Goal: Information Seeking & Learning: Find specific fact

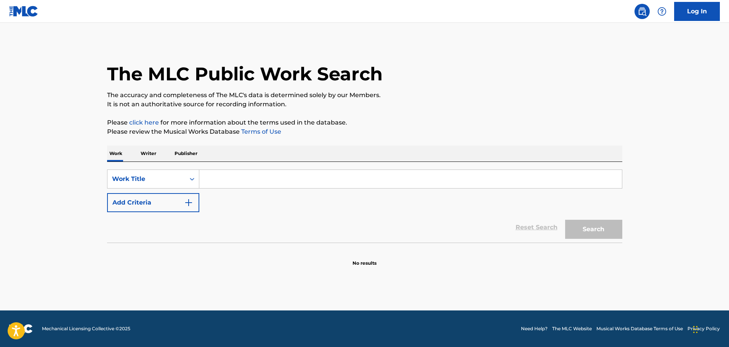
click at [246, 178] on input "Search Form" at bounding box center [410, 179] width 423 height 18
paste input "DANCE FOR 2 CHICKS AND 7 EGGS"
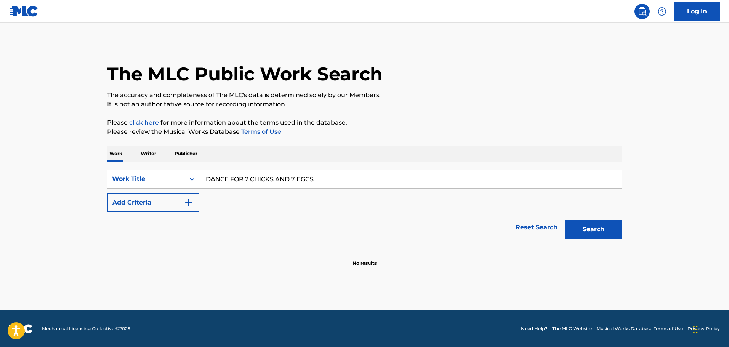
type input "DANCE FOR 2 CHICKS AND 7 EGGS"
click at [613, 230] on button "Search" at bounding box center [593, 229] width 57 height 19
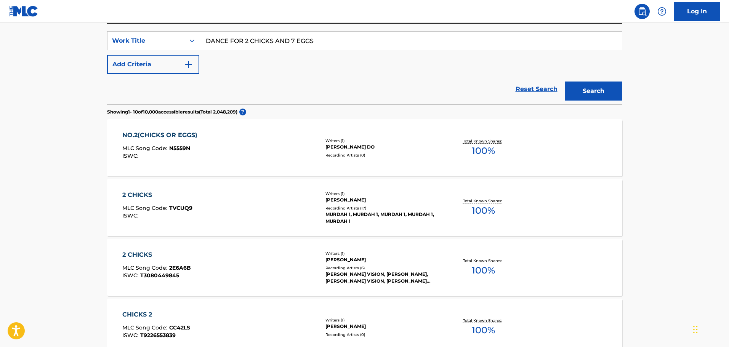
scroll to position [76, 0]
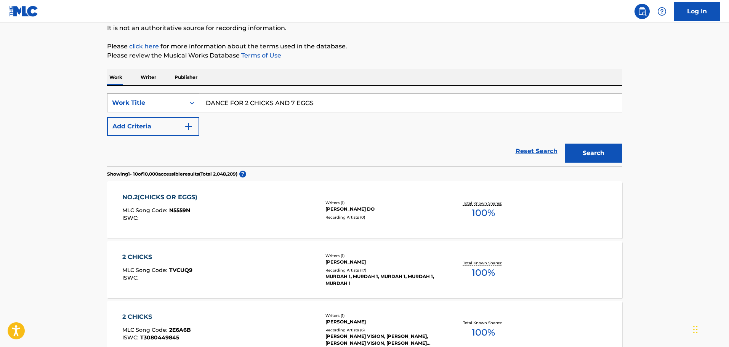
drag, startPoint x: 322, startPoint y: 100, endPoint x: 161, endPoint y: 96, distance: 160.5
click at [161, 96] on div "SearchWithCriteria490c546c-0410-462d-bd91-fe24d9087423 Work Title DANCE FOR 2 C…" at bounding box center [364, 102] width 515 height 19
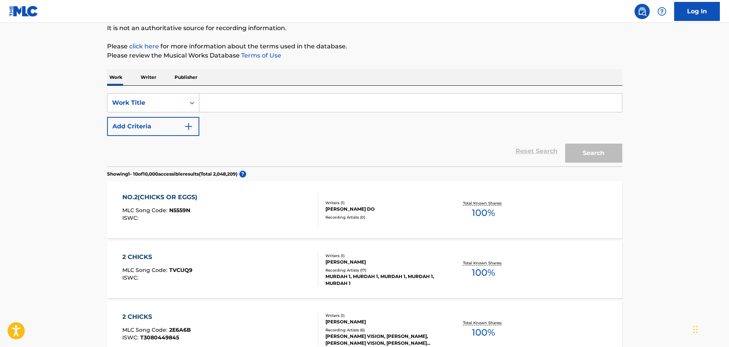
click at [160, 120] on button "Add Criteria" at bounding box center [153, 126] width 92 height 19
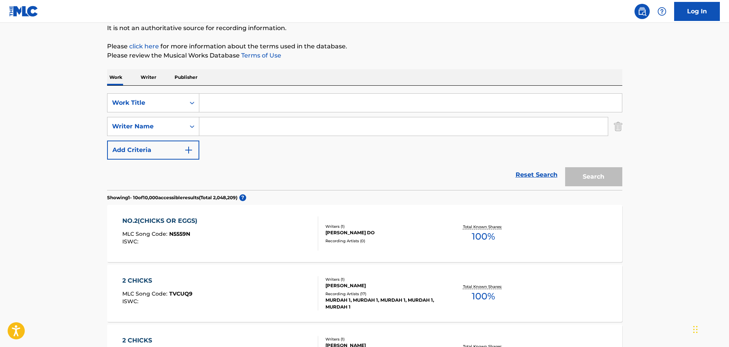
click at [252, 104] on input "Search Form" at bounding box center [410, 103] width 423 height 18
type input "THE ANIMATED SCARECROW"
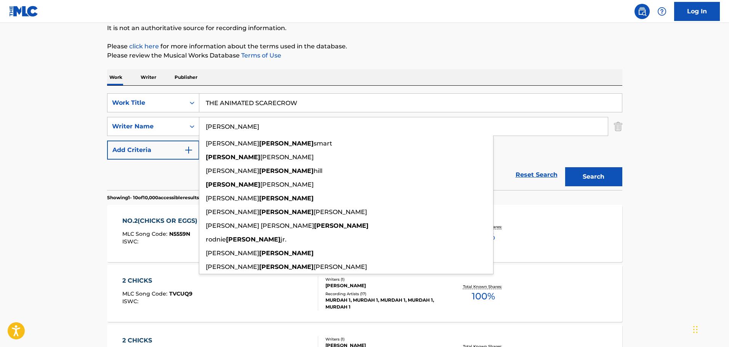
type input "[PERSON_NAME]"
click at [565, 167] on button "Search" at bounding box center [593, 176] width 57 height 19
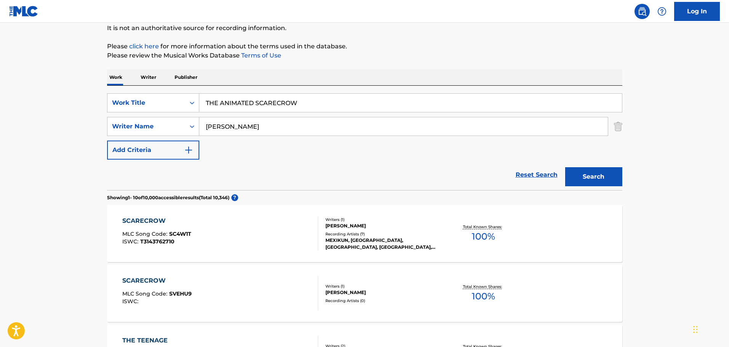
drag, startPoint x: 311, startPoint y: 104, endPoint x: 201, endPoint y: 93, distance: 111.1
click at [201, 93] on div "SearchWithCriteria490c546c-0410-462d-bd91-fe24d9087423 Work Title THE ANIMATED …" at bounding box center [364, 138] width 515 height 104
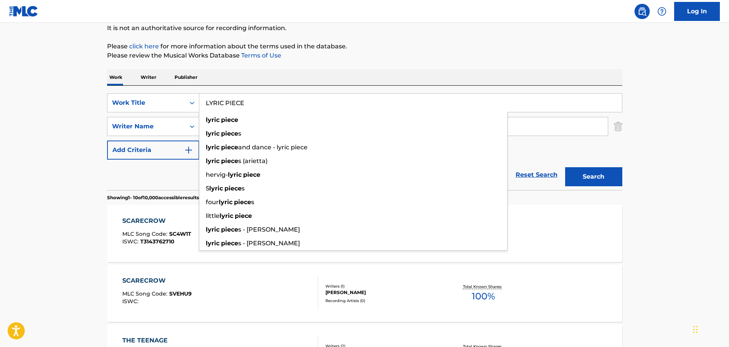
type input "LYRIC PIECE"
click at [565, 167] on button "Search" at bounding box center [593, 176] width 57 height 19
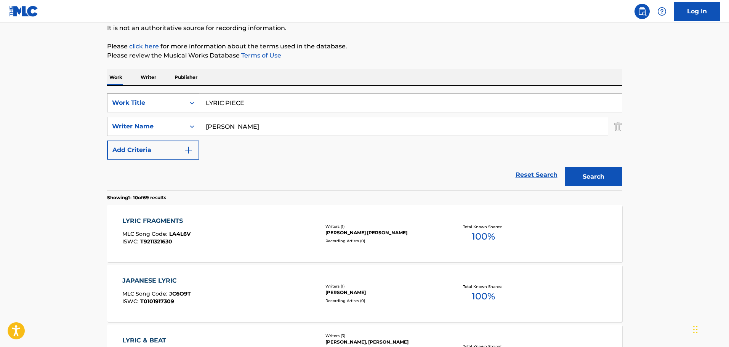
drag, startPoint x: 258, startPoint y: 106, endPoint x: 171, endPoint y: 93, distance: 88.6
click at [171, 93] on div "SearchWithCriteria490c546c-0410-462d-bd91-fe24d9087423 Work Title LYRIC PIECE" at bounding box center [364, 102] width 515 height 19
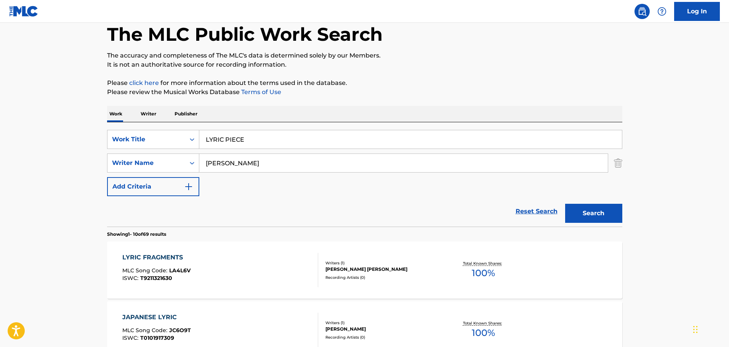
scroll to position [38, 0]
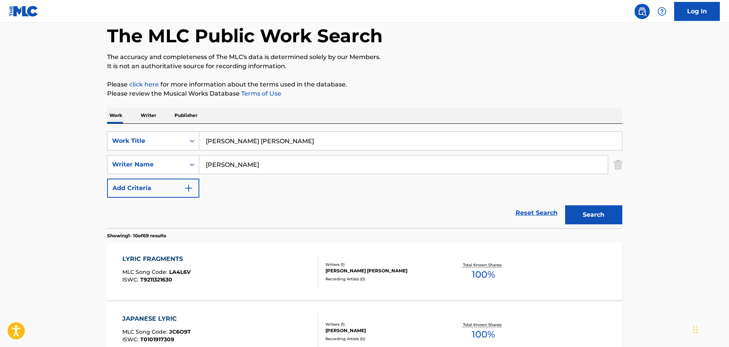
click at [565, 205] on button "Search" at bounding box center [593, 214] width 57 height 19
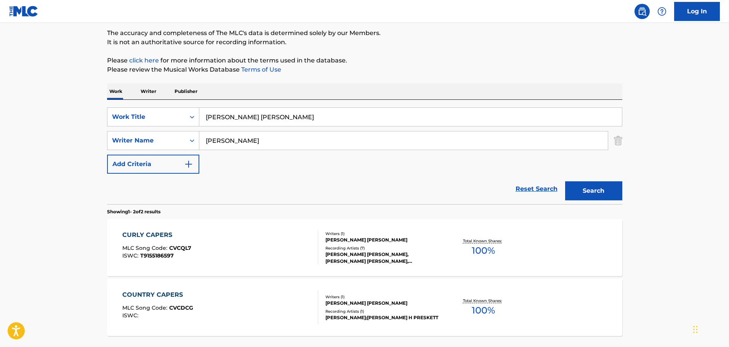
scroll to position [127, 0]
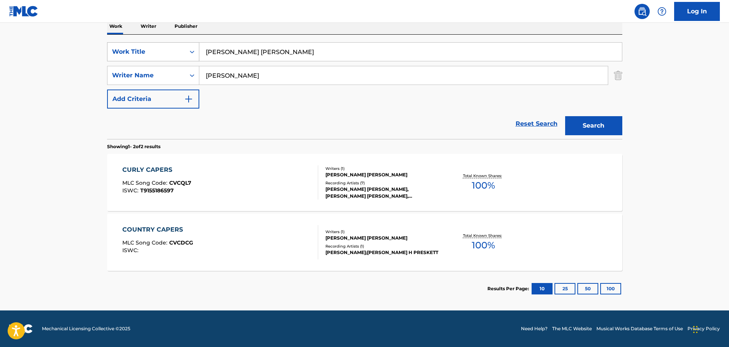
drag, startPoint x: 275, startPoint y: 43, endPoint x: 148, endPoint y: 50, distance: 127.9
click at [148, 50] on div "SearchWithCriteria490c546c-0410-462d-bd91-fe24d9087423 Work Title [PERSON_NAME]…" at bounding box center [364, 51] width 515 height 19
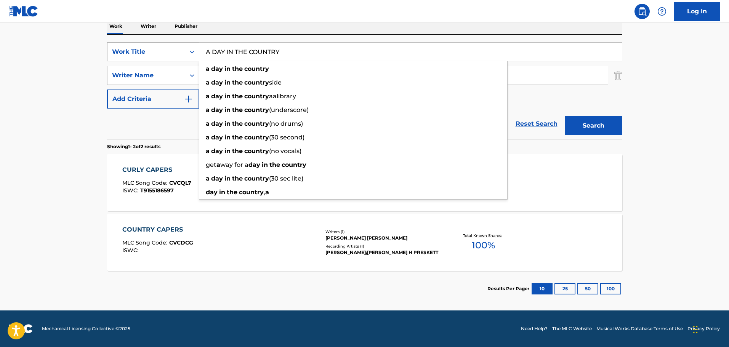
type input "A DAY IN THE COUNTRY"
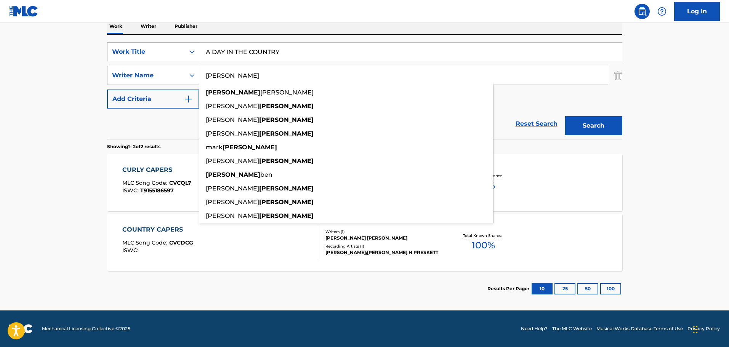
type input "[PERSON_NAME]"
click at [565, 116] on button "Search" at bounding box center [593, 125] width 57 height 19
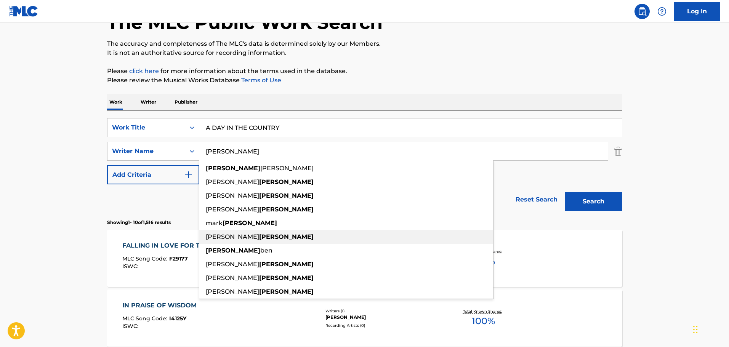
scroll to position [51, 0]
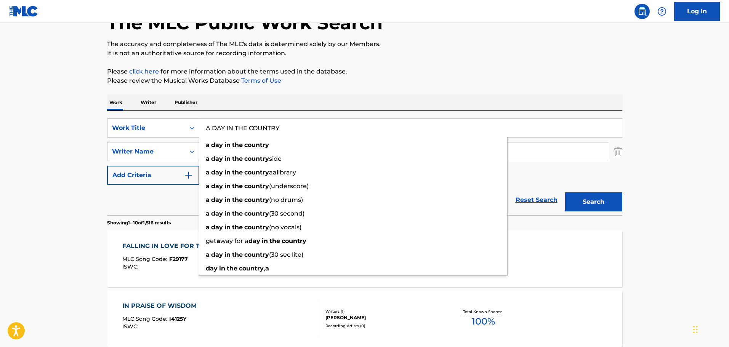
drag, startPoint x: 302, startPoint y: 125, endPoint x: 135, endPoint y: 129, distance: 167.4
click at [135, 129] on div "SearchWithCriteria490c546c-0410-462d-bd91-fe24d9087423 Work Title A DAY IN THE …" at bounding box center [364, 128] width 515 height 19
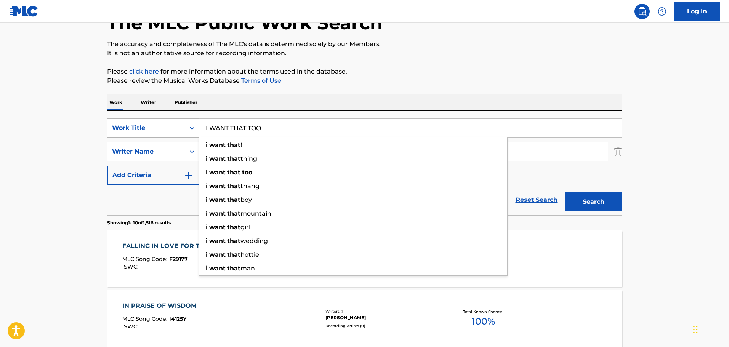
type input "I WANT THAT TOO"
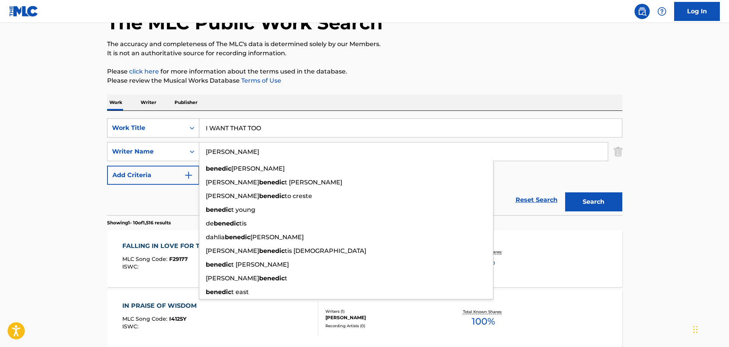
type input "[PERSON_NAME]"
click at [565, 193] on button "Search" at bounding box center [593, 202] width 57 height 19
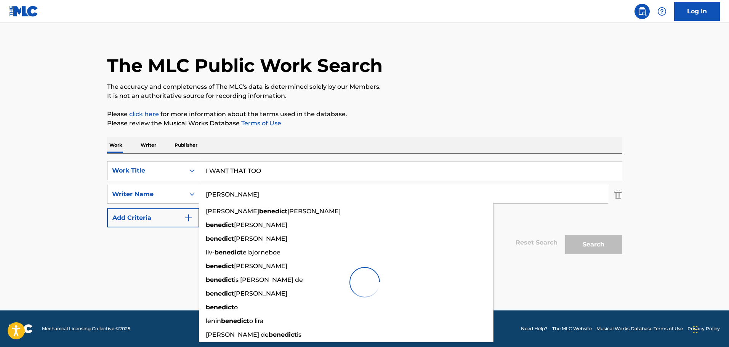
scroll to position [8, 0]
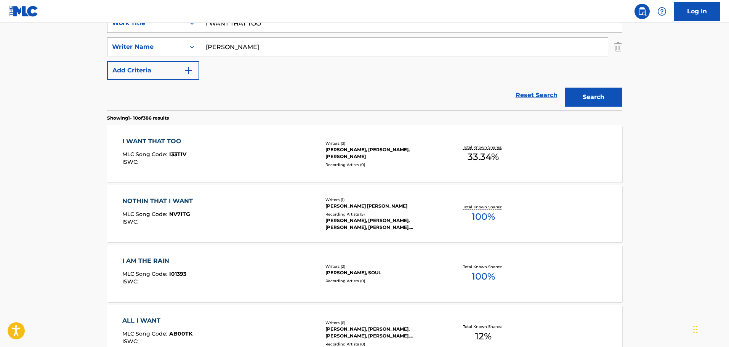
scroll to position [199, 0]
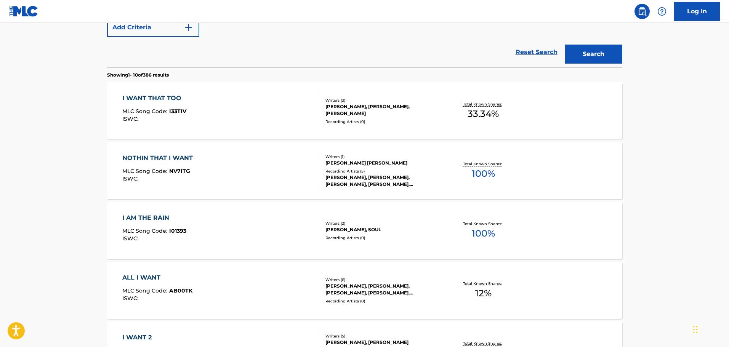
click at [258, 119] on div "I WANT THAT TOO MLC Song Code : I33TIV ISWC :" at bounding box center [220, 111] width 196 height 34
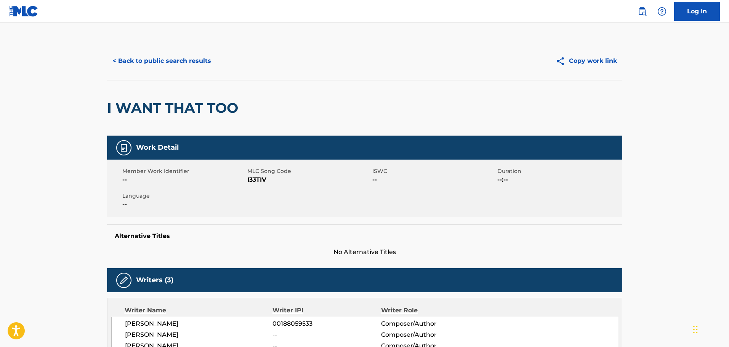
click at [190, 58] on button "< Back to public search results" at bounding box center [161, 60] width 109 height 19
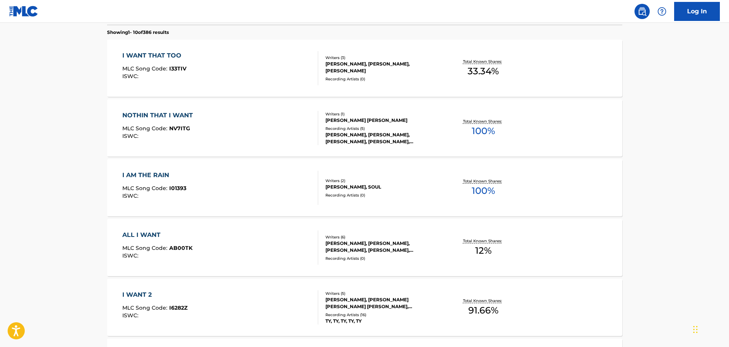
scroll to position [128, 0]
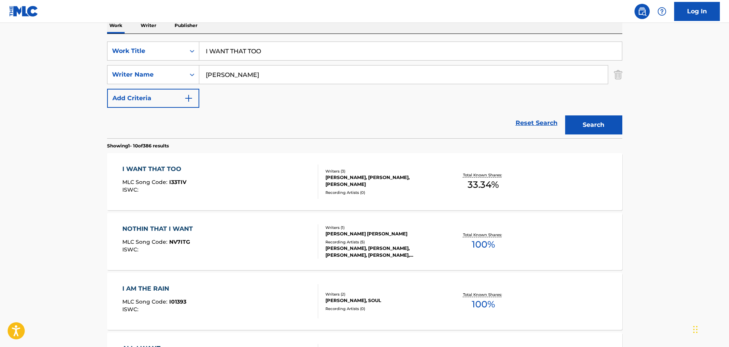
drag, startPoint x: 285, startPoint y: 51, endPoint x: 95, endPoint y: 43, distance: 189.6
click at [95, 44] on main "The MLC Public Work Search The accuracy and completeness of The MLC's data is d…" at bounding box center [364, 343] width 729 height 897
click at [270, 50] on input "IF YOUR" at bounding box center [410, 51] width 423 height 18
type input "IF YOUR HEART WAS MINE"
click at [565, 116] on button "Search" at bounding box center [593, 125] width 57 height 19
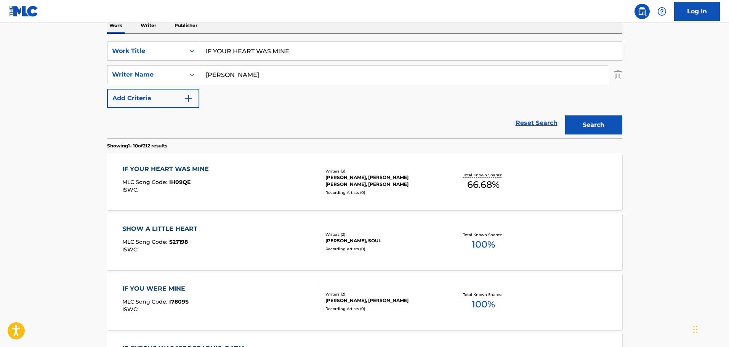
click at [295, 181] on div "IF YOUR HEART WAS MINE MLC Song Code : IH09QE ISWC :" at bounding box center [220, 182] width 196 height 34
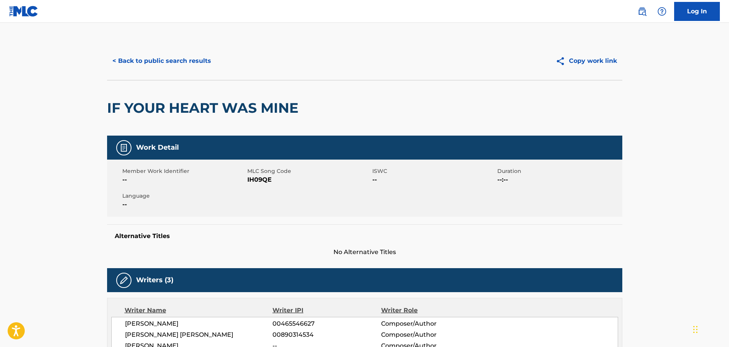
click at [165, 64] on button "< Back to public search results" at bounding box center [161, 60] width 109 height 19
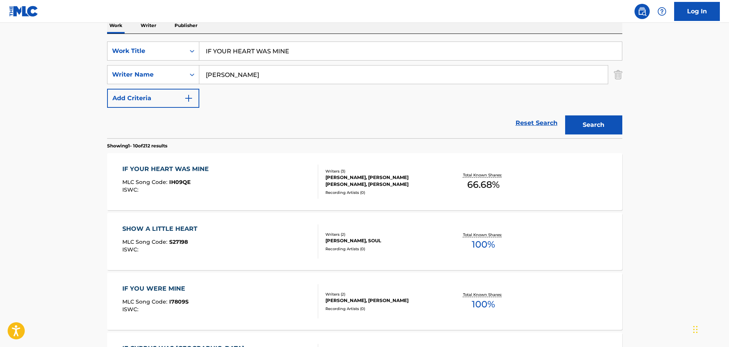
scroll to position [52, 0]
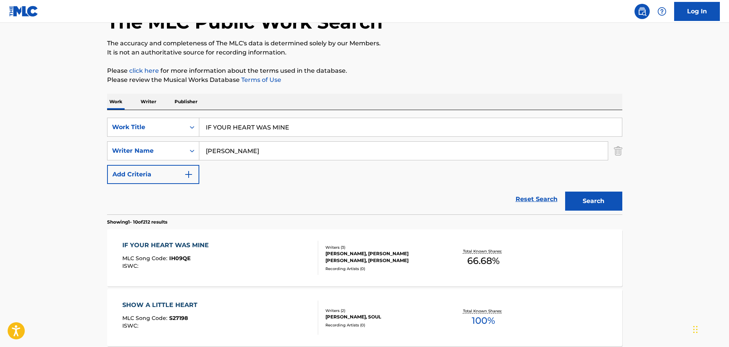
drag, startPoint x: 310, startPoint y: 132, endPoint x: 130, endPoint y: 111, distance: 180.3
click at [130, 111] on div "SearchWithCriteria490c546c-0410-462d-bd91-fe24d9087423 Work Title IF YOUR HEART…" at bounding box center [364, 162] width 515 height 104
type input "SONG WORTH SINGIN'"
click at [278, 180] on div "SearchWithCriteria490c546c-0410-462d-bd91-fe24d9087423 Work Title SONG WORTH SI…" at bounding box center [364, 151] width 515 height 66
click at [621, 203] on button "Search" at bounding box center [593, 201] width 57 height 19
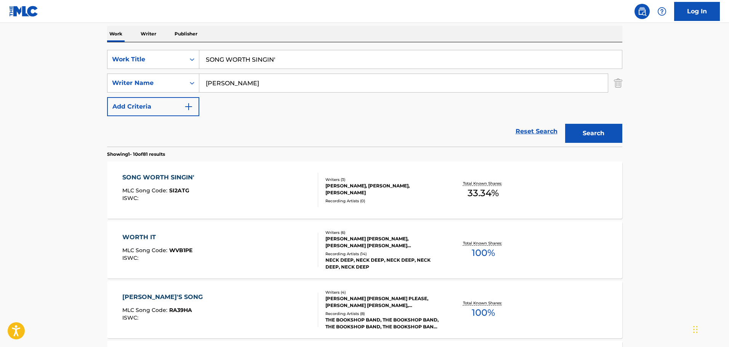
scroll to position [204, 0]
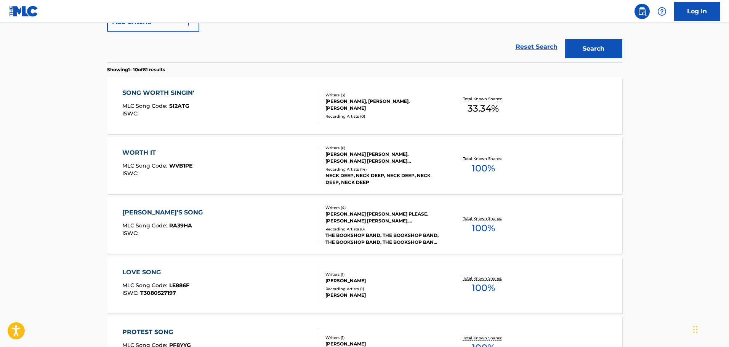
click at [228, 106] on div "SONG WORTH SINGIN' MLC Song Code : SI2ATG ISWC :" at bounding box center [220, 105] width 196 height 34
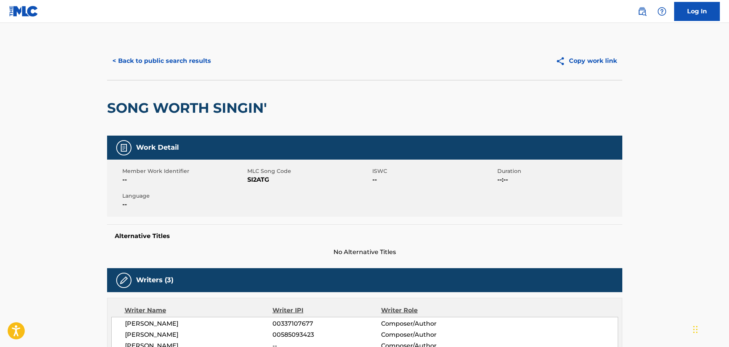
click at [128, 61] on button "< Back to public search results" at bounding box center [161, 60] width 109 height 19
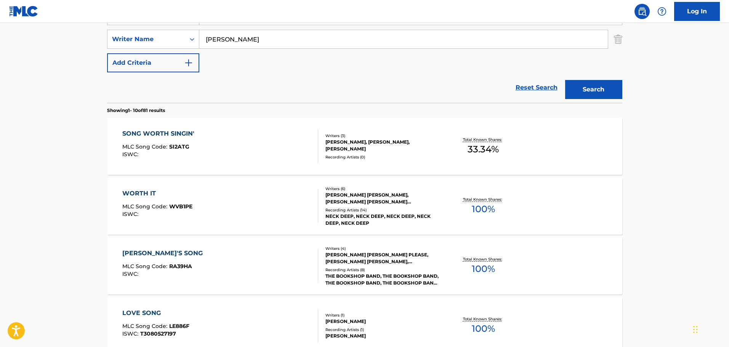
scroll to position [95, 0]
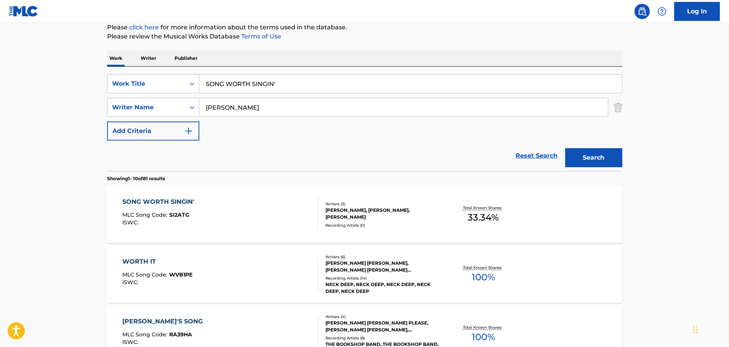
click at [621, 103] on img "Search Form" at bounding box center [618, 107] width 8 height 19
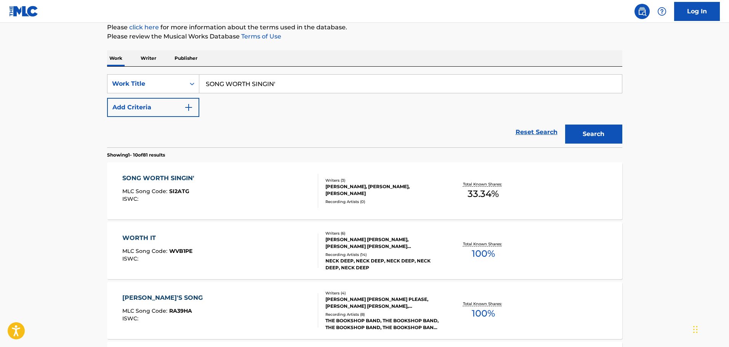
drag, startPoint x: 484, startPoint y: 85, endPoint x: 289, endPoint y: 69, distance: 195.4
click at [290, 69] on div "SearchWithCriteria490c546c-0410-462d-bd91-fe24d9087423 Work Title SONG WORTH SI…" at bounding box center [364, 107] width 515 height 81
type input "S"
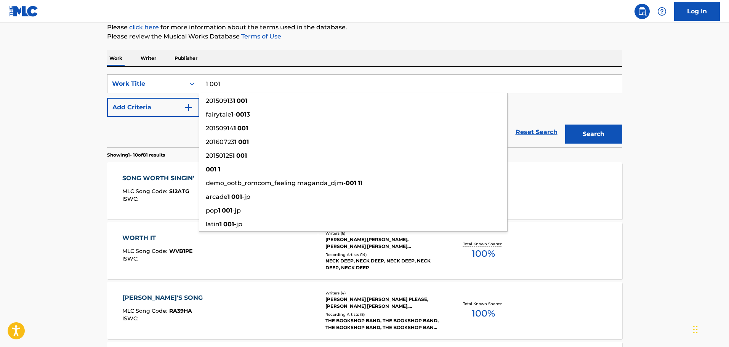
type input "1 001"
click at [565, 125] on button "Search" at bounding box center [593, 134] width 57 height 19
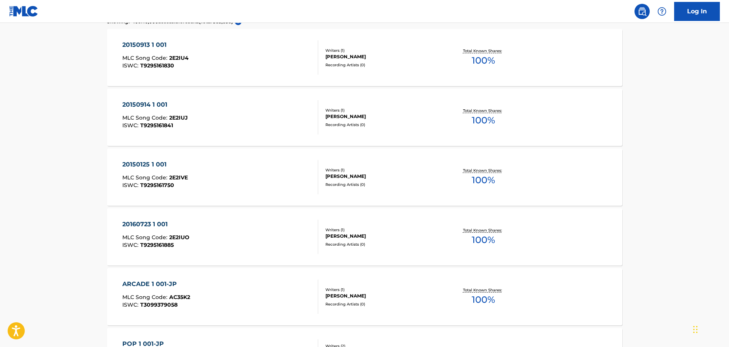
scroll to position [76, 0]
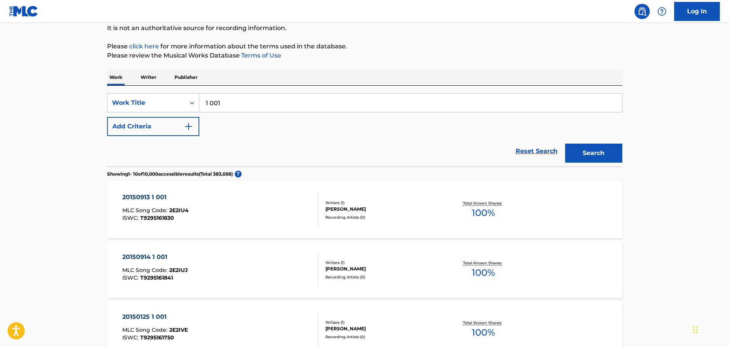
click at [157, 130] on button "Add Criteria" at bounding box center [153, 126] width 92 height 19
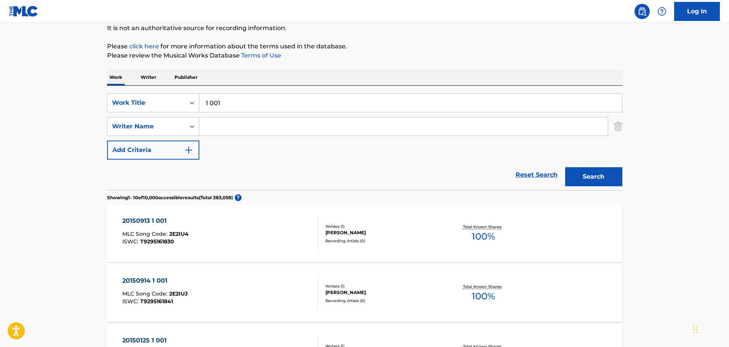
click at [220, 119] on input "Search Form" at bounding box center [403, 126] width 409 height 18
type input "[PERSON_NAME]"
click at [565, 167] on button "Search" at bounding box center [593, 176] width 57 height 19
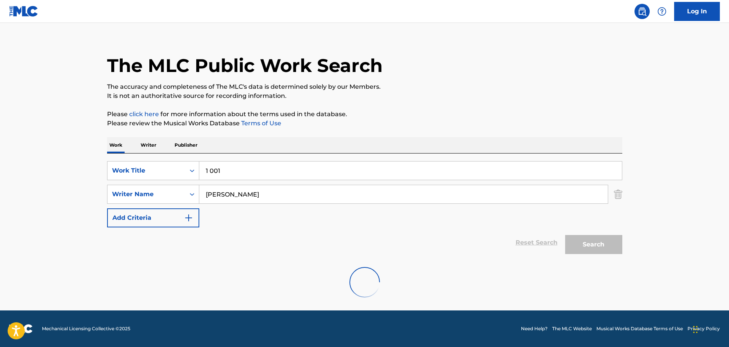
scroll to position [8, 0]
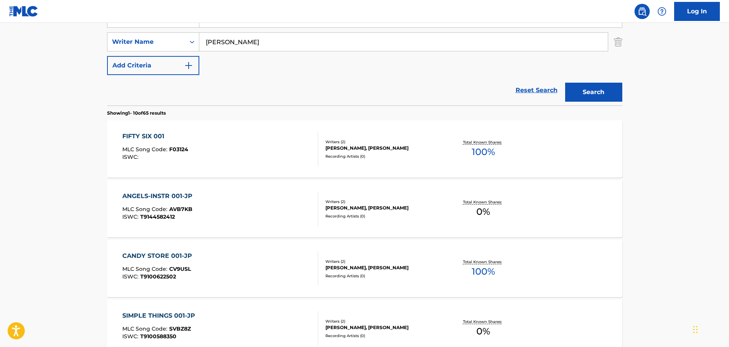
scroll to position [47, 0]
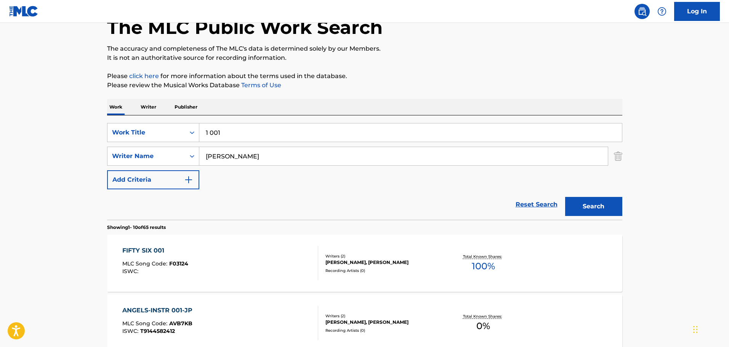
drag, startPoint x: 255, startPoint y: 133, endPoint x: 150, endPoint y: 121, distance: 106.3
click at [150, 121] on div "SearchWithCriteria490c546c-0410-462d-bd91-fe24d9087423 Work Title 1 001 SearchW…" at bounding box center [364, 168] width 515 height 104
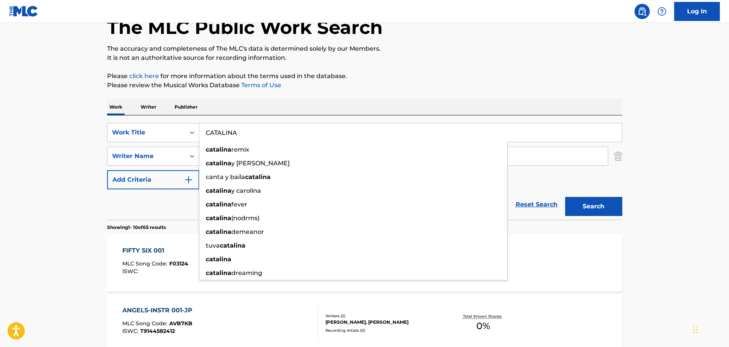
type input "CATALINA"
click at [565, 197] on button "Search" at bounding box center [593, 206] width 57 height 19
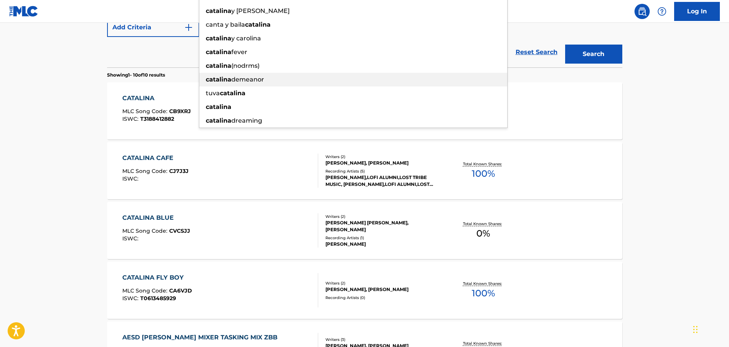
scroll to position [85, 0]
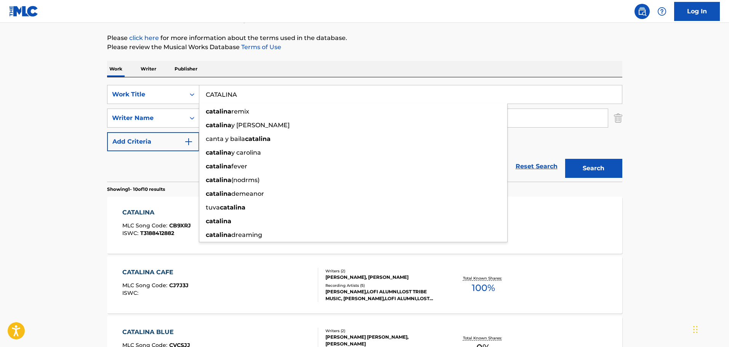
drag, startPoint x: 282, startPoint y: 92, endPoint x: 135, endPoint y: 63, distance: 149.6
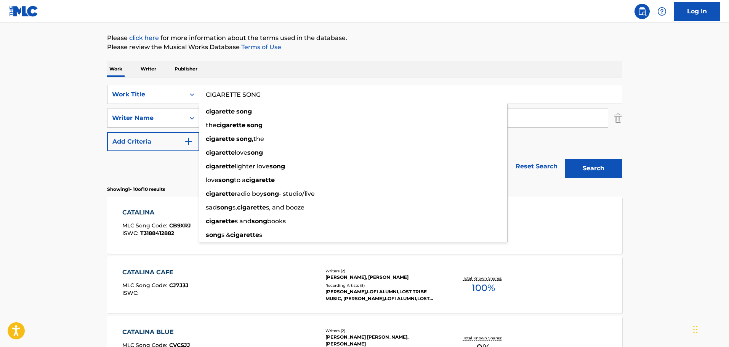
type input "CIGARETTE SONG"
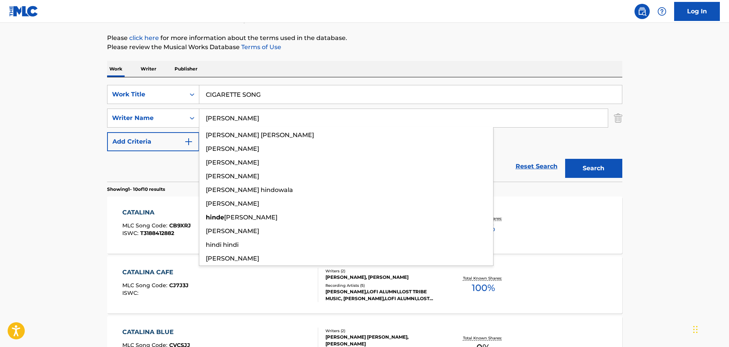
type input "[PERSON_NAME]"
click at [565, 159] on button "Search" at bounding box center [593, 168] width 57 height 19
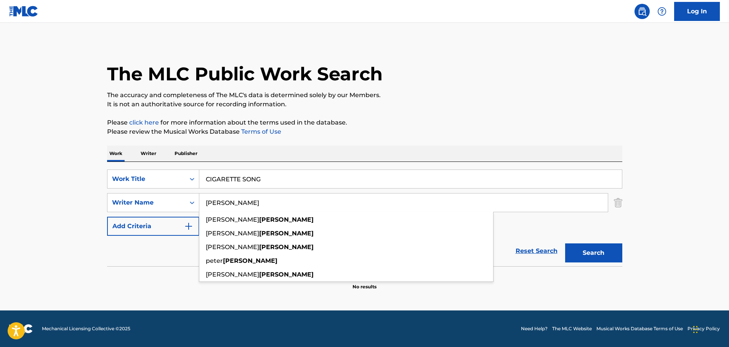
scroll to position [0, 0]
click at [75, 98] on main "The MLC Public Work Search The accuracy and completeness of The MLC's data is d…" at bounding box center [364, 167] width 729 height 288
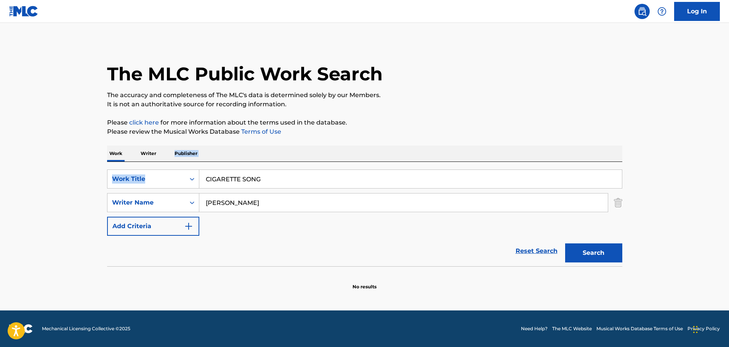
drag, startPoint x: 293, startPoint y: 169, endPoint x: 175, endPoint y: 157, distance: 118.8
click at [174, 157] on div "Work Writer Publisher SearchWithCriteria490c546c-0410-462d-bd91-fe24d9087423 Wo…" at bounding box center [364, 218] width 515 height 145
drag, startPoint x: 334, startPoint y: 179, endPoint x: 157, endPoint y: 164, distance: 177.9
click at [157, 164] on div "SearchWithCriteria490c546c-0410-462d-bd91-fe24d9087423 Work Title CIGARETTE SON…" at bounding box center [364, 214] width 515 height 104
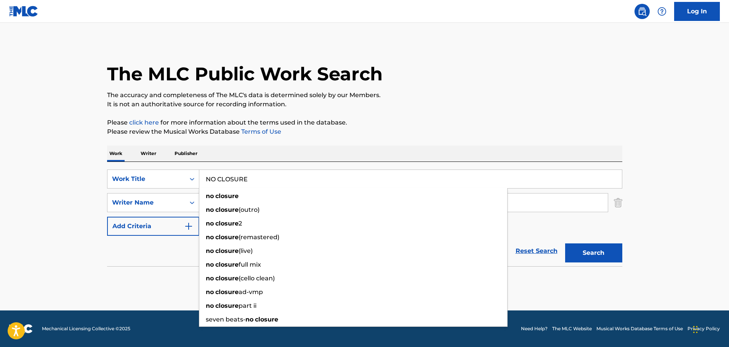
type input "NO CLOSURE"
click at [565, 244] on button "Search" at bounding box center [593, 253] width 57 height 19
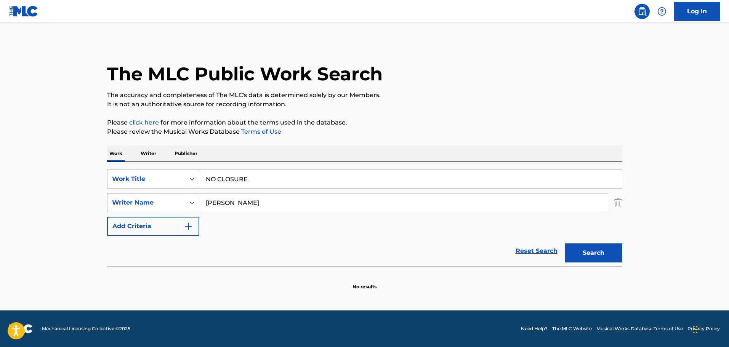
drag, startPoint x: 233, startPoint y: 205, endPoint x: 125, endPoint y: 199, distance: 108.1
click at [125, 199] on div "SearchWithCriteriab2fb113f-1e87-49e1-b86e-eaa167ae00cf Writer Name [PERSON_NAME]" at bounding box center [364, 202] width 515 height 19
type input "STAY YOUNG"
click at [565, 244] on button "Search" at bounding box center [593, 253] width 57 height 19
drag, startPoint x: 297, startPoint y: 178, endPoint x: 148, endPoint y: 167, distance: 150.2
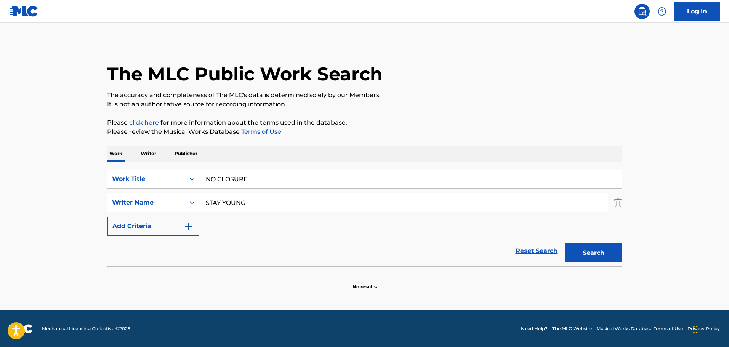
click at [148, 167] on div "SearchWithCriteria490c546c-0410-462d-bd91-fe24d9087423 Work Title NO CLOSURE Se…" at bounding box center [364, 214] width 515 height 104
type input "WHERES YOUR HEART AT"
click at [565, 244] on button "Search" at bounding box center [593, 253] width 57 height 19
drag, startPoint x: 374, startPoint y: 202, endPoint x: 112, endPoint y: 192, distance: 262.4
click at [112, 192] on div "SearchWithCriteria490c546c-0410-462d-bd91-fe24d9087423 Work Title WHERES YOUR H…" at bounding box center [364, 203] width 515 height 66
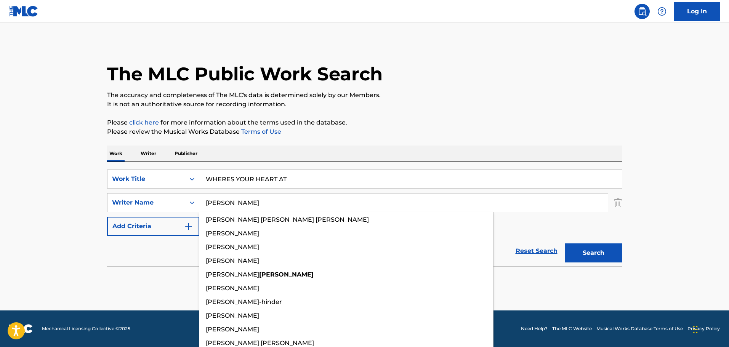
type input "[PERSON_NAME]"
click at [565, 244] on button "Search" at bounding box center [593, 253] width 57 height 19
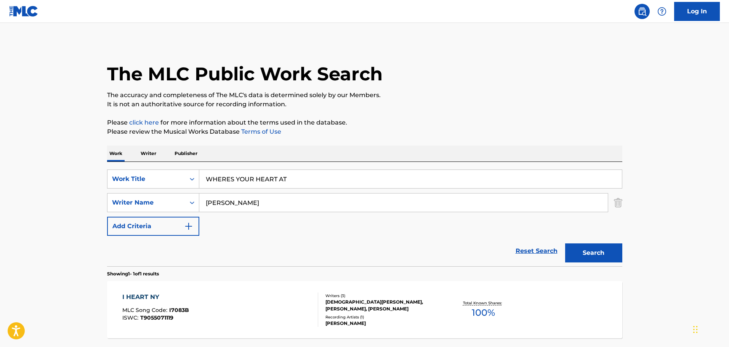
click at [324, 104] on p "It is not an authoritative source for recording information." at bounding box center [364, 104] width 515 height 9
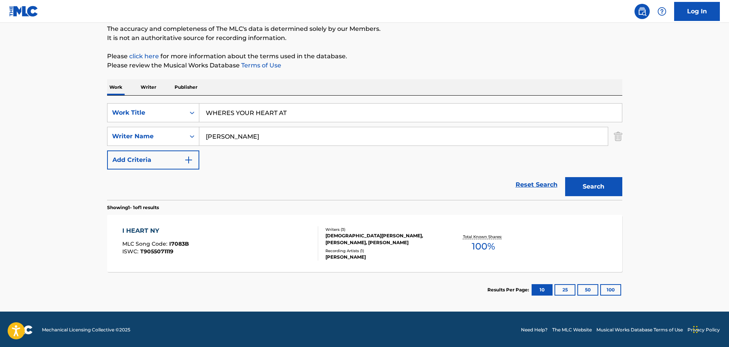
scroll to position [67, 0]
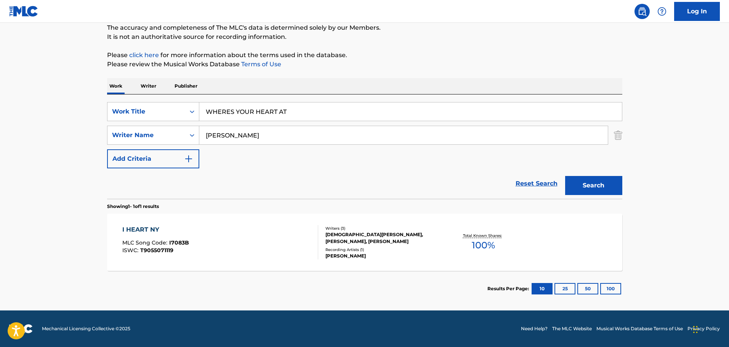
click at [320, 112] on input "WHERES YOUR HEART AT" at bounding box center [410, 112] width 423 height 18
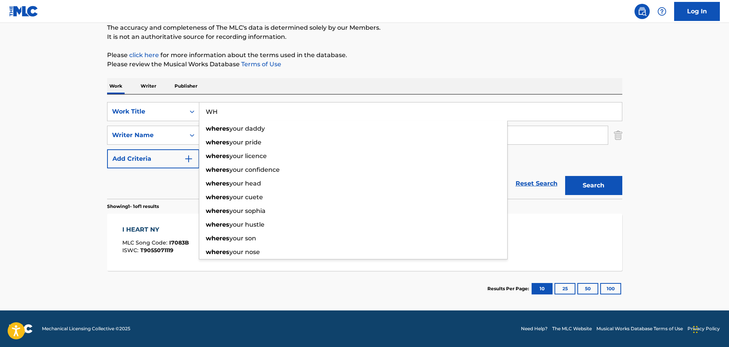
type input "W"
type input "STAY YOUNG"
click at [565, 176] on button "Search" at bounding box center [593, 185] width 57 height 19
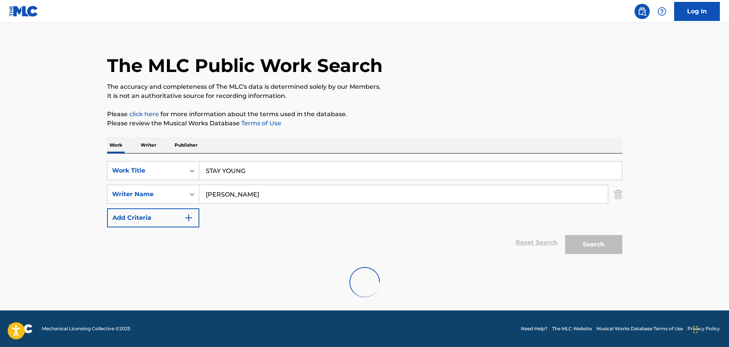
scroll to position [0, 0]
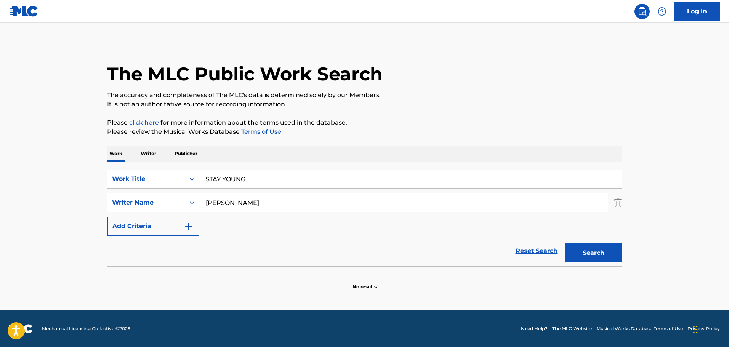
drag, startPoint x: 606, startPoint y: 253, endPoint x: 582, endPoint y: 245, distance: 24.5
click at [606, 253] on button "Search" at bounding box center [593, 253] width 57 height 19
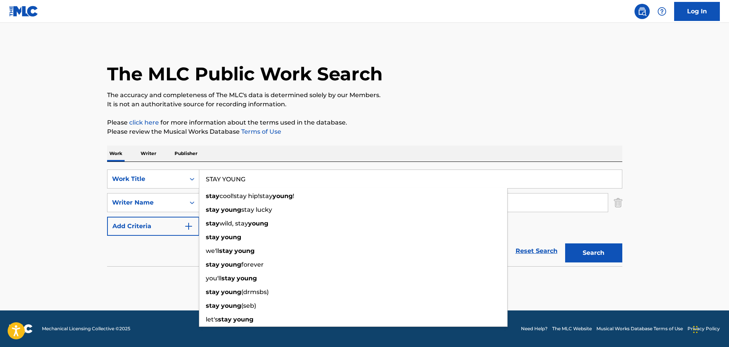
drag, startPoint x: 304, startPoint y: 173, endPoint x: 160, endPoint y: 163, distance: 144.5
click at [160, 163] on div "SearchWithCriteria490c546c-0410-462d-bd91-fe24d9087423 Work Title STAY YOUNG st…" at bounding box center [364, 214] width 515 height 104
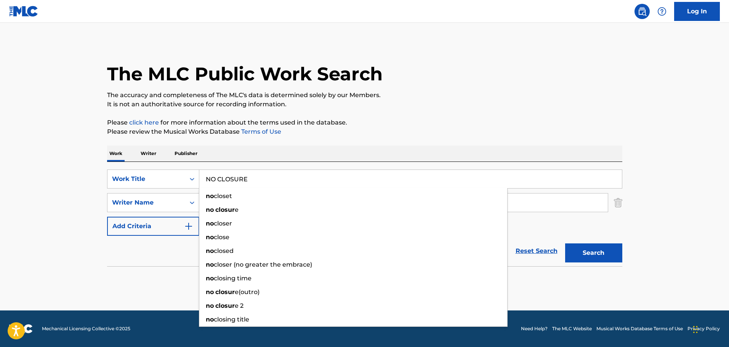
click at [565, 244] on button "Search" at bounding box center [593, 253] width 57 height 19
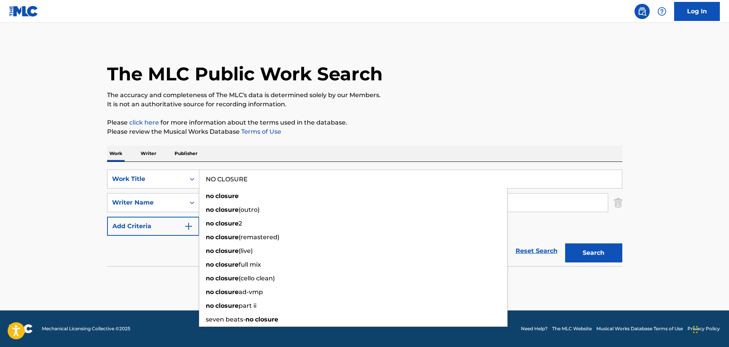
drag, startPoint x: 307, startPoint y: 173, endPoint x: 113, endPoint y: 154, distance: 194.9
click at [113, 154] on div "Work Writer Publisher SearchWithCriteria490c546c-0410-462d-bd91-fe24d9087423 Wo…" at bounding box center [364, 218] width 515 height 145
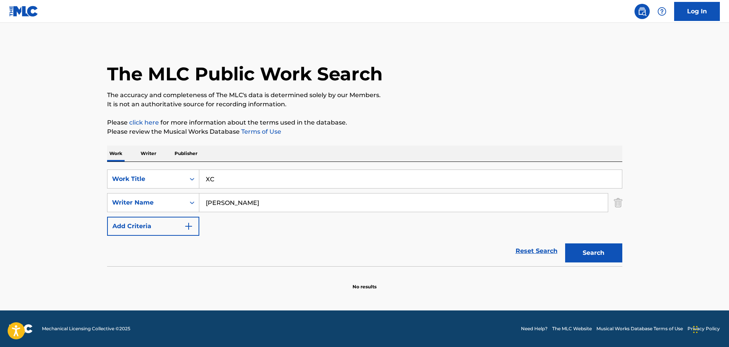
type input "X"
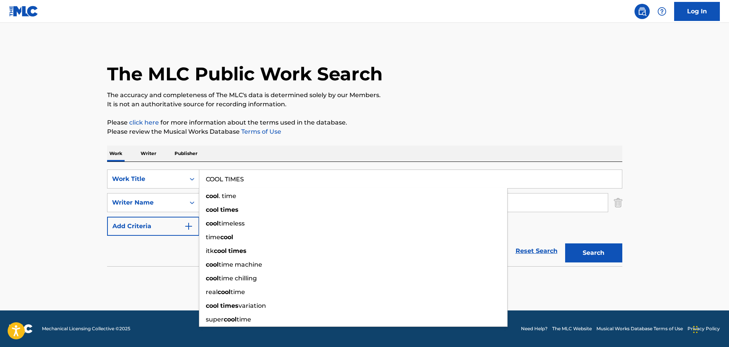
type input "COOL TIMES"
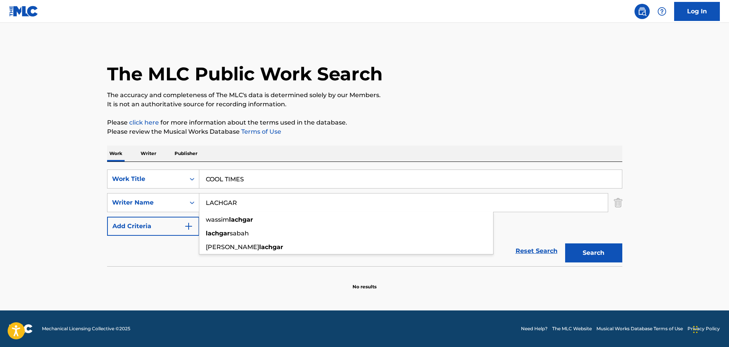
type input "LACHGAR"
click at [565, 244] on button "Search" at bounding box center [593, 253] width 57 height 19
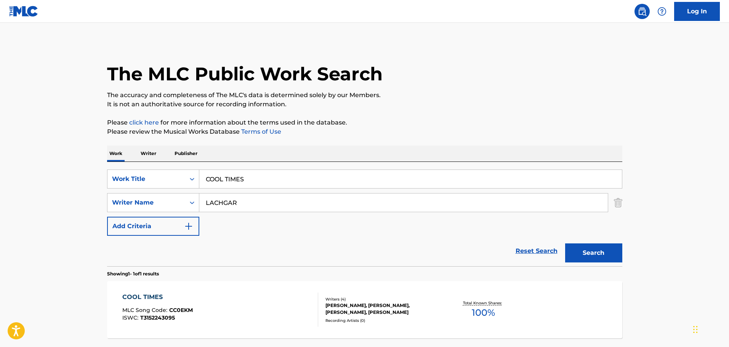
scroll to position [67, 0]
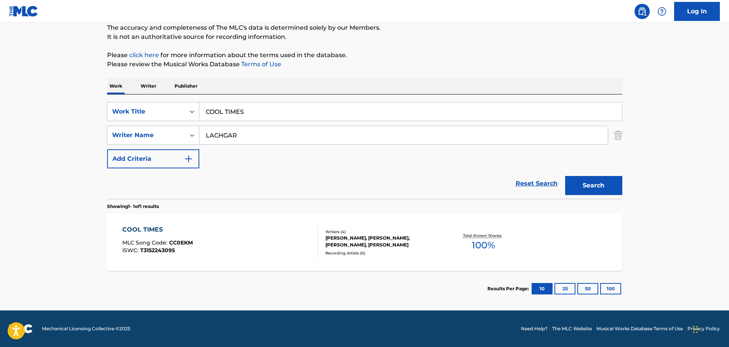
click at [227, 234] on div "COOL TIMES MLC Song Code : CC0EKM ISWC : T3152243095" at bounding box center [220, 242] width 196 height 34
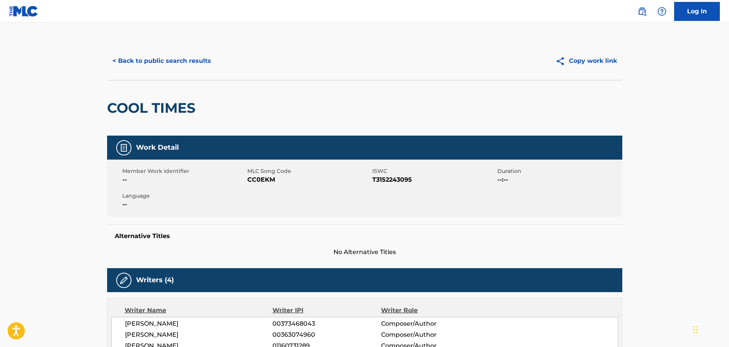
click at [170, 59] on button "< Back to public search results" at bounding box center [161, 60] width 109 height 19
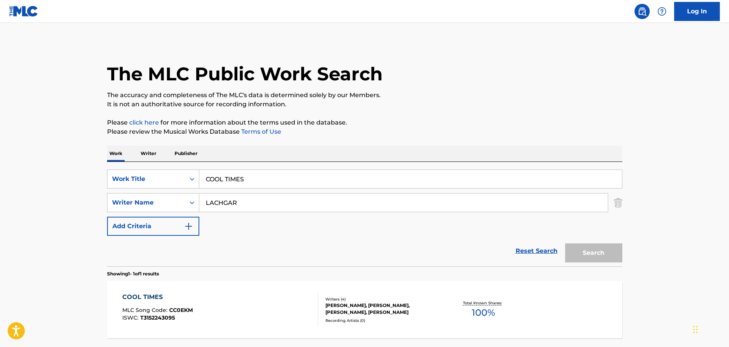
scroll to position [24, 0]
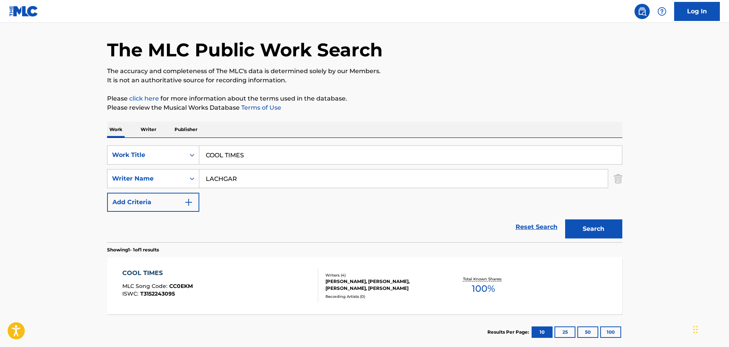
click at [613, 174] on div "SearchWithCriteriab2fb113f-1e87-49e1-b86e-eaa167ae00cf Writer Name LACHGAR" at bounding box center [364, 178] width 515 height 19
click at [616, 180] on img "Search Form" at bounding box center [618, 178] width 8 height 19
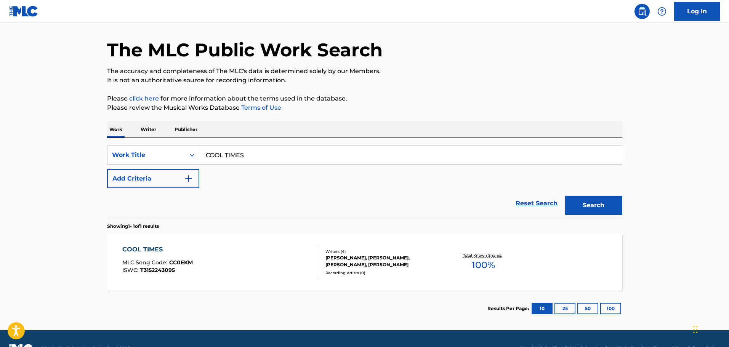
drag, startPoint x: 429, startPoint y: 147, endPoint x: 239, endPoint y: 127, distance: 190.9
click at [239, 127] on div "Work Writer Publisher SearchWithCriteria490c546c-0410-462d-bd91-fe24d9087423 Wo…" at bounding box center [364, 224] width 515 height 205
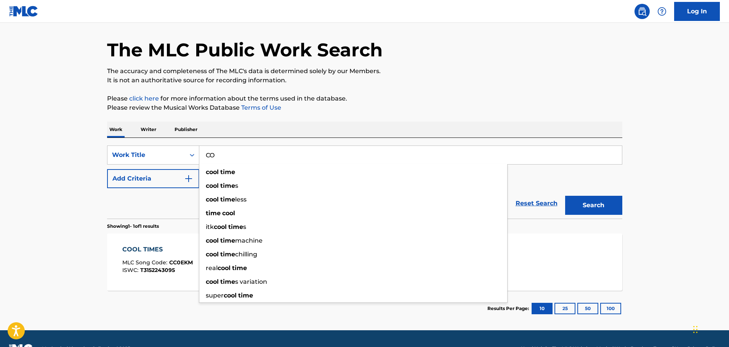
type input "C"
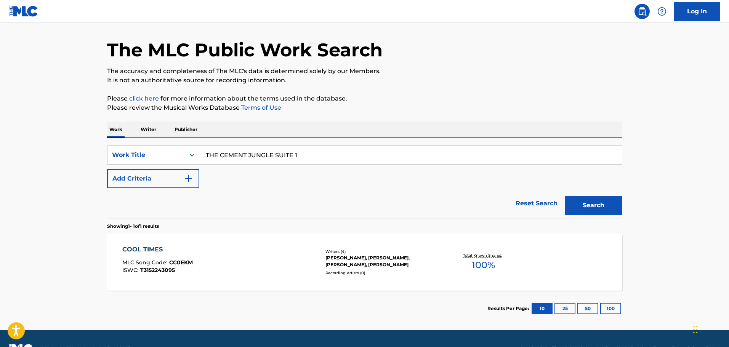
click at [565, 196] on button "Search" at bounding box center [593, 205] width 57 height 19
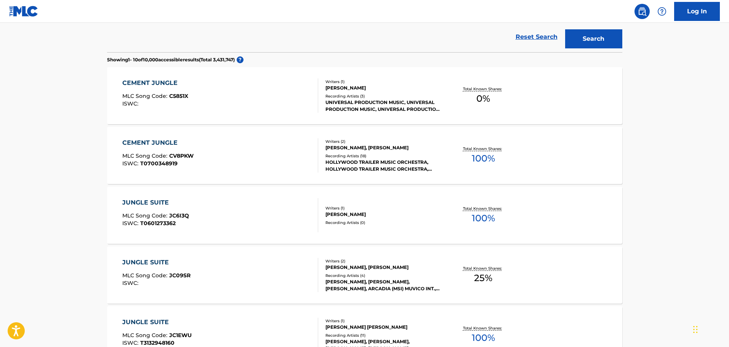
scroll to position [38, 0]
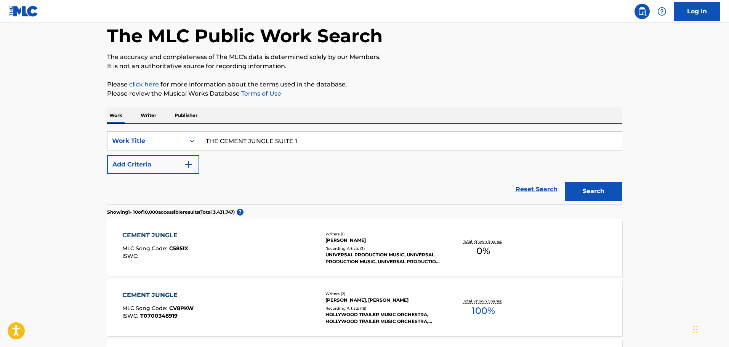
click at [330, 137] on input "THE CEMENT JUNGLE SUITE 1" at bounding box center [410, 141] width 423 height 18
type input "THE CEMENT JUNGLE SUITE 4"
click at [565, 182] on button "Search" at bounding box center [593, 191] width 57 height 19
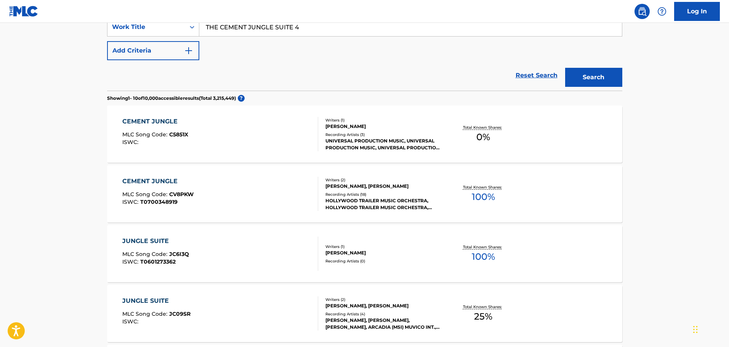
scroll to position [152, 0]
click at [172, 49] on button "Add Criteria" at bounding box center [153, 50] width 92 height 19
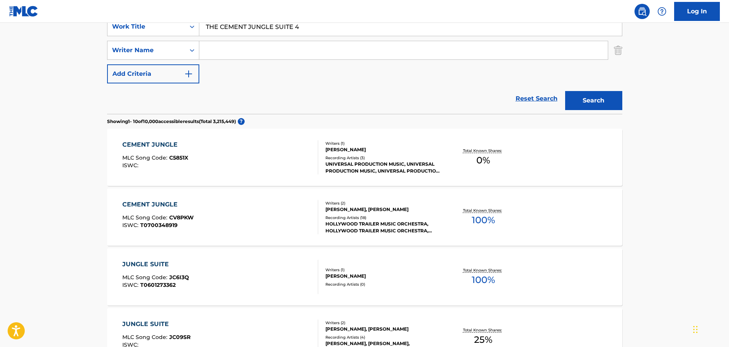
click at [246, 57] on input "Search Form" at bounding box center [403, 50] width 409 height 18
type input "[PERSON_NAME]"
click at [565, 91] on button "Search" at bounding box center [593, 100] width 57 height 19
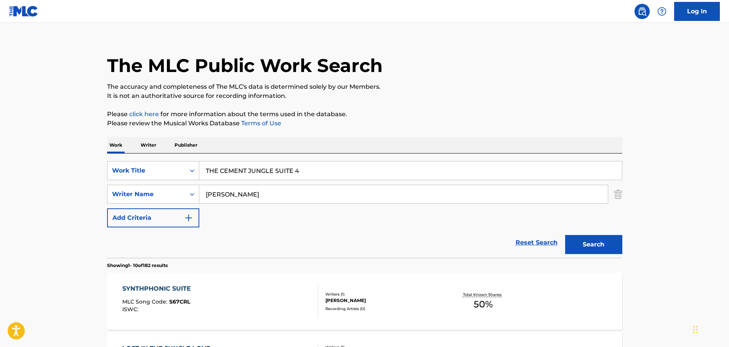
click at [395, 90] on p "The accuracy and completeness of The MLC's data is determined solely by our Mem…" at bounding box center [364, 86] width 515 height 9
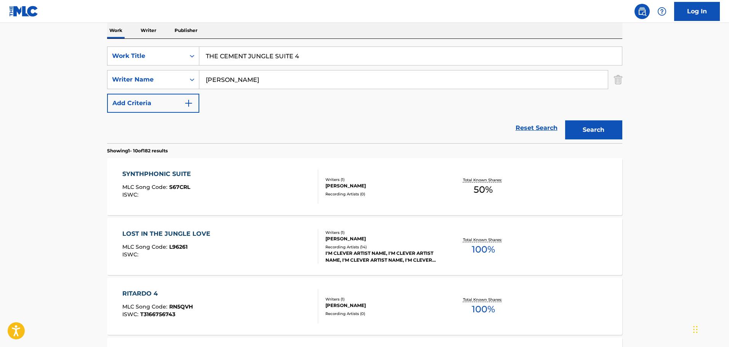
scroll to position [123, 0]
click at [308, 58] on input "THE CEMENT JUNGLE SUITE 4" at bounding box center [410, 56] width 423 height 18
click at [565, 121] on button "Search" at bounding box center [593, 130] width 57 height 19
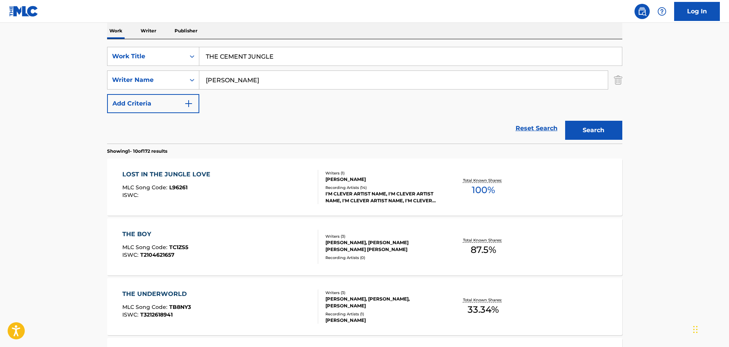
drag, startPoint x: 308, startPoint y: 52, endPoint x: 168, endPoint y: 40, distance: 139.7
click at [168, 40] on div "SearchWithCriteria490c546c-0410-462d-bd91-fe24d9087423 Work Title THE CEMENT JU…" at bounding box center [364, 91] width 515 height 104
type input "LATIN OPENER"
type input "[GEOGRAPHIC_DATA]"
click at [565, 121] on button "Search" at bounding box center [593, 130] width 57 height 19
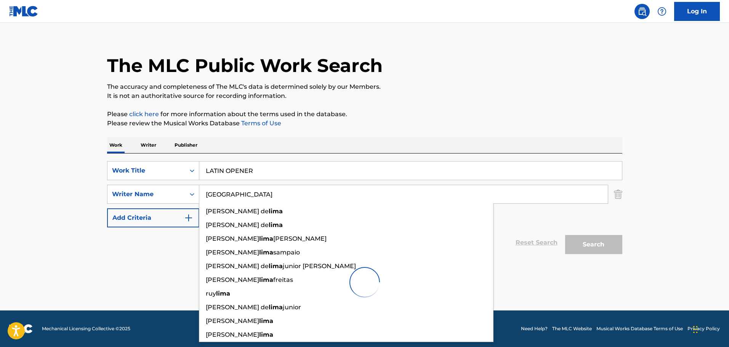
scroll to position [8, 0]
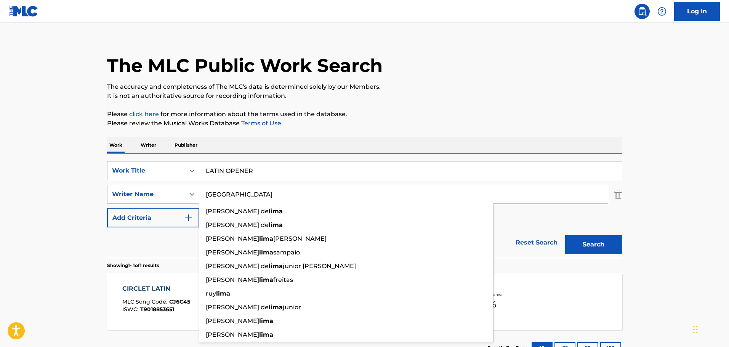
click at [92, 69] on main "The MLC Public Work Search The accuracy and completeness of The MLC's data is d…" at bounding box center [364, 191] width 729 height 355
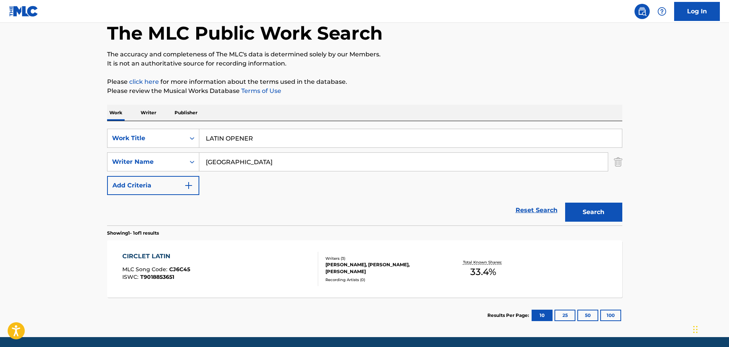
scroll to position [67, 0]
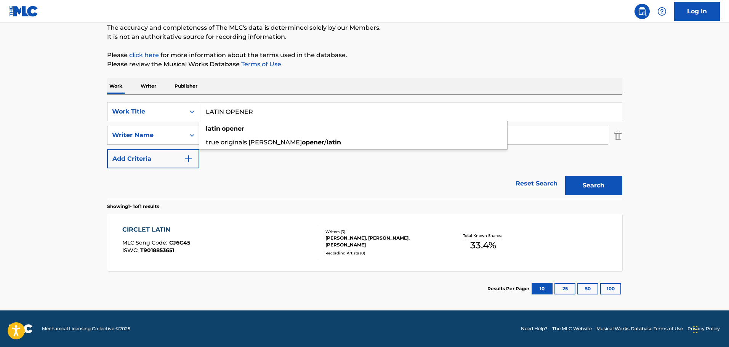
drag, startPoint x: 287, startPoint y: 108, endPoint x: 204, endPoint y: 103, distance: 82.5
click at [204, 103] on input "LATIN OPENER" at bounding box center [410, 112] width 423 height 18
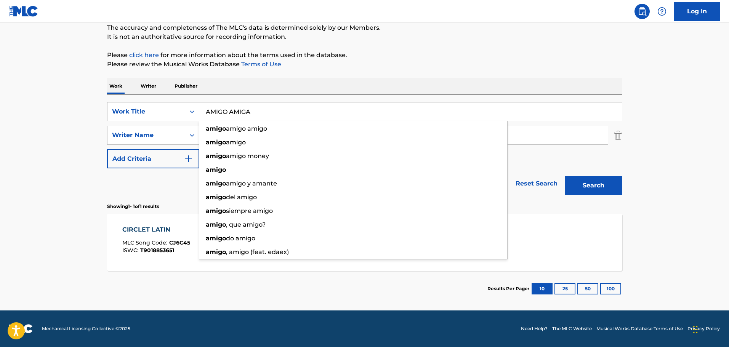
click at [565, 176] on button "Search" at bounding box center [593, 185] width 57 height 19
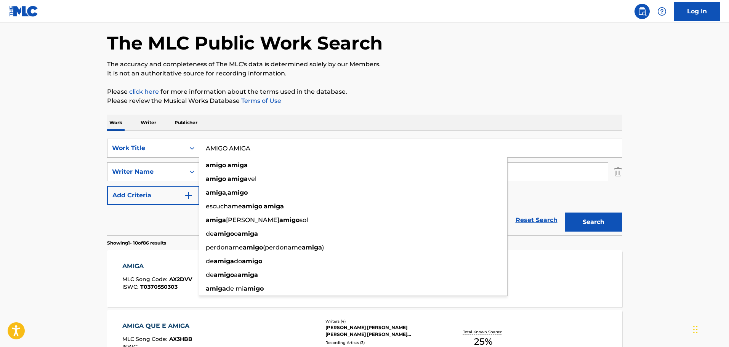
scroll to position [0, 0]
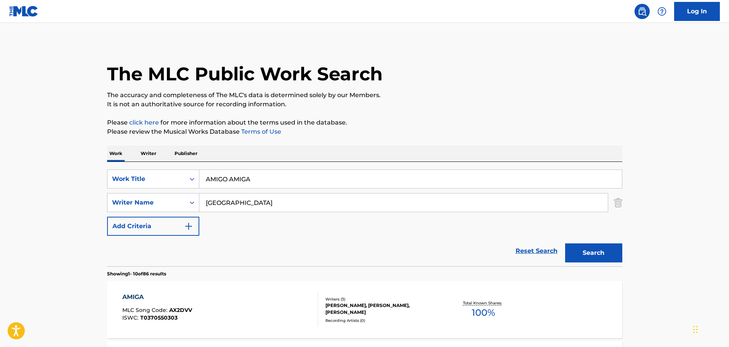
click at [610, 209] on div "SearchWithCriteriab2fb113f-1e87-49e1-b86e-eaa167ae00cf Writer Name [PERSON_NAME]" at bounding box center [364, 202] width 515 height 19
click at [617, 203] on img "Search Form" at bounding box center [618, 202] width 8 height 19
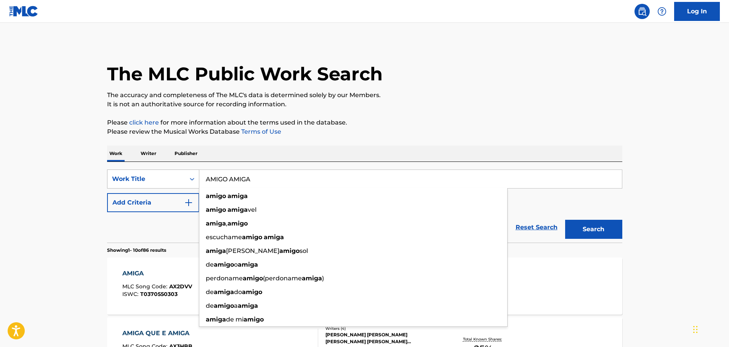
drag, startPoint x: 361, startPoint y: 176, endPoint x: 151, endPoint y: 170, distance: 210.1
click at [151, 170] on div "SearchWithCriteria490c546c-0410-462d-bd91-fe24d9087423 Work Title AMIGO AMIGA a…" at bounding box center [364, 179] width 515 height 19
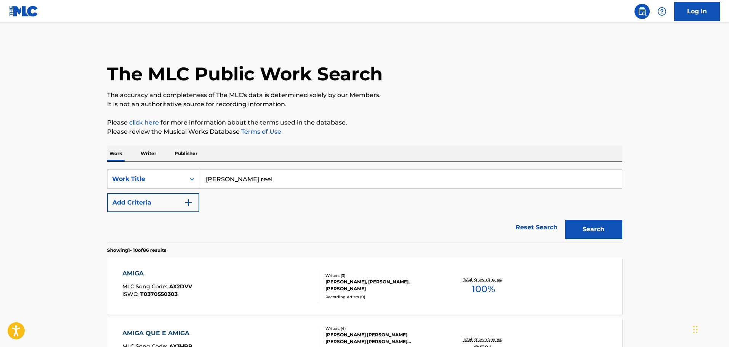
click at [573, 226] on button "Search" at bounding box center [593, 229] width 57 height 19
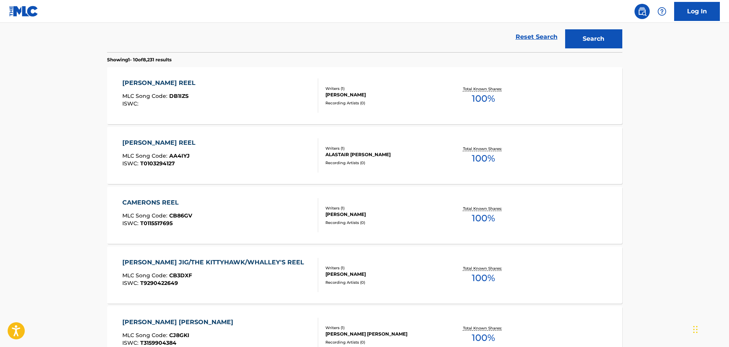
scroll to position [38, 0]
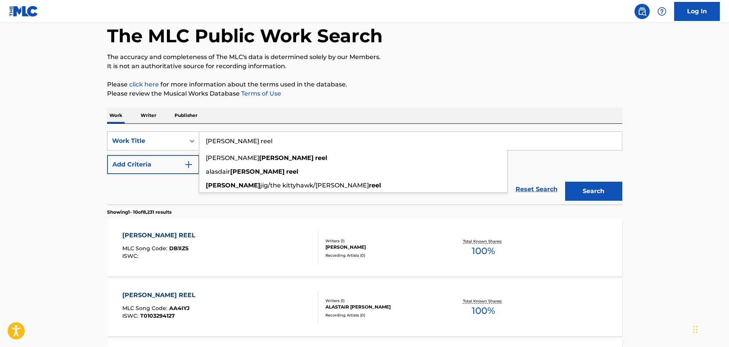
drag, startPoint x: 281, startPoint y: 149, endPoint x: 194, endPoint y: 141, distance: 87.2
click at [194, 141] on div "SearchWithCriteria490c546c-0410-462d-bd91-fe24d9087423 Work Title [PERSON_NAME]…" at bounding box center [364, 141] width 515 height 19
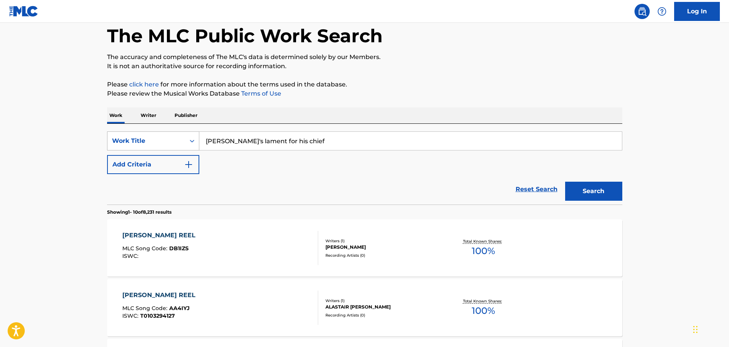
click at [565, 182] on button "Search" at bounding box center [593, 191] width 57 height 19
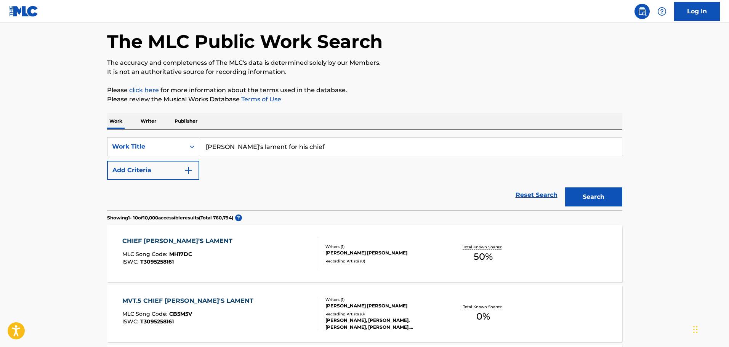
scroll to position [0, 0]
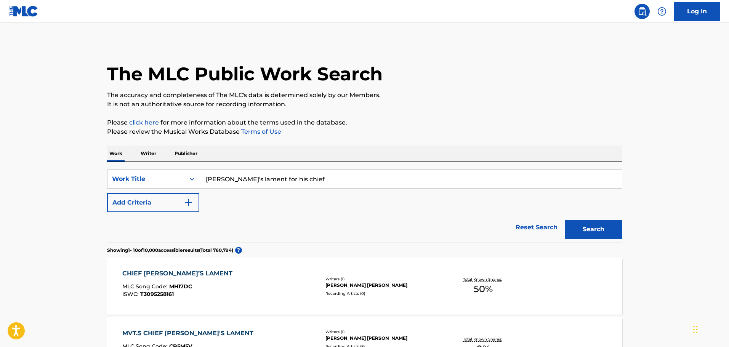
click at [331, 167] on div "SearchWithCriteria490c546c-0410-462d-bd91-fe24d9087423 Work Title macgillamun's…" at bounding box center [364, 202] width 515 height 81
drag, startPoint x: 333, startPoint y: 175, endPoint x: 143, endPoint y: 165, distance: 190.5
click at [143, 165] on div "SearchWithCriteria490c546c-0410-462d-bd91-fe24d9087423 Work Title macgillamun's…" at bounding box center [364, 202] width 515 height 81
type input "fixin' to"
drag, startPoint x: 152, startPoint y: 213, endPoint x: 157, endPoint y: 205, distance: 8.8
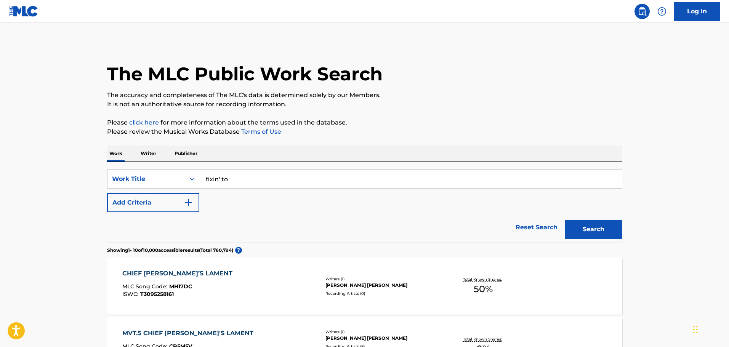
click at [151, 212] on div "Reset Search Search" at bounding box center [364, 227] width 515 height 30
click at [157, 205] on button "Add Criteria" at bounding box center [153, 202] width 92 height 19
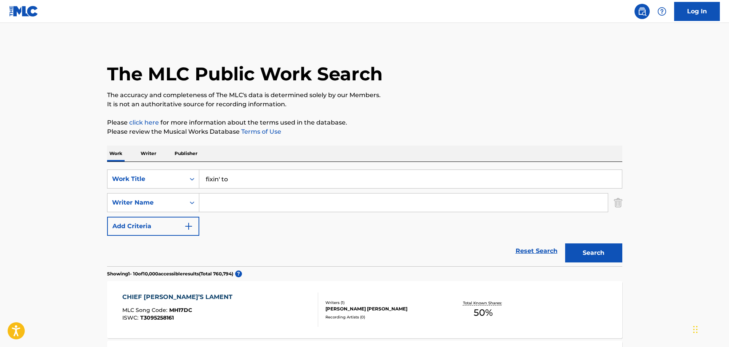
click at [225, 196] on input "Search Form" at bounding box center [403, 203] width 409 height 18
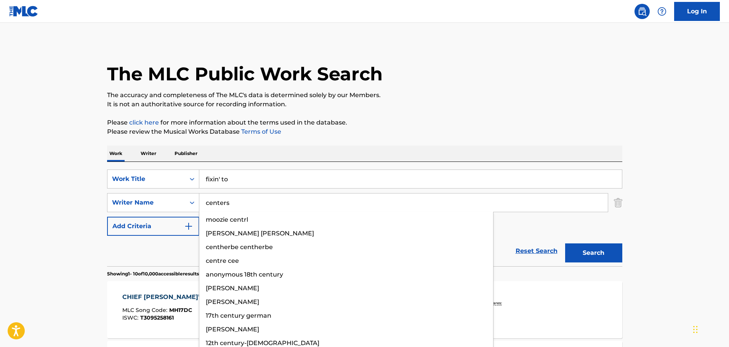
type input "centers"
click at [565, 244] on button "Search" at bounding box center [593, 253] width 57 height 19
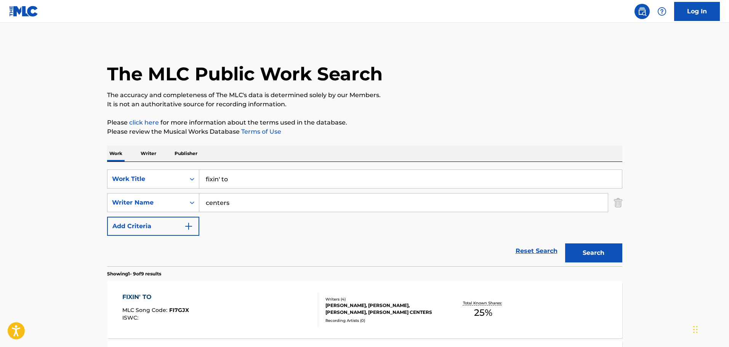
click at [230, 132] on p "Please review the Musical Works Database Terms of Use" at bounding box center [364, 131] width 515 height 9
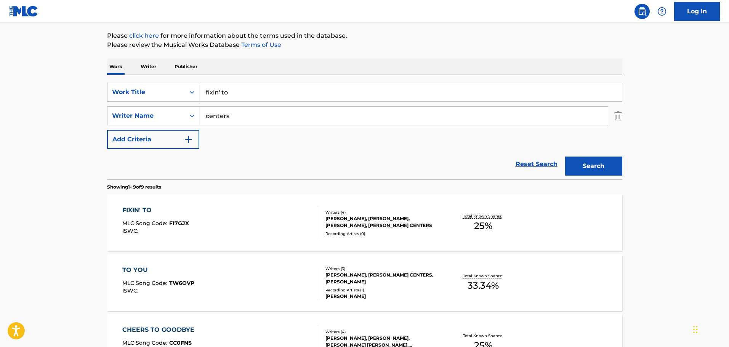
scroll to position [191, 0]
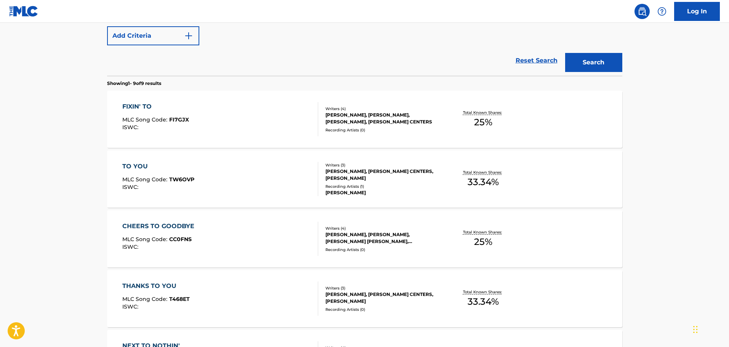
click at [241, 106] on div "FIXIN' TO MLC Song Code : FI7GJX ISWC :" at bounding box center [220, 119] width 196 height 34
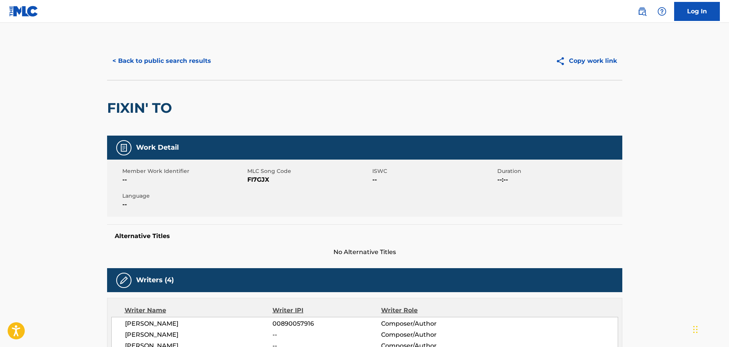
click at [124, 63] on button "< Back to public search results" at bounding box center [161, 60] width 109 height 19
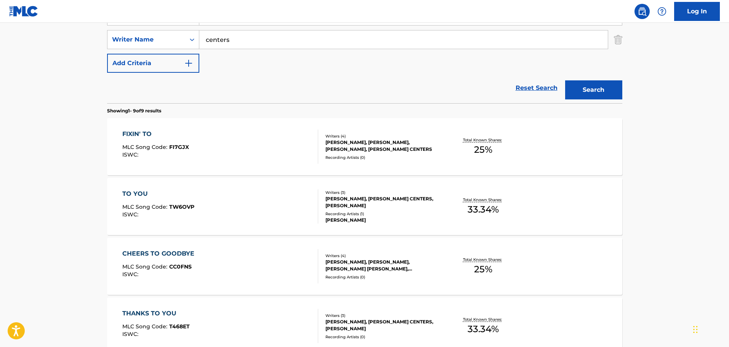
scroll to position [82, 0]
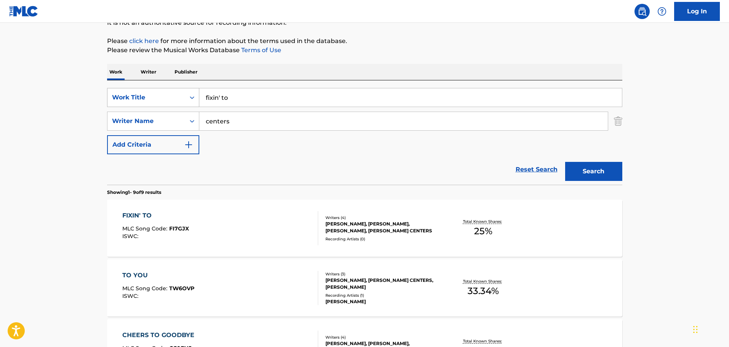
drag, startPoint x: 282, startPoint y: 94, endPoint x: 127, endPoint y: 95, distance: 155.5
click at [127, 95] on div "SearchWithCriteria490c546c-0410-462d-bd91-fe24d9087423 Work Title fixin' to" at bounding box center [364, 97] width 515 height 19
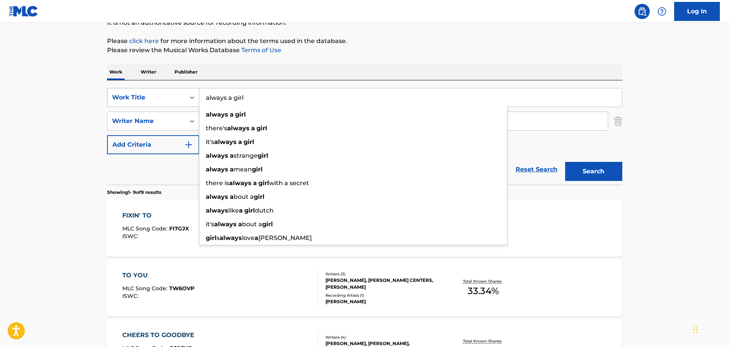
type input "always a girl"
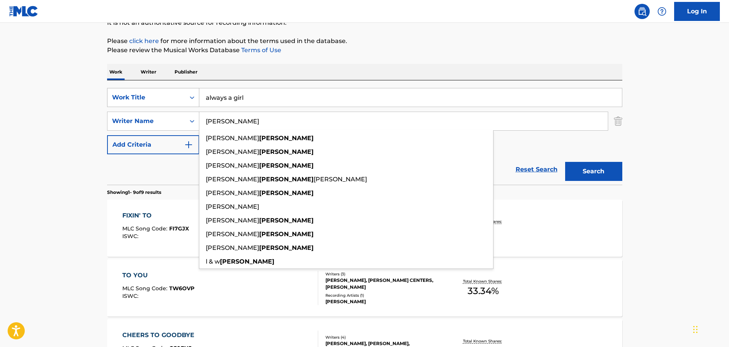
type input "[PERSON_NAME]"
click at [565, 162] on button "Search" at bounding box center [593, 171] width 57 height 19
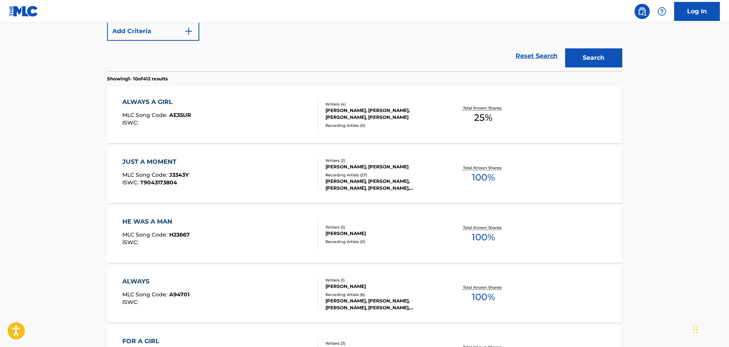
scroll to position [196, 0]
click at [231, 110] on div "ALWAYS A GIRL MLC Song Code : AE35UR ISWC :" at bounding box center [220, 114] width 196 height 34
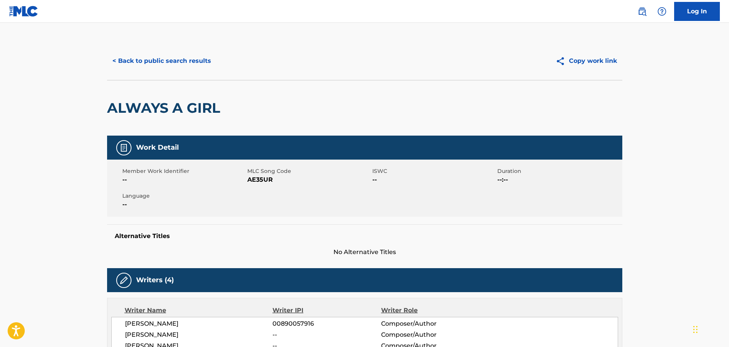
click at [151, 60] on button "< Back to public search results" at bounding box center [161, 60] width 109 height 19
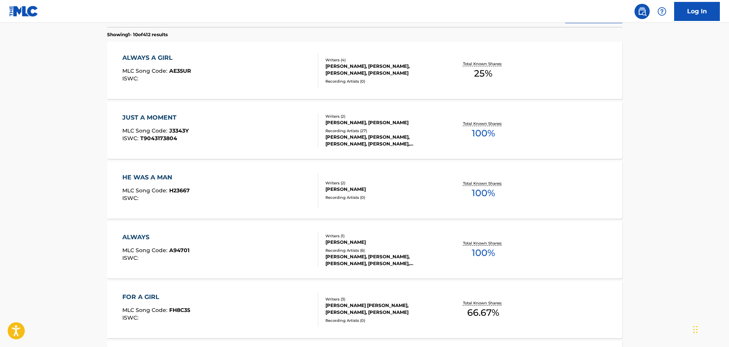
scroll to position [87, 0]
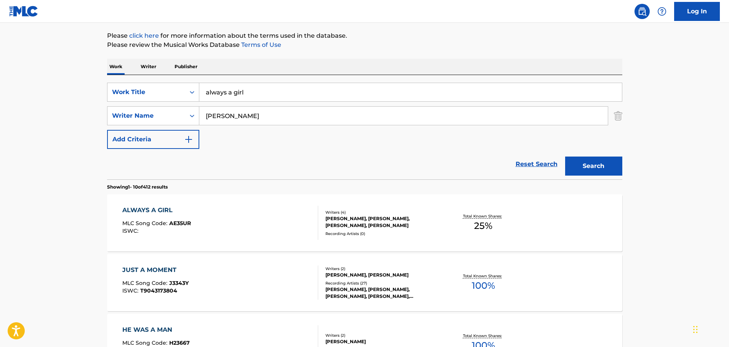
click at [614, 114] on img "Search Form" at bounding box center [618, 115] width 8 height 19
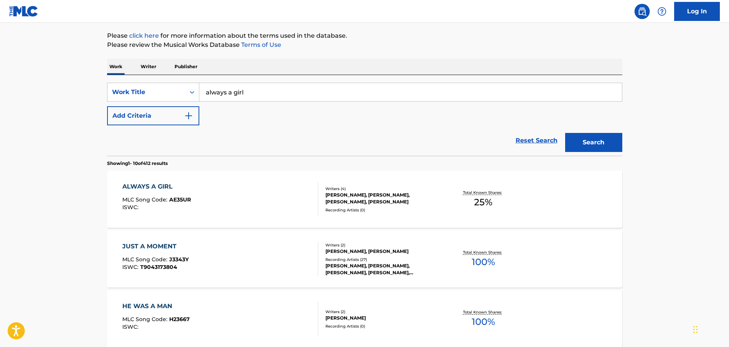
drag, startPoint x: 482, startPoint y: 95, endPoint x: 225, endPoint y: 89, distance: 256.6
click at [225, 89] on input "always a girl" at bounding box center [410, 92] width 423 height 18
type input "a"
type input "concerto violin/orch d minor-allegro 1"
click at [565, 133] on button "Search" at bounding box center [593, 142] width 57 height 19
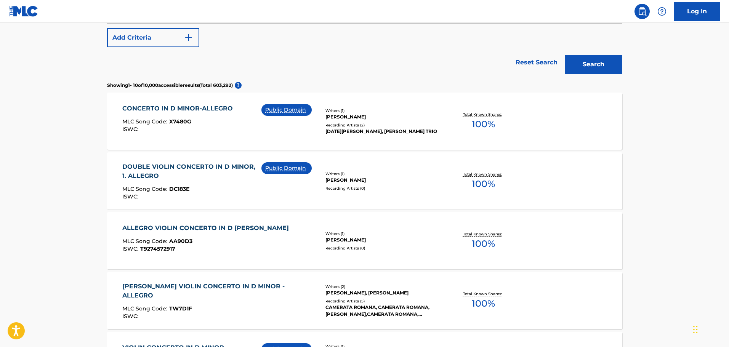
scroll to position [152, 0]
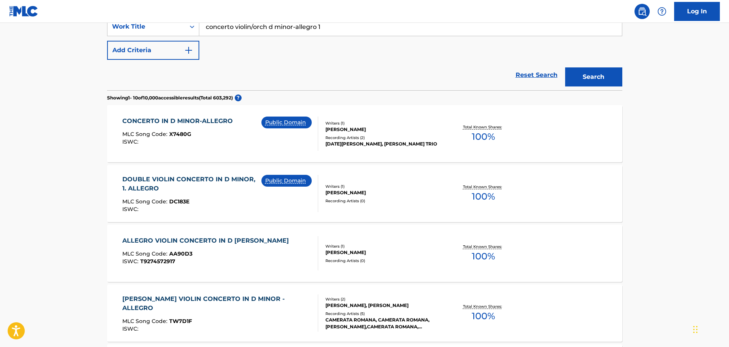
click at [147, 61] on div "Reset Search Search" at bounding box center [364, 75] width 515 height 30
click at [194, 55] on button "Add Criteria" at bounding box center [153, 50] width 92 height 19
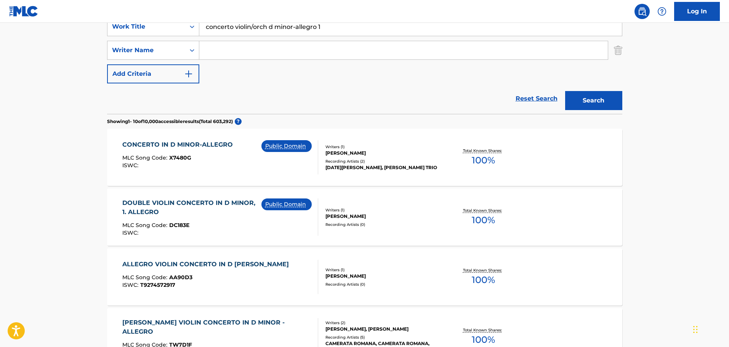
paste input "[PERSON_NAME]"
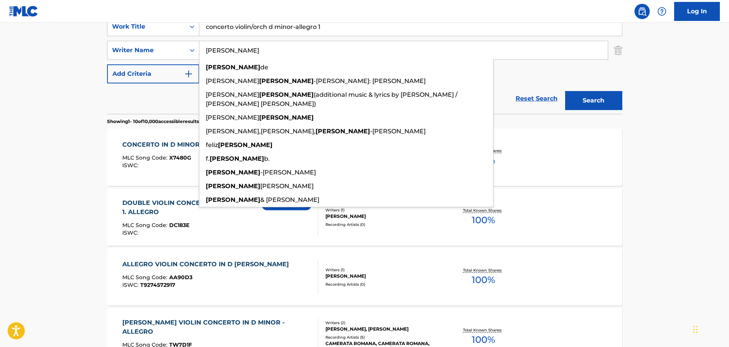
type input "[PERSON_NAME]"
click at [598, 98] on button "Search" at bounding box center [593, 100] width 57 height 19
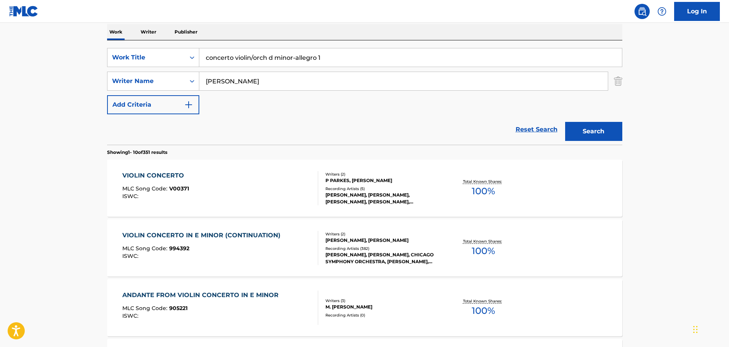
scroll to position [114, 0]
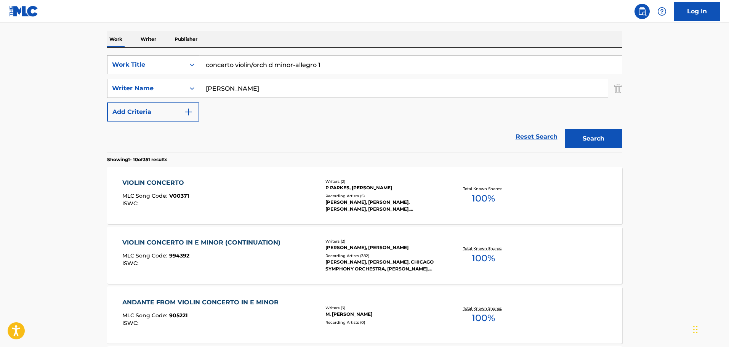
drag, startPoint x: 334, startPoint y: 71, endPoint x: 192, endPoint y: 59, distance: 142.7
click at [197, 59] on div "SearchWithCriteria490c546c-0410-462d-bd91-fe24d9087423 Work Title concerto viol…" at bounding box center [364, 64] width 515 height 19
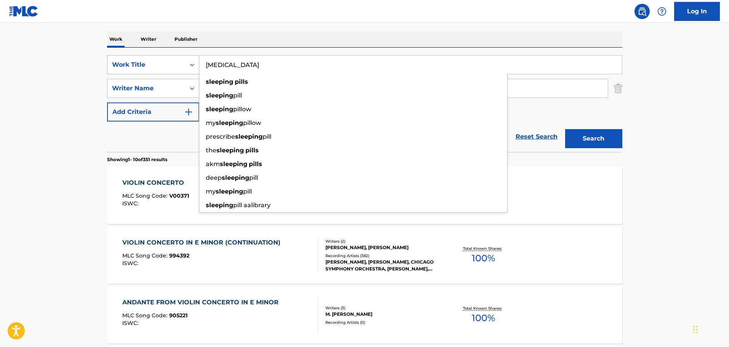
type input "[MEDICAL_DATA]"
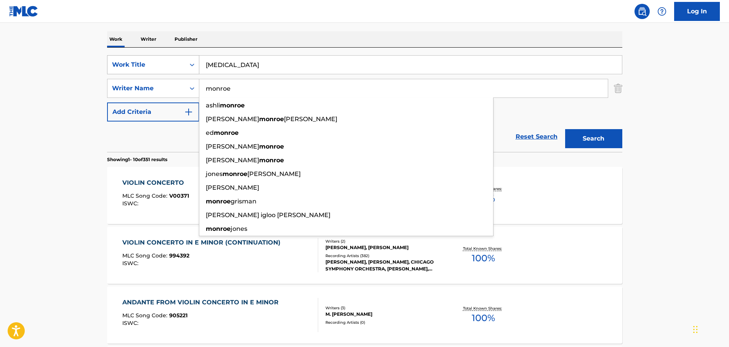
type input "monroe"
click at [565, 129] on button "Search" at bounding box center [593, 138] width 57 height 19
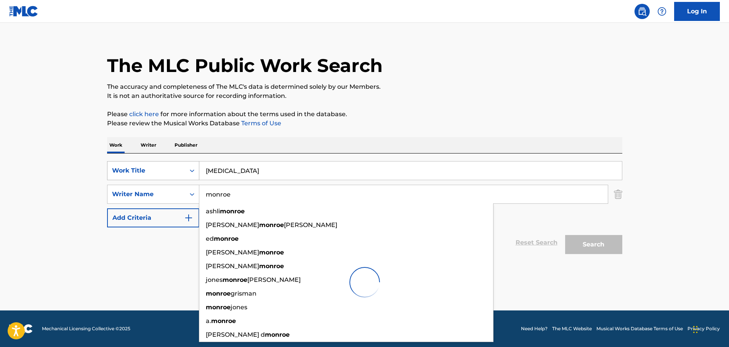
scroll to position [8, 0]
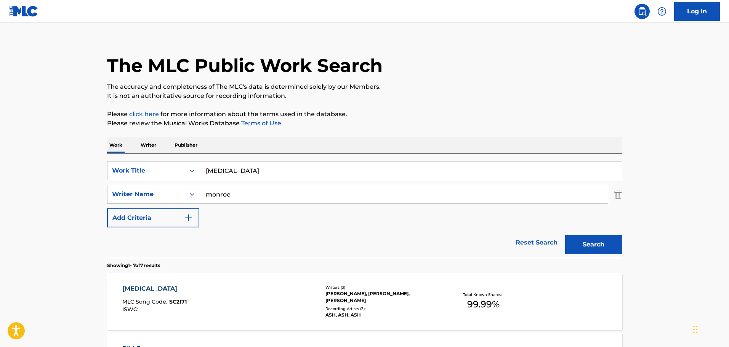
drag, startPoint x: 40, startPoint y: 97, endPoint x: 46, endPoint y: 98, distance: 5.4
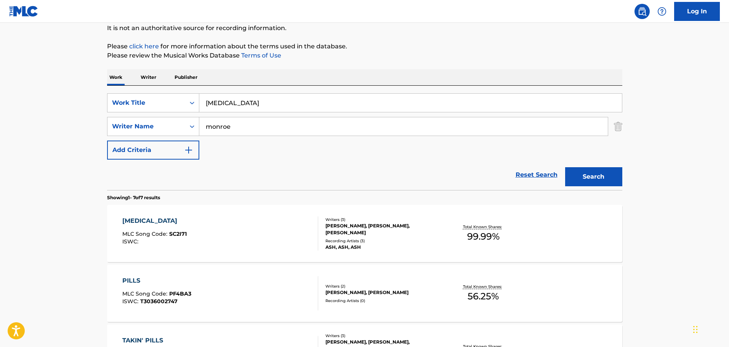
scroll to position [199, 0]
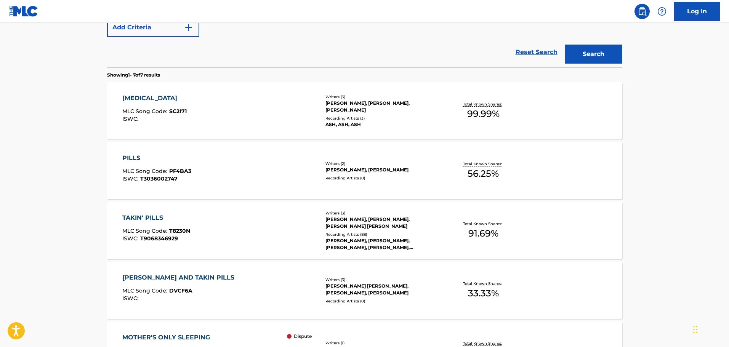
click at [268, 113] on div "[MEDICAL_DATA] MLC Song Code : SC2I71 ISWC :" at bounding box center [220, 111] width 196 height 34
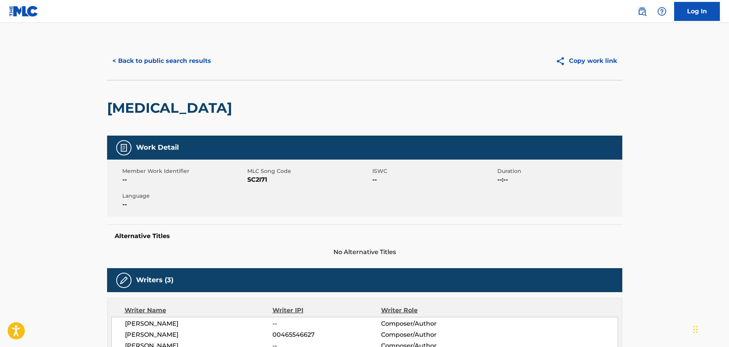
click at [136, 65] on button "< Back to public search results" at bounding box center [161, 60] width 109 height 19
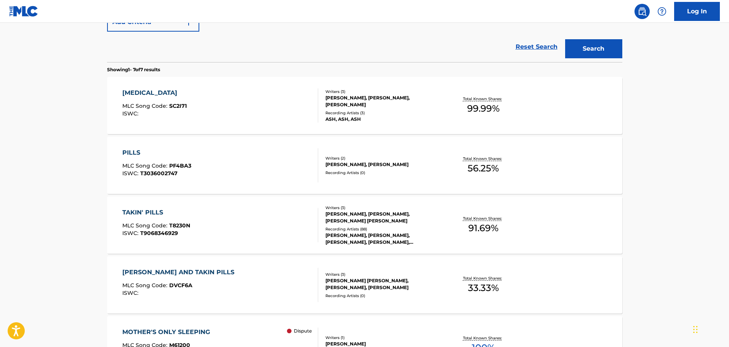
scroll to position [90, 0]
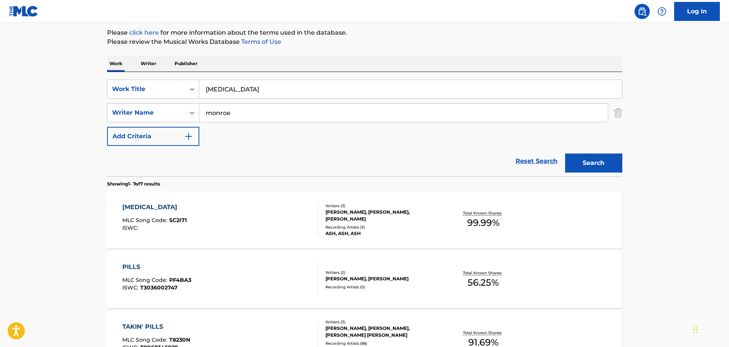
drag, startPoint x: 279, startPoint y: 93, endPoint x: 56, endPoint y: 99, distance: 222.3
click at [50, 100] on main "The MLC Public Work Search The accuracy and completeness of The MLC's data is d…" at bounding box center [364, 290] width 729 height 714
click at [616, 113] on img "Search Form" at bounding box center [618, 112] width 8 height 19
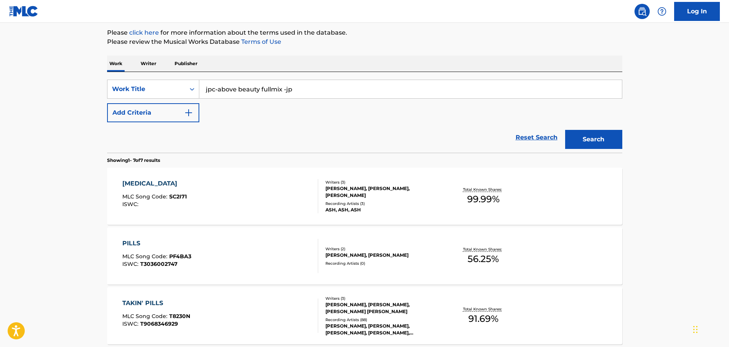
click at [599, 141] on button "Search" at bounding box center [593, 139] width 57 height 19
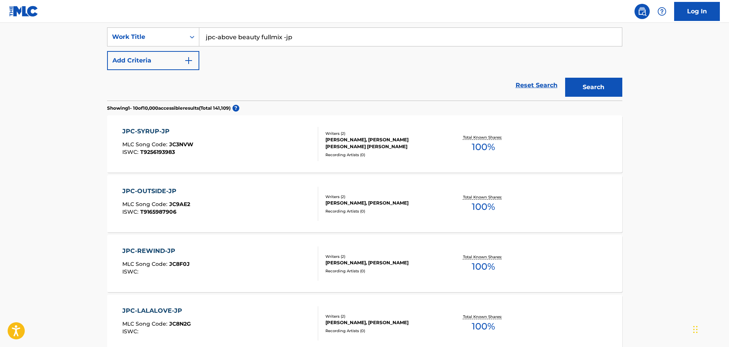
scroll to position [114, 0]
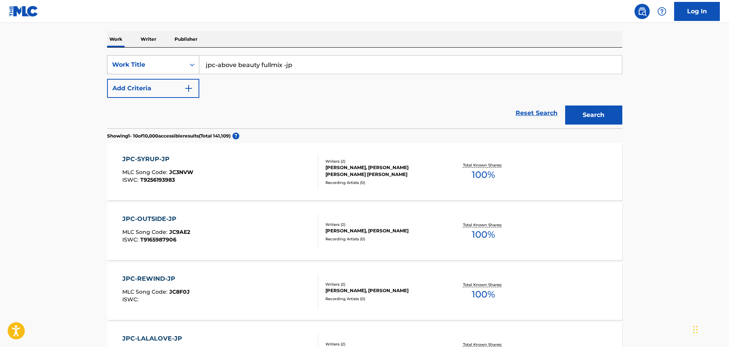
drag, startPoint x: 297, startPoint y: 66, endPoint x: 183, endPoint y: 59, distance: 113.4
click at [183, 59] on div "SearchWithCriteria490c546c-0410-462d-bd91-fe24d9087423 Work Title jpc-above bea…" at bounding box center [364, 64] width 515 height 19
click at [325, 62] on input "jpc-above beauty fullmix -jp" at bounding box center [410, 65] width 423 height 18
type input "j"
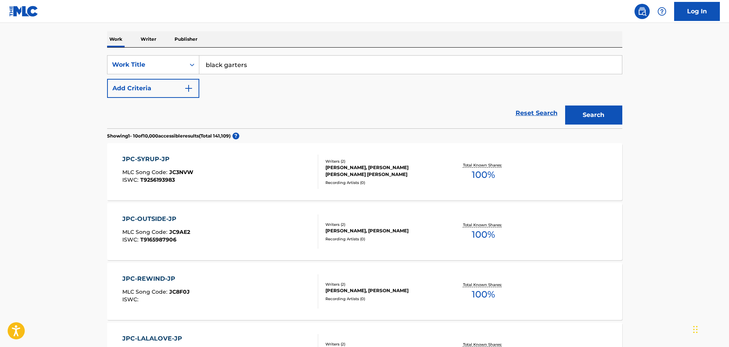
type input "black garters"
drag, startPoint x: 162, startPoint y: 89, endPoint x: 259, endPoint y: 77, distance: 97.6
click at [163, 90] on button "Add Criteria" at bounding box center [153, 88] width 92 height 19
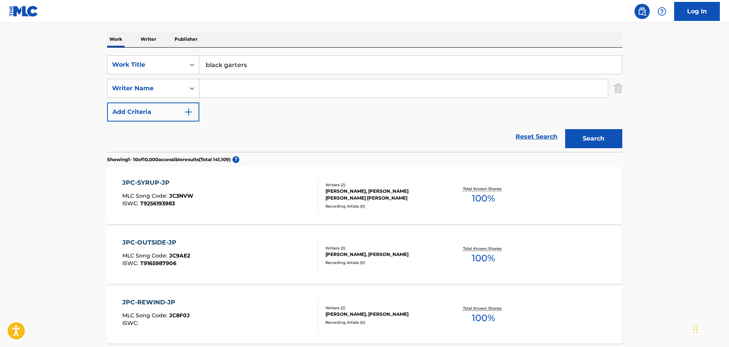
click at [276, 87] on input "Search Form" at bounding box center [403, 88] width 409 height 18
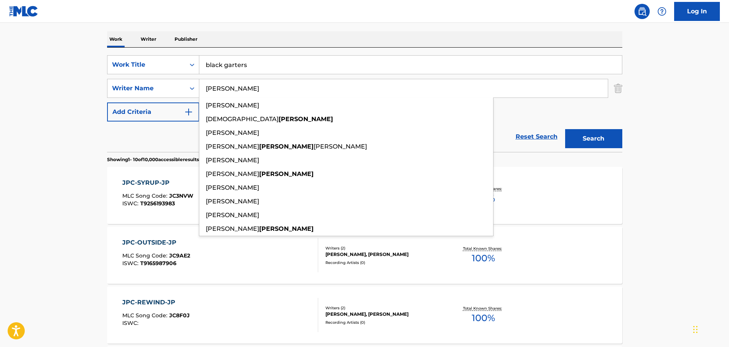
type input "[PERSON_NAME]"
click at [565, 129] on button "Search" at bounding box center [593, 138] width 57 height 19
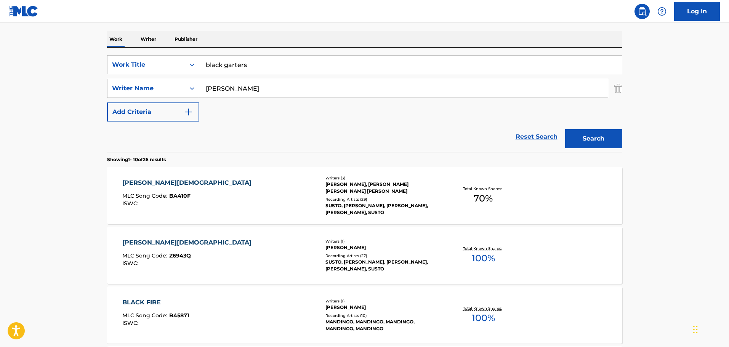
drag, startPoint x: 269, startPoint y: 62, endPoint x: 114, endPoint y: 76, distance: 155.4
click at [114, 76] on div "SearchWithCriteria490c546c-0410-462d-bd91-fe24d9087423 Work Title black garters…" at bounding box center [364, 88] width 515 height 66
click at [246, 60] on input "black garters" at bounding box center [410, 65] width 423 height 18
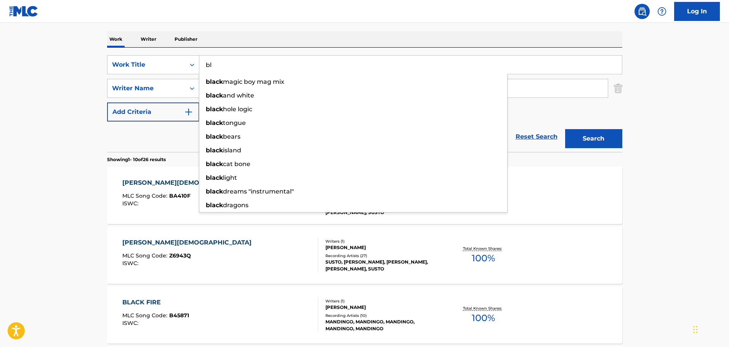
type input "b"
click at [565, 129] on button "Search" at bounding box center [593, 138] width 57 height 19
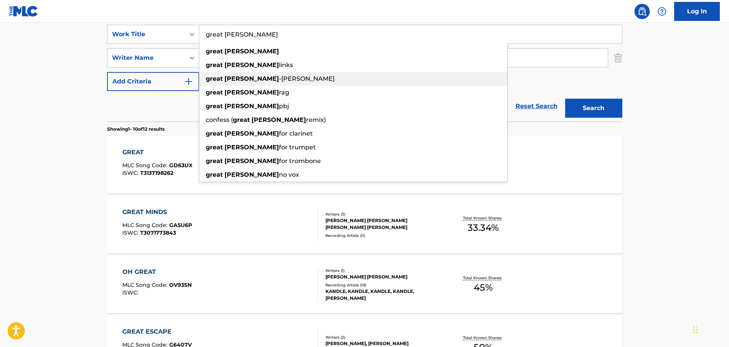
scroll to position [76, 0]
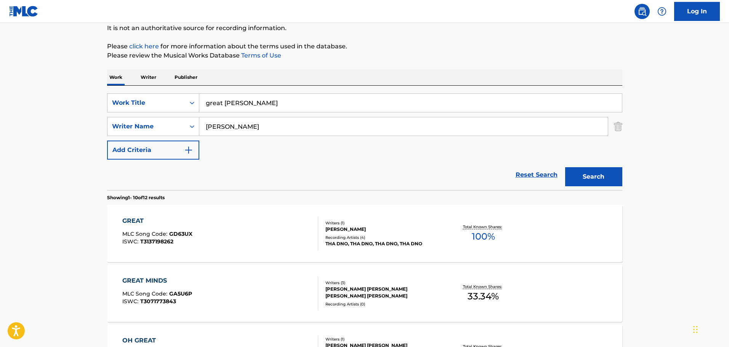
click at [263, 91] on div "SearchWithCriteria490c546c-0410-462d-bd91-fe24d9087423 Work Title great [PERSON…" at bounding box center [364, 138] width 515 height 104
drag, startPoint x: 264, startPoint y: 99, endPoint x: 119, endPoint y: 89, distance: 145.2
click at [119, 90] on div "SearchWithCriteria490c546c-0410-462d-bd91-fe24d9087423 Work Title great [PERSON…" at bounding box center [364, 138] width 515 height 104
type input "BROKEN HEART TOGETHER"
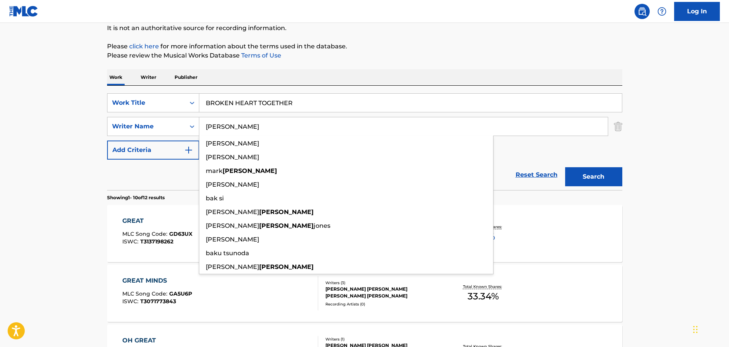
type input "[PERSON_NAME]"
click at [565, 167] on button "Search" at bounding box center [593, 176] width 57 height 19
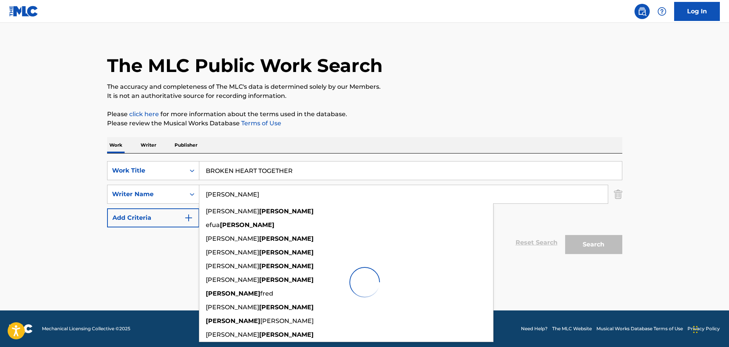
scroll to position [8, 0]
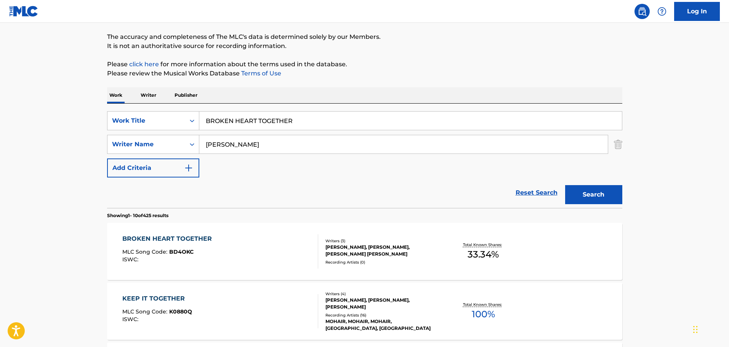
scroll to position [199, 0]
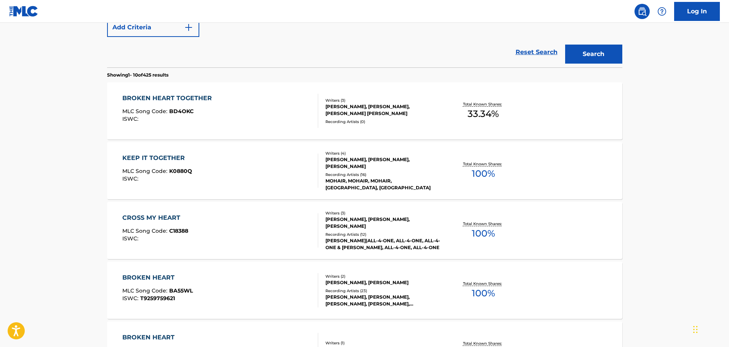
click at [287, 128] on div "BROKEN HEART TOGETHER MLC Song Code : BD4OKC ISWC : Writers ( 3 ) [PERSON_NAME]…" at bounding box center [364, 110] width 515 height 57
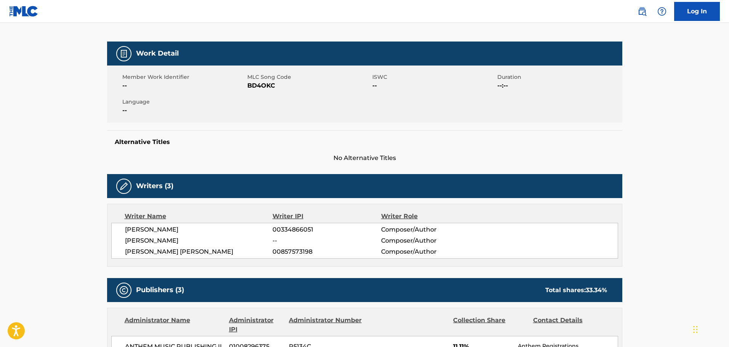
scroll to position [26, 0]
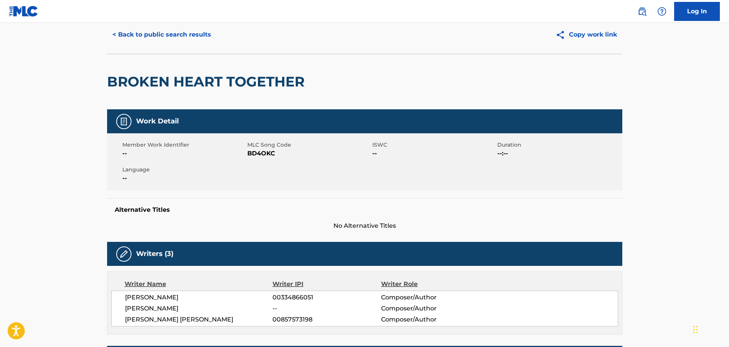
click at [318, 61] on div "BROKEN HEART TOGETHER" at bounding box center [364, 82] width 515 height 56
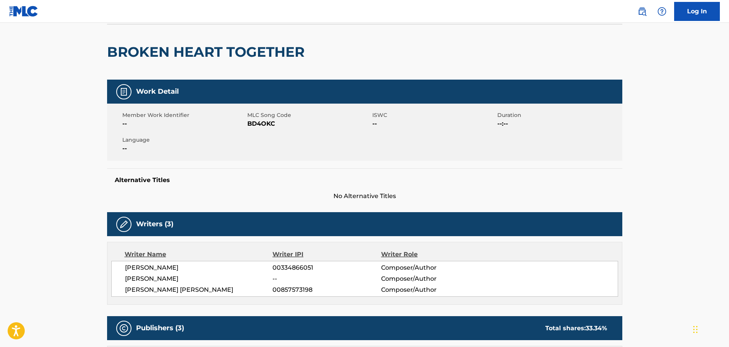
scroll to position [0, 0]
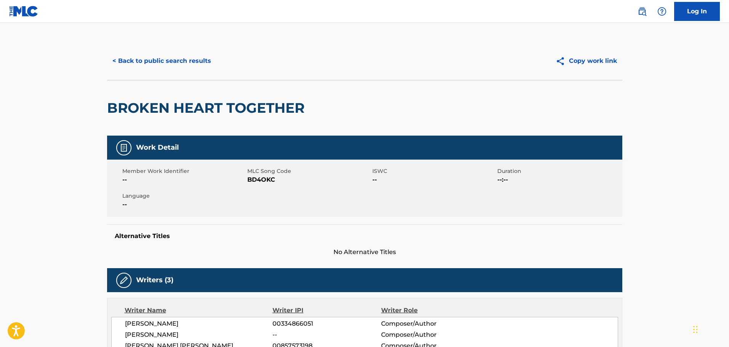
click at [201, 59] on button "< Back to public search results" at bounding box center [161, 60] width 109 height 19
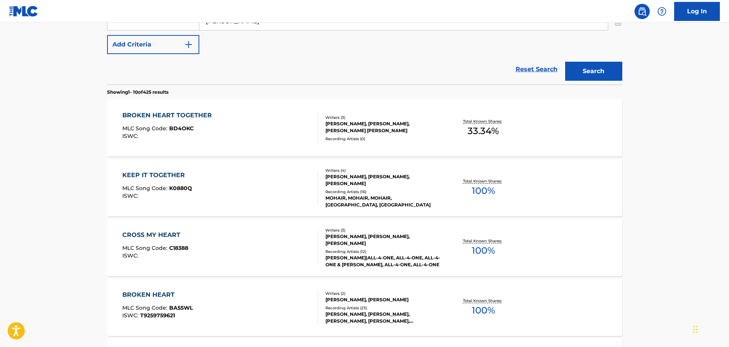
scroll to position [90, 0]
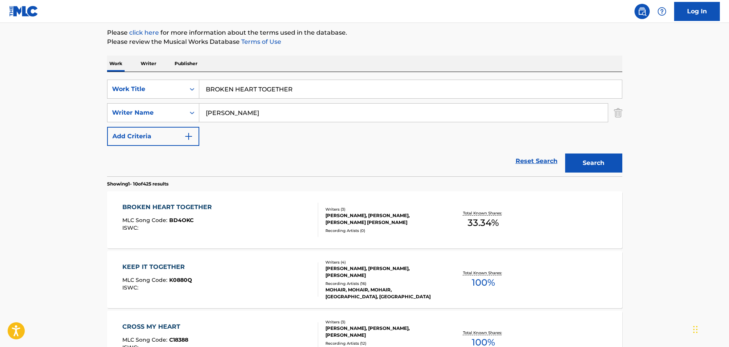
drag, startPoint x: 289, startPoint y: 87, endPoint x: 79, endPoint y: 91, distance: 210.9
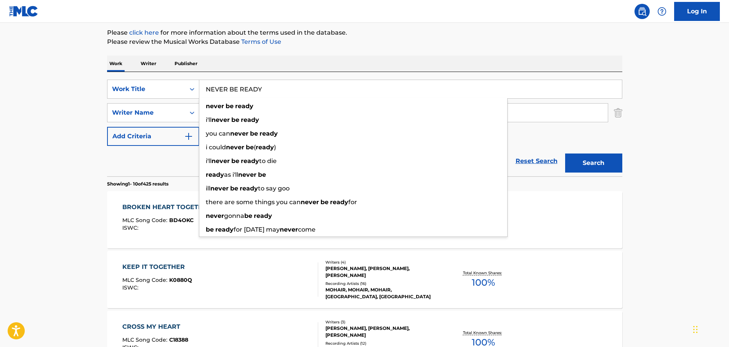
type input "NEVER BE READY"
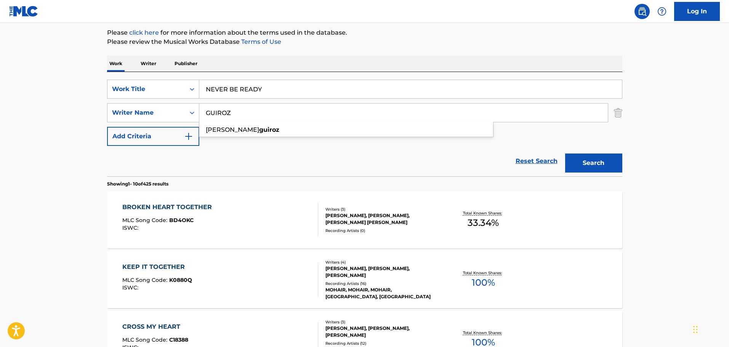
type input "GUIROZ"
click at [364, 39] on p "Please review the Musical Works Database Terms of Use" at bounding box center [364, 41] width 515 height 9
click at [602, 163] on button "Search" at bounding box center [593, 163] width 57 height 19
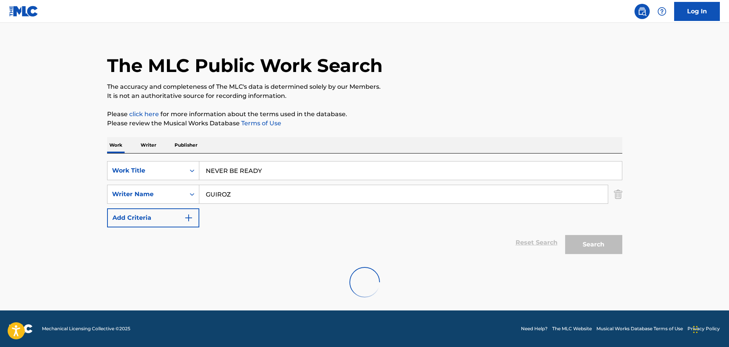
scroll to position [0, 0]
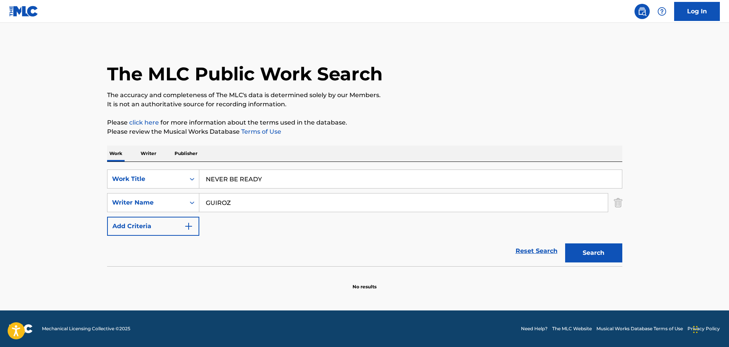
drag, startPoint x: 291, startPoint y: 179, endPoint x: 200, endPoint y: 160, distance: 93.3
click at [200, 160] on div "Work Writer Publisher SearchWithCriteria490c546c-0410-462d-bd91-fe24d9087423 Wo…" at bounding box center [364, 218] width 515 height 145
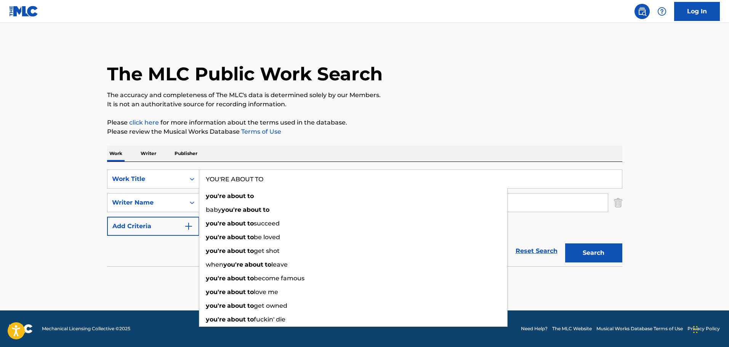
type input "YOU'RE ABOUT TO"
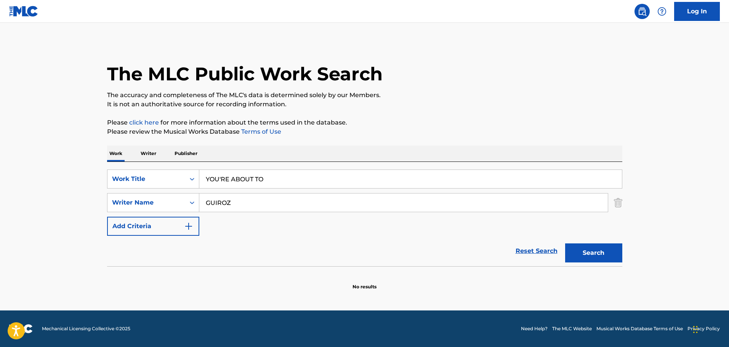
click at [202, 159] on div "Work Writer Publisher" at bounding box center [364, 154] width 515 height 16
drag, startPoint x: 251, startPoint y: 201, endPoint x: 158, endPoint y: 187, distance: 94.0
click at [158, 187] on div "SearchWithCriteria490c546c-0410-462d-bd91-fe24d9087423 Work Title YOU'RE ABOUT …" at bounding box center [364, 203] width 515 height 66
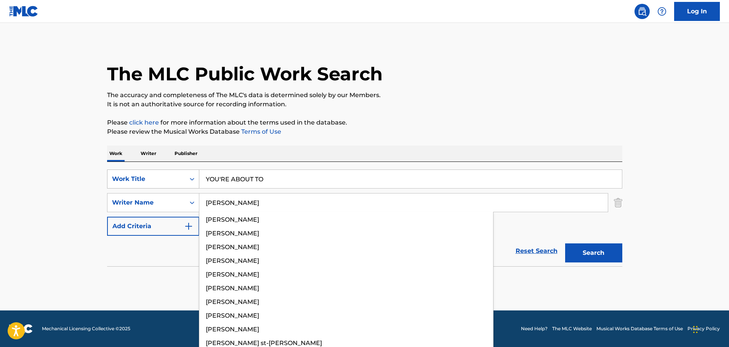
type input "[PERSON_NAME]"
click at [565, 244] on button "Search" at bounding box center [593, 253] width 57 height 19
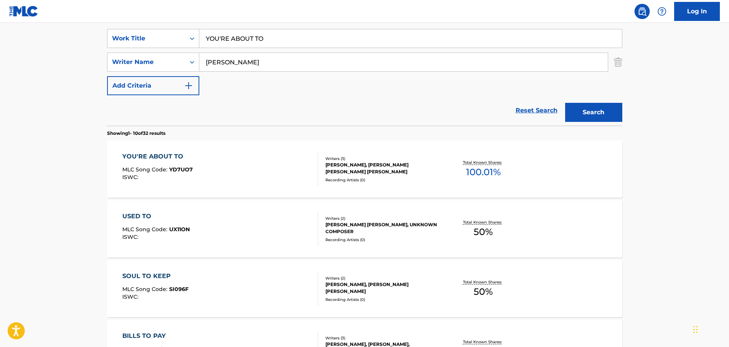
scroll to position [152, 0]
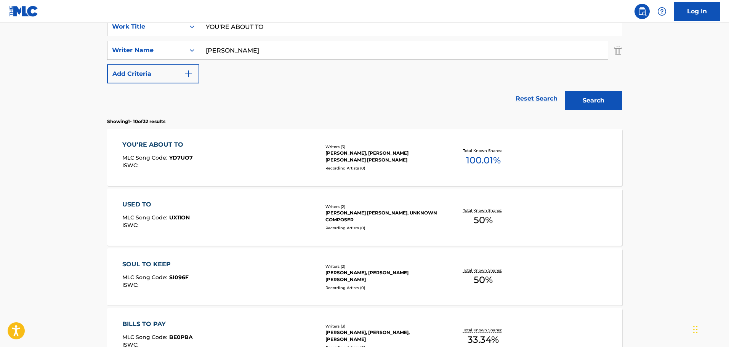
click at [240, 165] on div "YOU'RE ABOUT TO MLC Song Code : YD7UO7 ISWC :" at bounding box center [220, 157] width 196 height 34
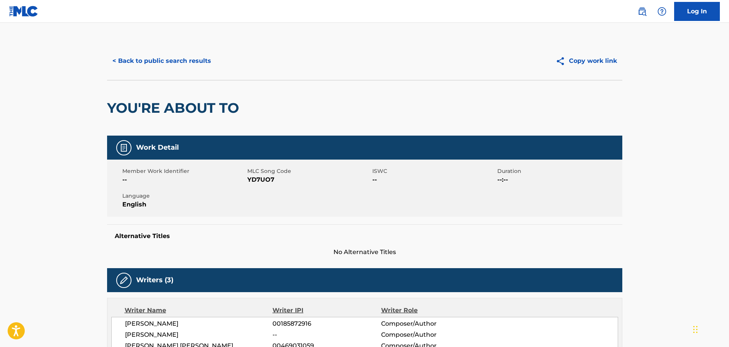
click at [152, 58] on button "< Back to public search results" at bounding box center [161, 60] width 109 height 19
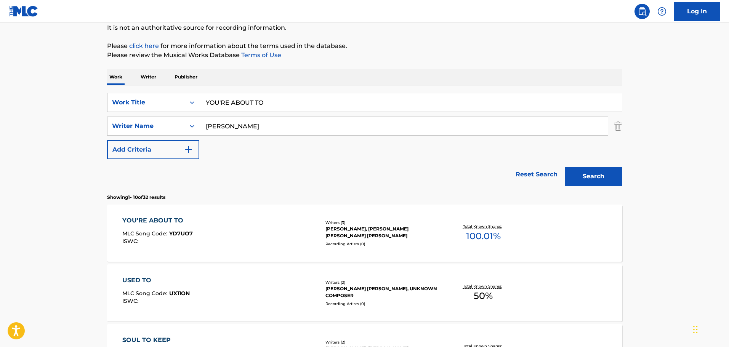
scroll to position [76, 0]
drag, startPoint x: 348, startPoint y: 104, endPoint x: 135, endPoint y: 64, distance: 216.8
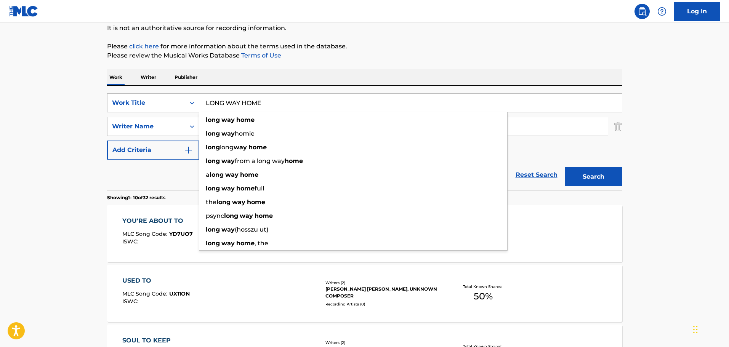
type input "LONG WAY HOME"
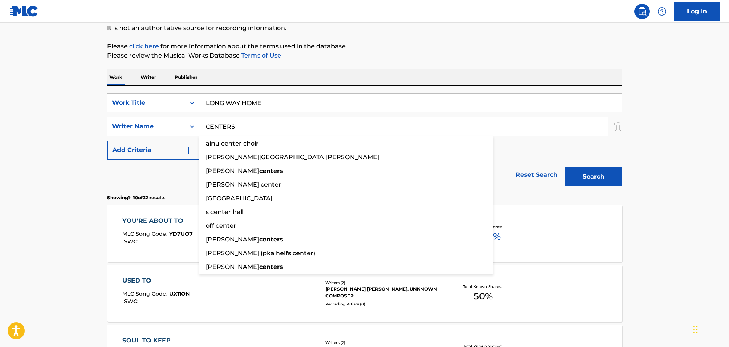
type input "CENTERS"
click at [565, 167] on button "Search" at bounding box center [593, 176] width 57 height 19
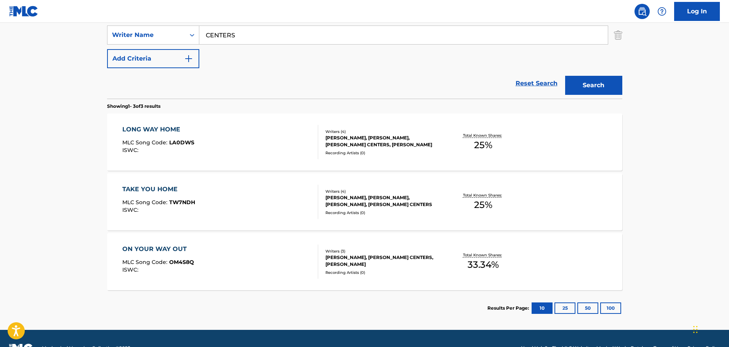
scroll to position [187, 0]
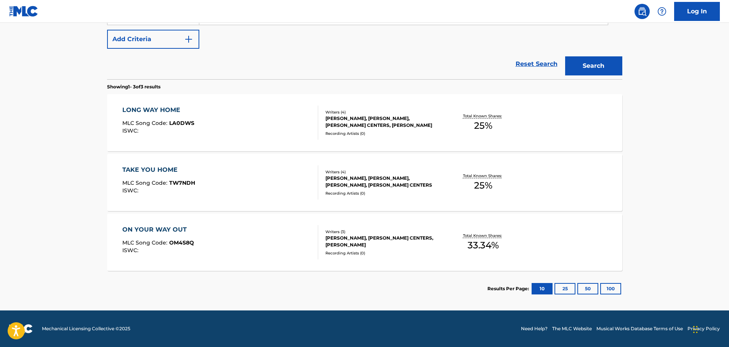
click at [262, 122] on div "LONG WAY HOME MLC Song Code : LA0DWS ISWC :" at bounding box center [220, 123] width 196 height 34
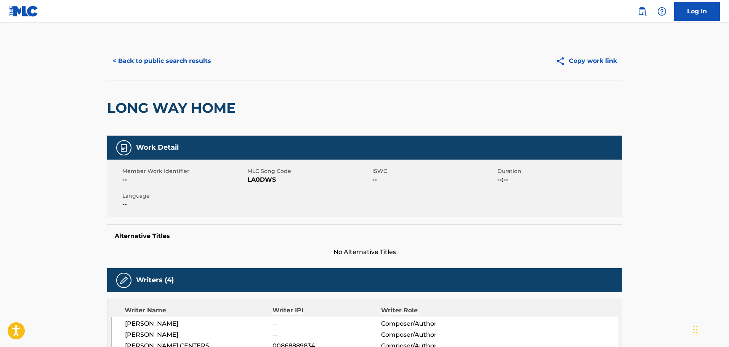
click at [178, 61] on button "< Back to public search results" at bounding box center [161, 60] width 109 height 19
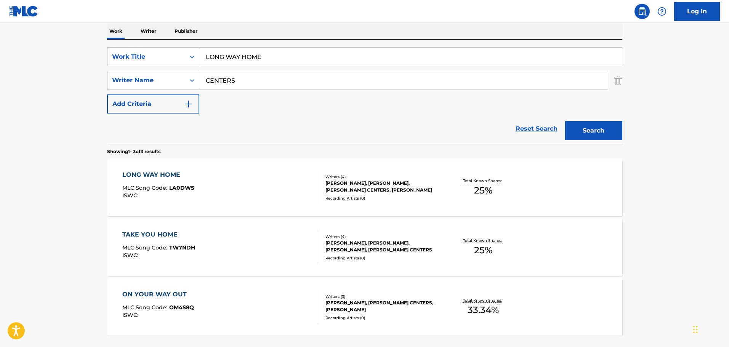
scroll to position [106, 0]
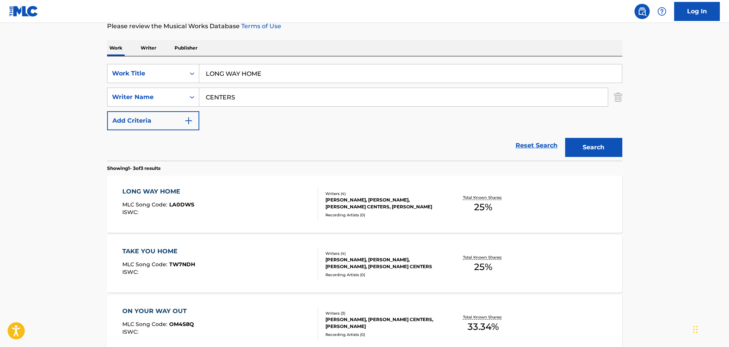
drag, startPoint x: 282, startPoint y: 74, endPoint x: 50, endPoint y: 75, distance: 231.8
click at [50, 75] on main "The MLC Public Work Search The accuracy and completeness of The MLC's data is d…" at bounding box center [364, 154] width 729 height 475
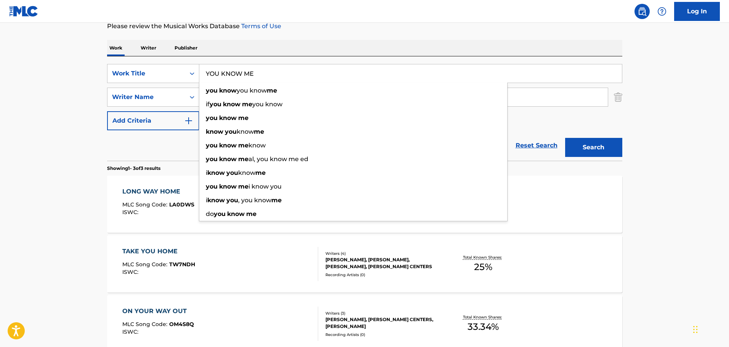
type input "YOU KNOW ME"
click at [84, 81] on main "The MLC Public Work Search The accuracy and completeness of The MLC's data is d…" at bounding box center [364, 154] width 729 height 475
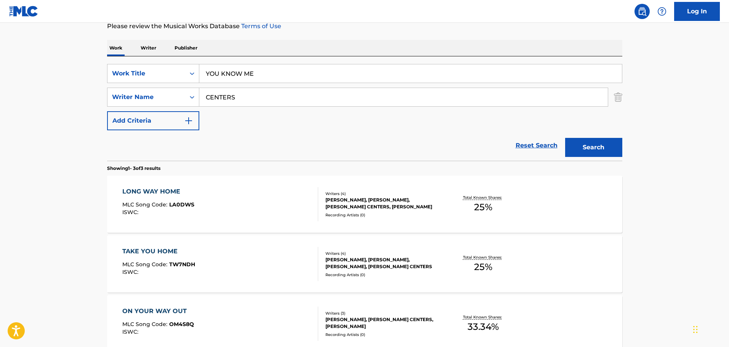
click at [601, 144] on button "Search" at bounding box center [593, 147] width 57 height 19
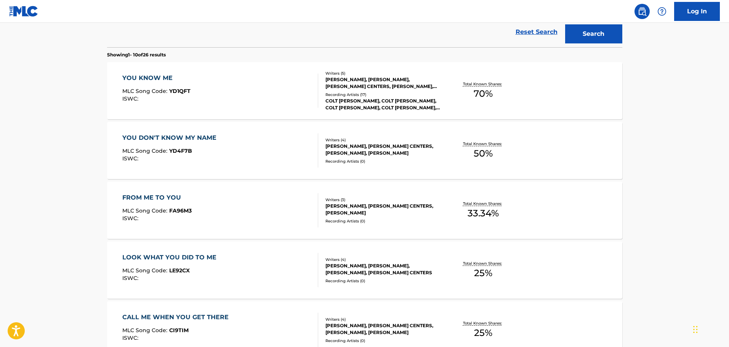
scroll to position [220, 0]
click at [246, 104] on div "YOU KNOW ME MLC Song Code : YD1QFT ISWC :" at bounding box center [220, 90] width 196 height 34
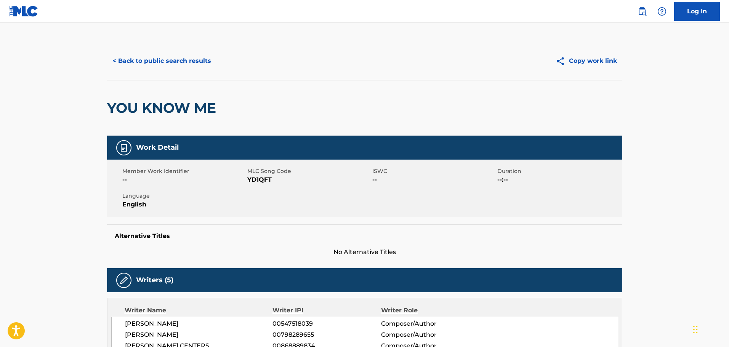
click at [172, 58] on button "< Back to public search results" at bounding box center [161, 60] width 109 height 19
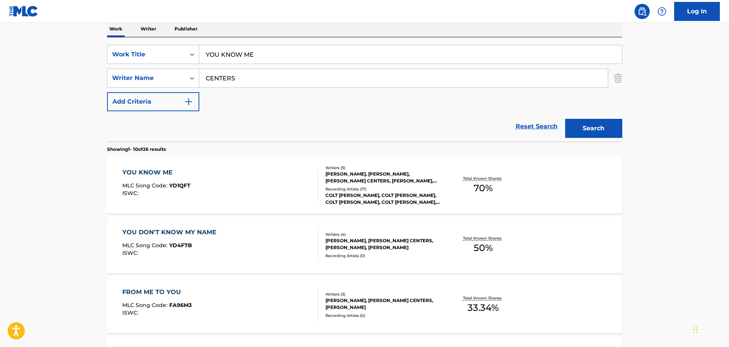
scroll to position [111, 0]
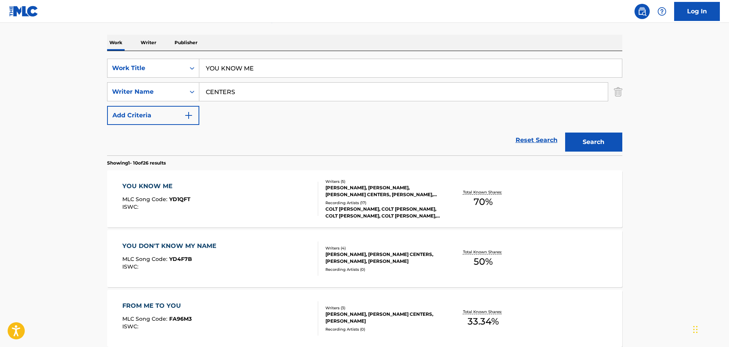
drag, startPoint x: 237, startPoint y: 61, endPoint x: 202, endPoint y: 63, distance: 35.1
click at [202, 62] on input "YOU KNOW ME" at bounding box center [410, 68] width 423 height 18
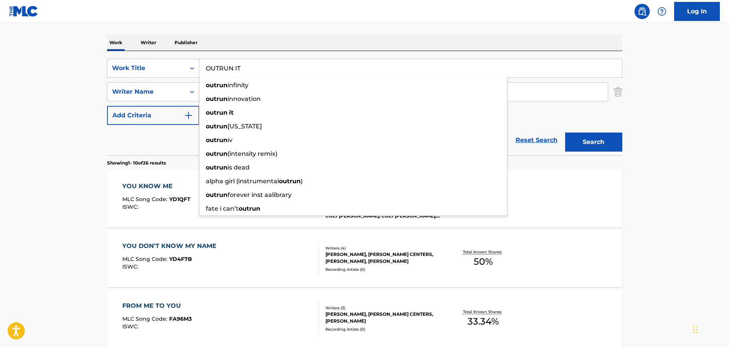
type input "OUTRUN IT"
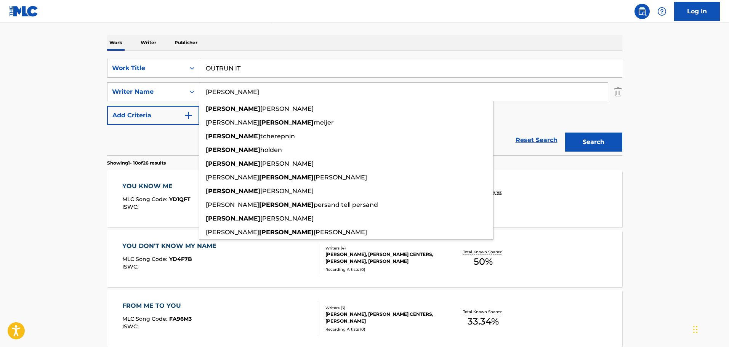
type input "[PERSON_NAME]"
click at [565, 133] on button "Search" at bounding box center [593, 142] width 57 height 19
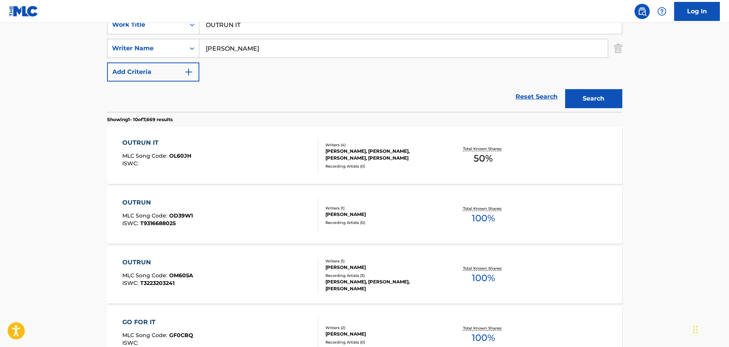
scroll to position [199, 0]
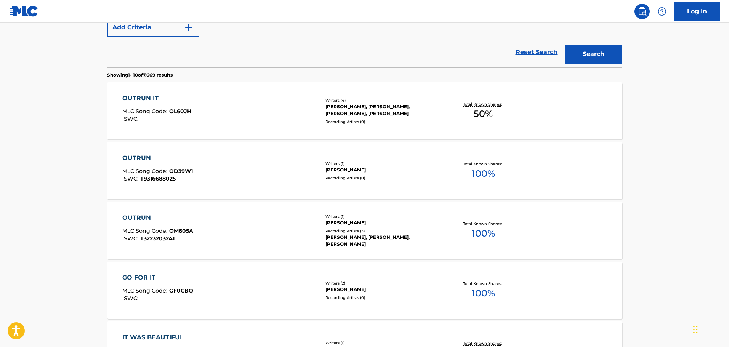
click at [218, 107] on div "OUTRUN IT MLC Song Code : OL60JH ISWC :" at bounding box center [220, 111] width 196 height 34
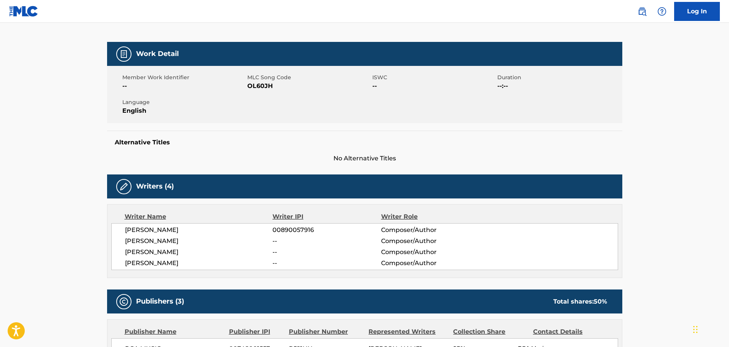
scroll to position [38, 0]
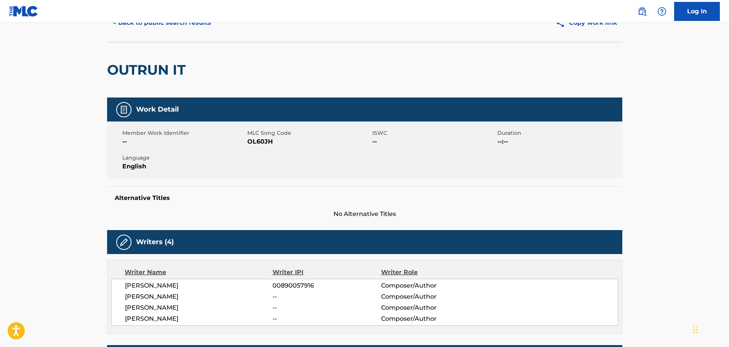
click at [178, 25] on button "< Back to public search results" at bounding box center [161, 22] width 109 height 19
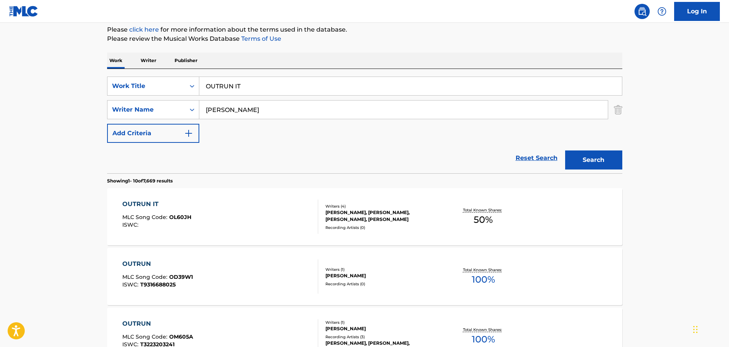
scroll to position [90, 0]
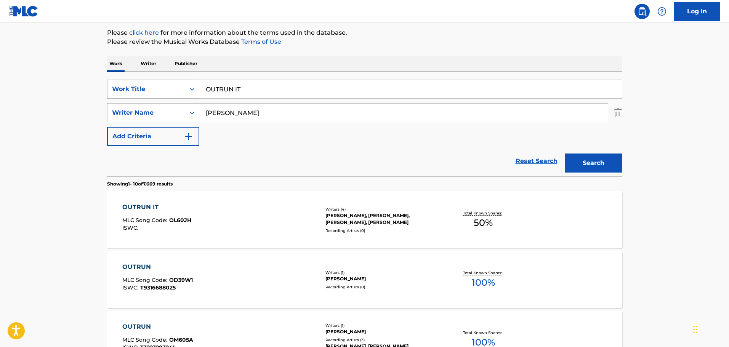
drag, startPoint x: 275, startPoint y: 81, endPoint x: 172, endPoint y: 83, distance: 102.6
click at [171, 83] on div "SearchWithCriteria490c546c-0410-462d-bd91-fe24d9087423 Work Title OUTRUN IT" at bounding box center [364, 89] width 515 height 19
type input "LET'S GIVE BREAKING UP A BREAK"
click at [565, 154] on button "Search" at bounding box center [593, 163] width 57 height 19
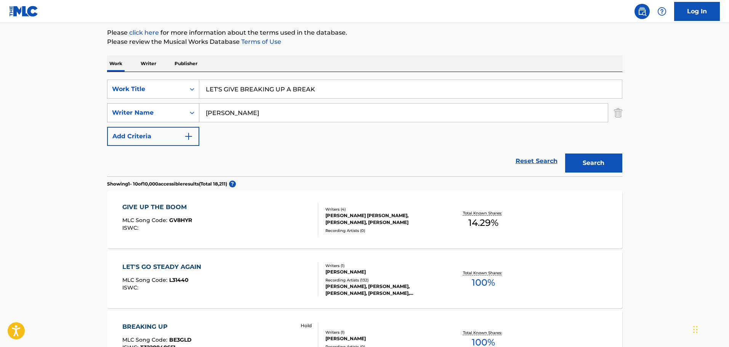
drag, startPoint x: 271, startPoint y: 116, endPoint x: 121, endPoint y: 116, distance: 149.8
click at [121, 116] on div "SearchWithCriteriab2fb113f-1e87-49e1-b86e-eaa167ae00cf Writer Name [PERSON_NAME]" at bounding box center [364, 112] width 515 height 19
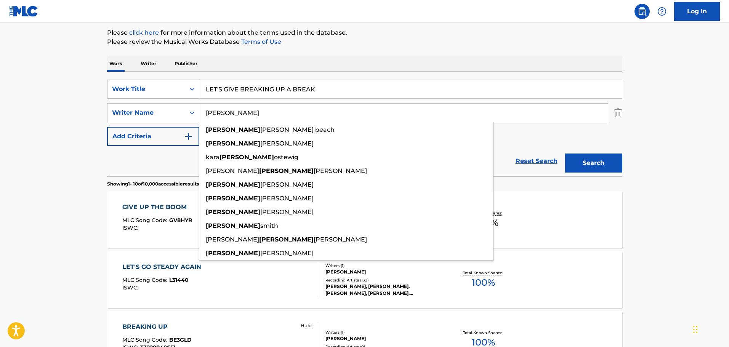
type input "[PERSON_NAME]"
click at [565, 154] on button "Search" at bounding box center [593, 163] width 57 height 19
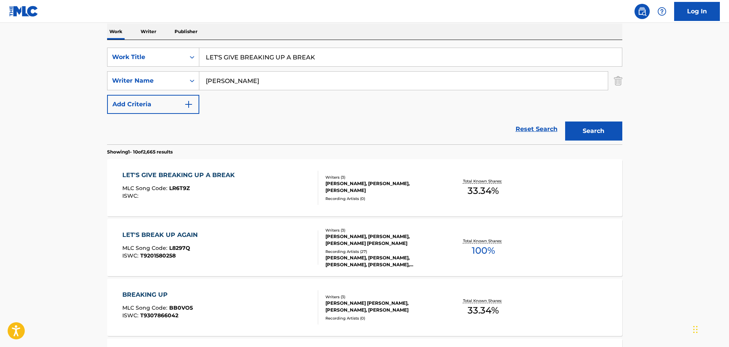
scroll to position [166, 0]
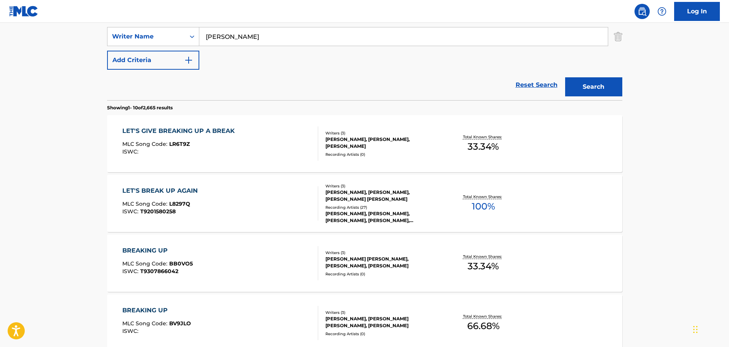
click at [306, 154] on div "LET'S GIVE BREAKING UP A BREAK MLC Song Code : LR6T9Z ISWC :" at bounding box center [220, 144] width 196 height 34
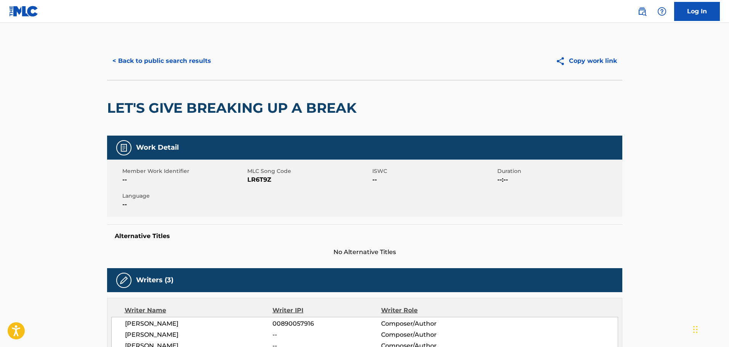
click at [187, 64] on button "< Back to public search results" at bounding box center [161, 60] width 109 height 19
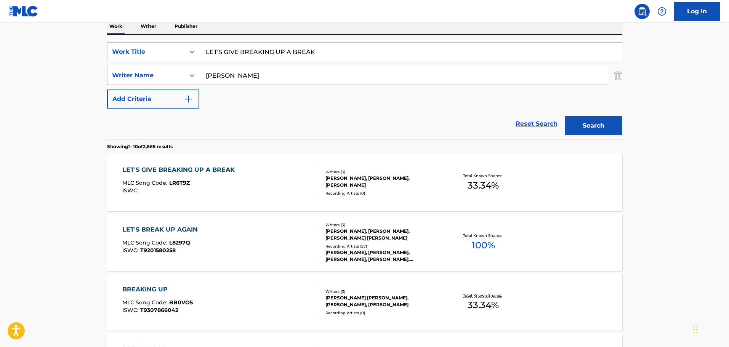
scroll to position [90, 0]
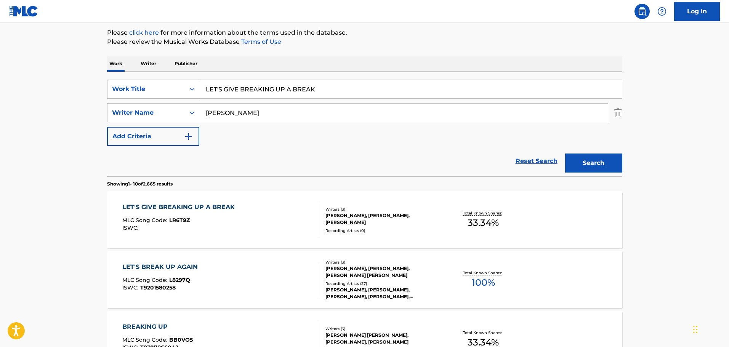
drag, startPoint x: 330, startPoint y: 90, endPoint x: 173, endPoint y: 82, distance: 157.2
click at [173, 82] on div "SearchWithCriteria490c546c-0410-462d-bd91-fe24d9087423 Work Title LET'S GIVE BR…" at bounding box center [364, 89] width 515 height 19
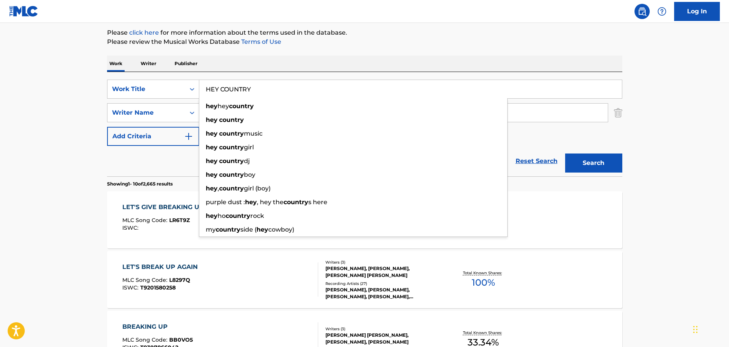
type input "HEY COUNTRY"
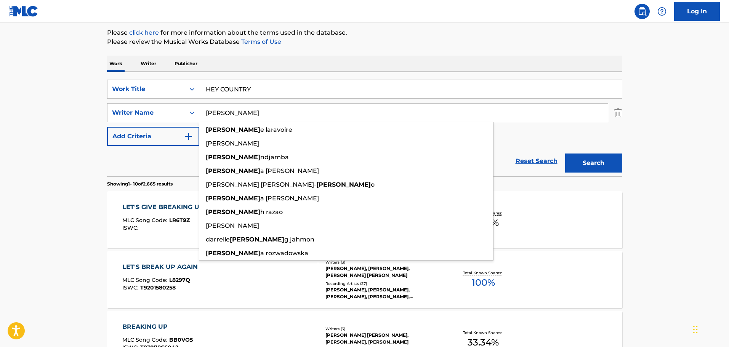
type input "[PERSON_NAME]"
click at [565, 154] on button "Search" at bounding box center [593, 163] width 57 height 19
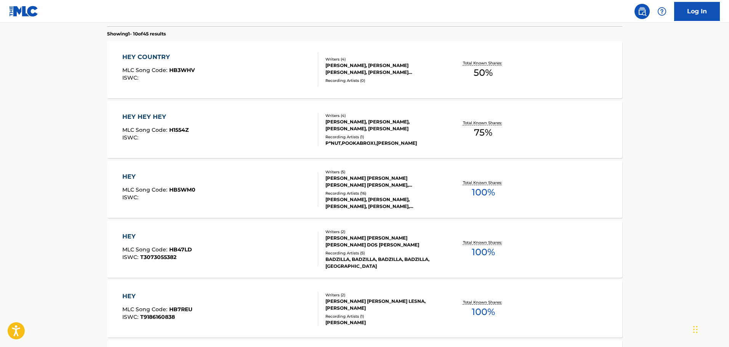
scroll to position [242, 0]
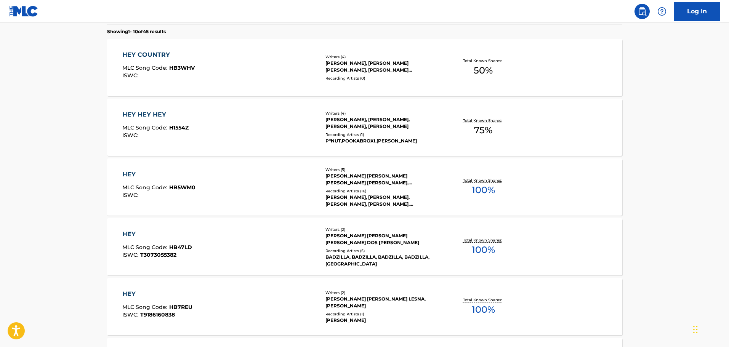
click at [255, 65] on div "HEY COUNTRY MLC Song Code : HB3WHV ISWC :" at bounding box center [220, 67] width 196 height 34
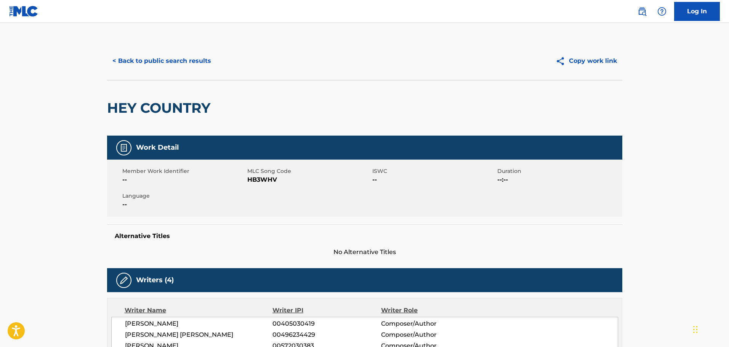
click at [162, 65] on button "< Back to public search results" at bounding box center [161, 60] width 109 height 19
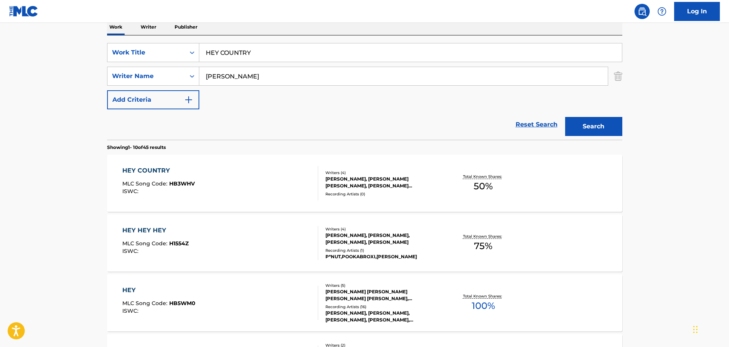
scroll to position [95, 0]
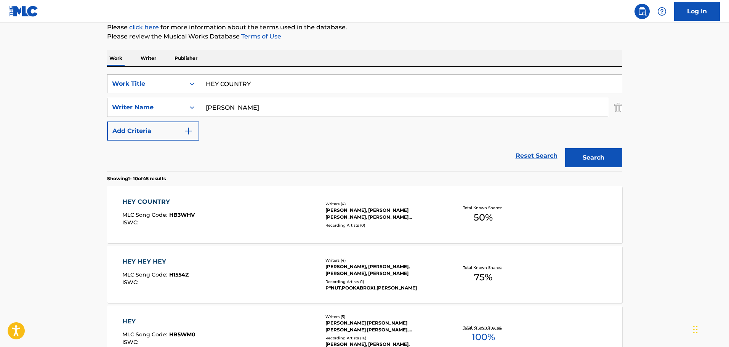
drag, startPoint x: 270, startPoint y: 84, endPoint x: 164, endPoint y: 68, distance: 106.8
click at [164, 68] on div "SearchWithCriteria490c546c-0410-462d-bd91-fe24d9087423 Work Title HEY COUNTRY S…" at bounding box center [364, 119] width 515 height 104
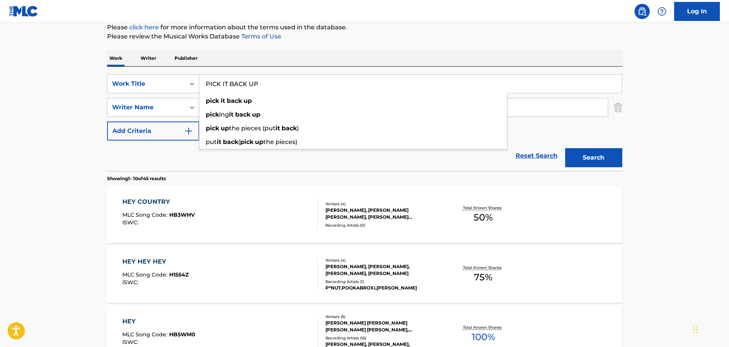
type input "PICK IT BACK UP"
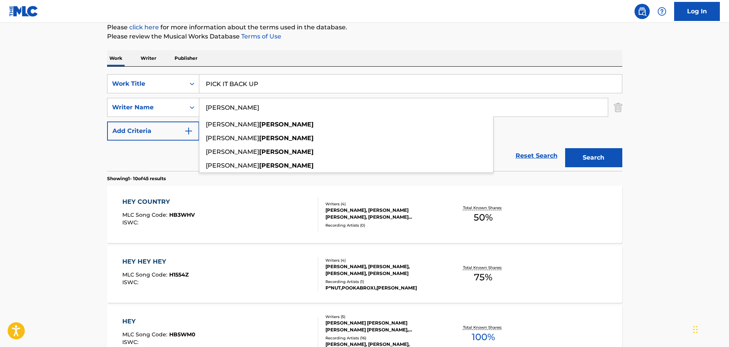
click at [565, 148] on button "Search" at bounding box center [593, 157] width 57 height 19
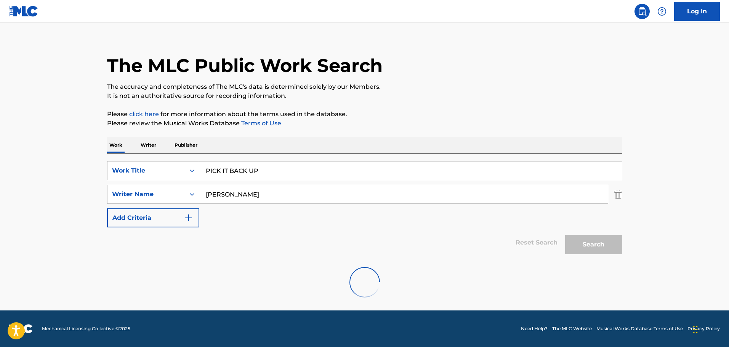
scroll to position [67, 0]
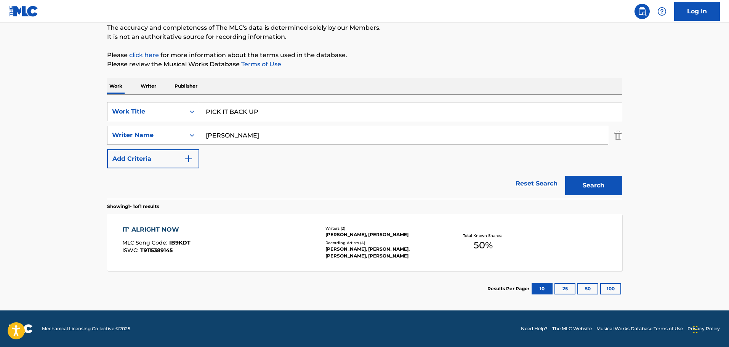
drag, startPoint x: 284, startPoint y: 125, endPoint x: 85, endPoint y: 121, distance: 199.4
click at [85, 121] on main "The MLC Public Work Search The accuracy and completeness of The MLC's data is d…" at bounding box center [364, 132] width 729 height 355
drag, startPoint x: 263, startPoint y: 127, endPoint x: 117, endPoint y: 119, distance: 145.5
click at [117, 119] on div "SearchWithCriteria490c546c-0410-462d-bd91-fe24d9087423 Work Title PICK IT BACK …" at bounding box center [364, 135] width 515 height 66
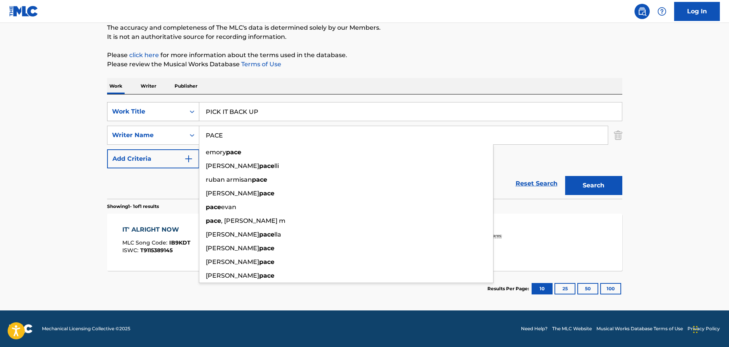
type input "PACE"
click at [565, 176] on button "Search" at bounding box center [593, 185] width 57 height 19
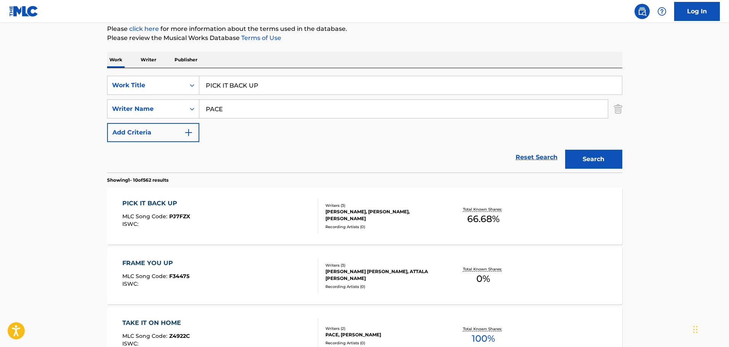
scroll to position [144, 0]
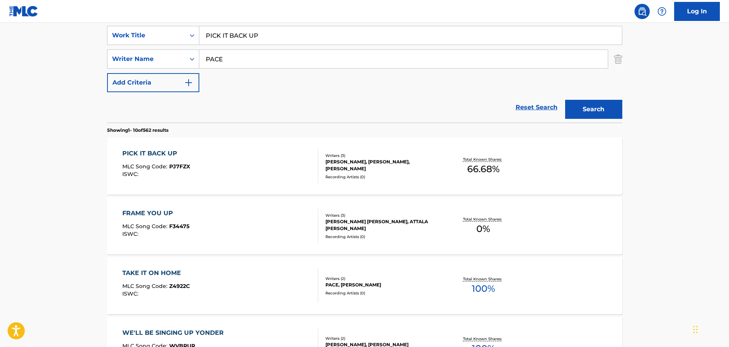
click at [259, 154] on div "PICK IT BACK UP MLC Song Code : PJ7FZX ISWC :" at bounding box center [220, 166] width 196 height 34
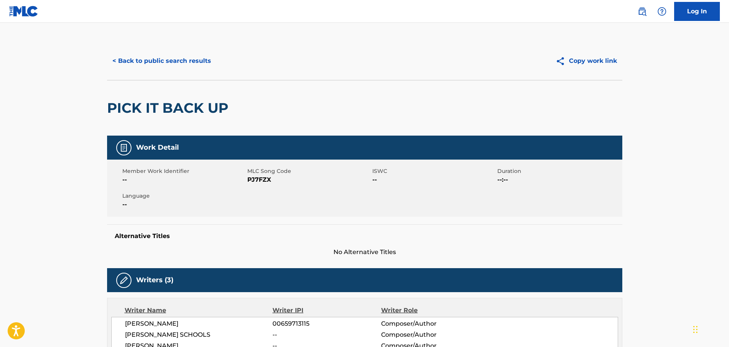
click at [171, 68] on button "< Back to public search results" at bounding box center [161, 60] width 109 height 19
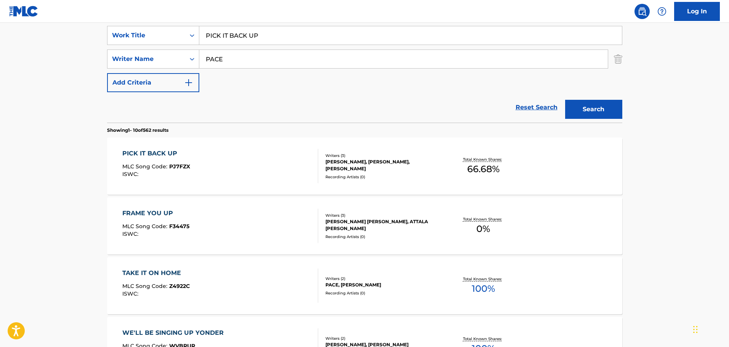
scroll to position [106, 0]
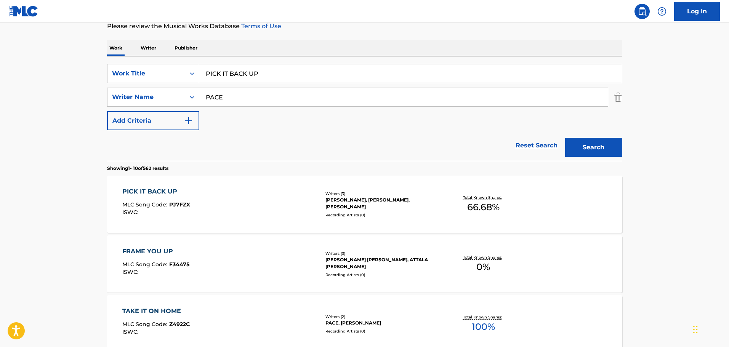
click at [349, 80] on input "PICK IT BACK UP" at bounding box center [410, 73] width 423 height 18
click at [620, 97] on img "Search Form" at bounding box center [618, 97] width 8 height 19
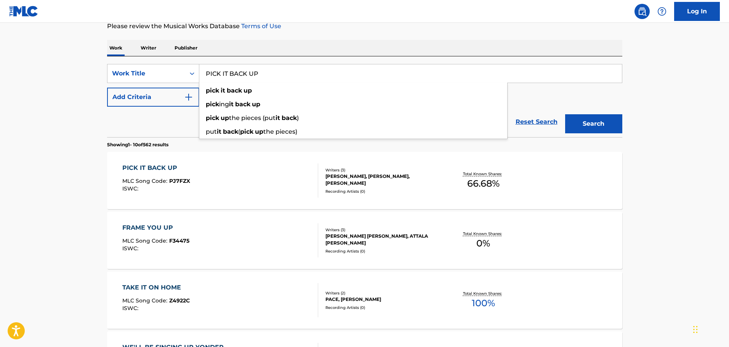
drag, startPoint x: 422, startPoint y: 69, endPoint x: 115, endPoint y: 56, distance: 306.8
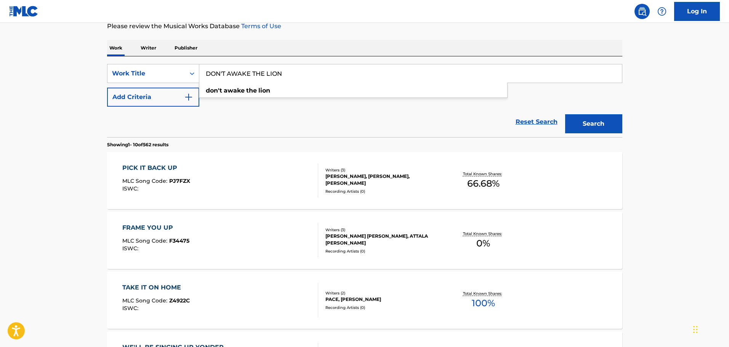
type input "DON'T AWAKE THE LION"
click at [565, 114] on button "Search" at bounding box center [593, 123] width 57 height 19
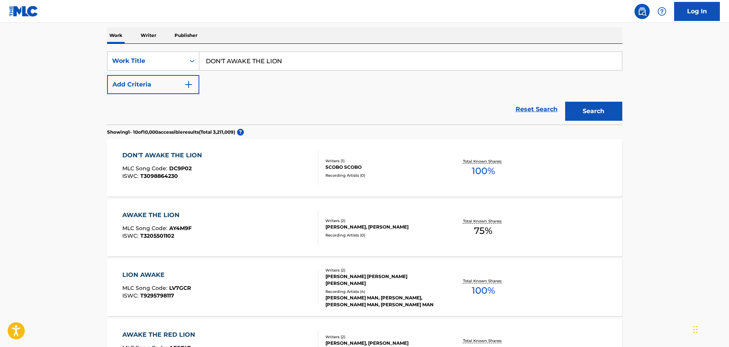
scroll to position [152, 0]
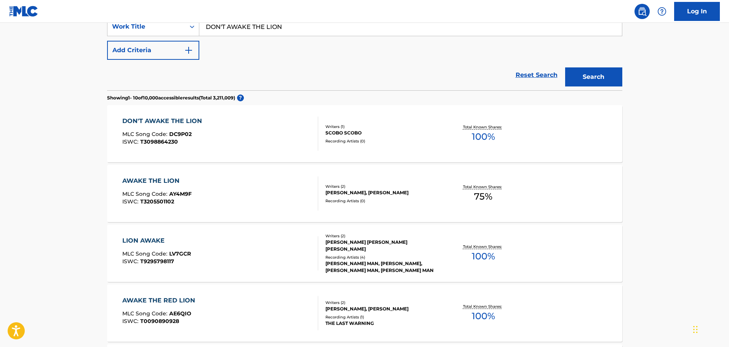
click at [267, 139] on div "DON'T AWAKE THE LION MLC Song Code : DC9P02 ISWC : T3098864230" at bounding box center [220, 134] width 196 height 34
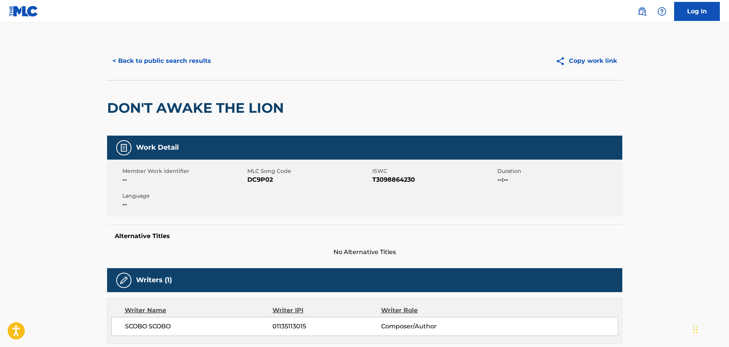
click at [164, 57] on button "< Back to public search results" at bounding box center [161, 60] width 109 height 19
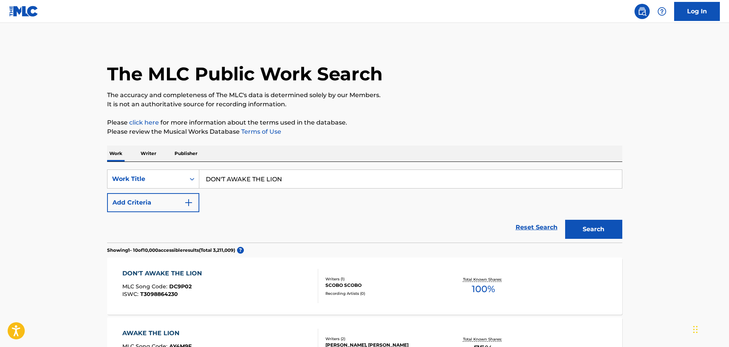
drag, startPoint x: 322, startPoint y: 171, endPoint x: 203, endPoint y: 167, distance: 118.6
click at [203, 167] on div "SearchWithCriteria490c546c-0410-462d-bd91-fe24d9087423 Work Title DON'T AWAKE T…" at bounding box center [364, 202] width 515 height 81
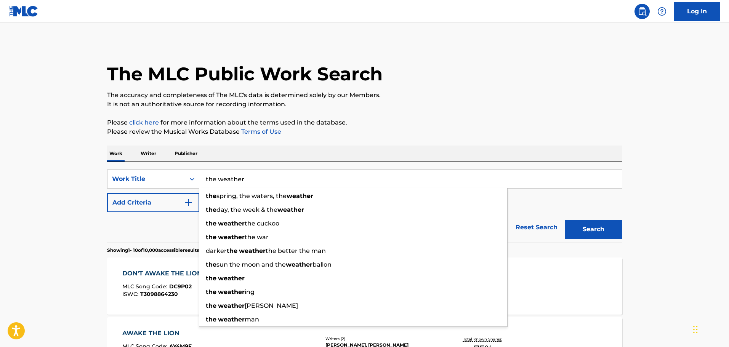
type input "the weather"
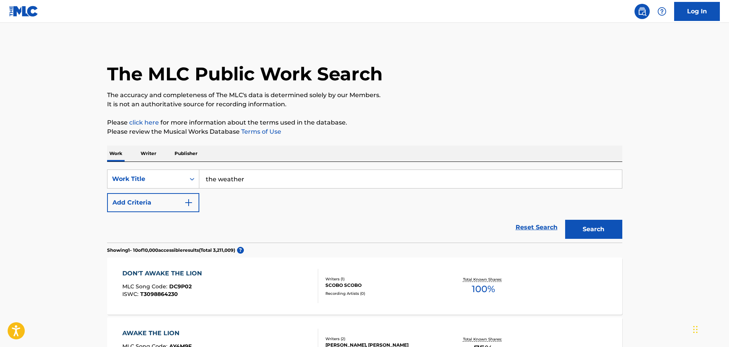
click at [178, 194] on button "Add Criteria" at bounding box center [153, 202] width 92 height 19
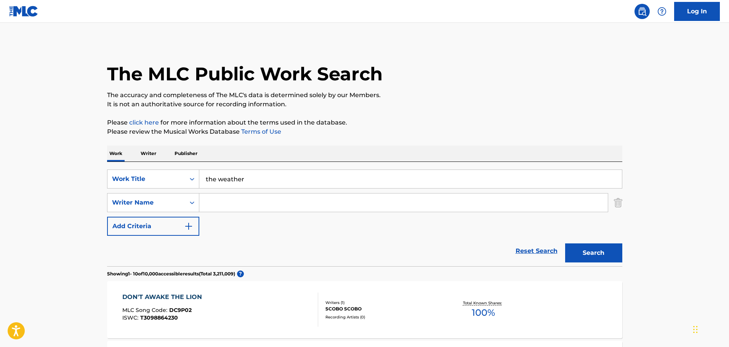
paste input "Gaskarth"
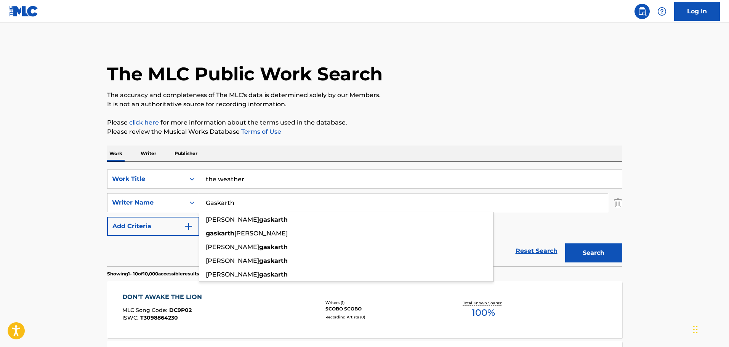
type input "Gaskarth"
drag, startPoint x: 604, startPoint y: 252, endPoint x: 585, endPoint y: 249, distance: 18.9
click at [604, 252] on button "Search" at bounding box center [593, 253] width 57 height 19
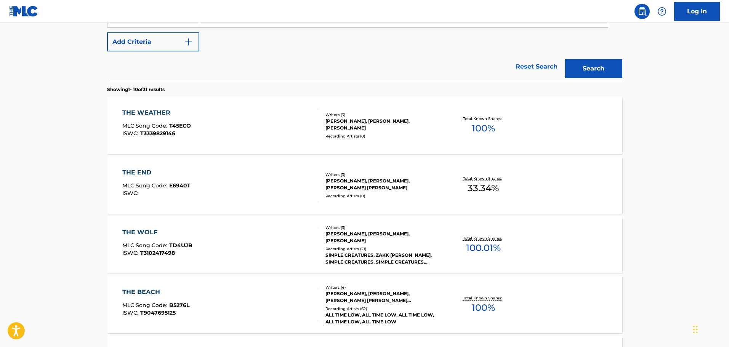
scroll to position [199, 0]
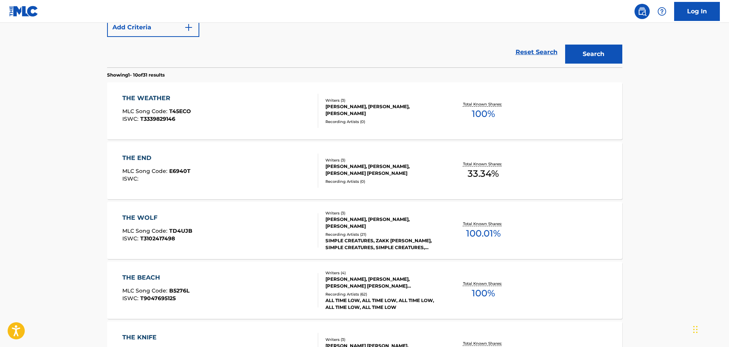
click at [255, 116] on div "THE WEATHER MLC Song Code : T45ECO ISWC : T3339829146" at bounding box center [220, 111] width 196 height 34
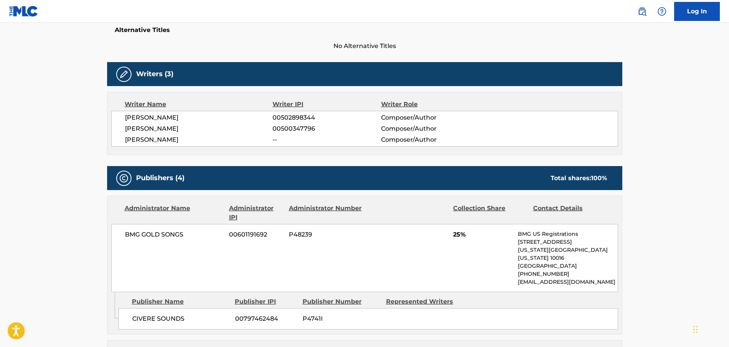
scroll to position [92, 0]
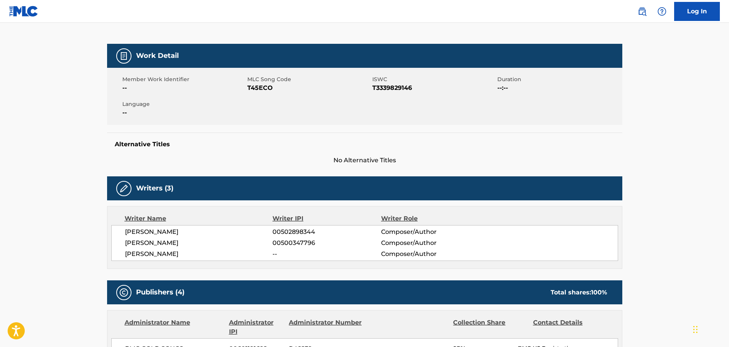
click at [393, 94] on div "Member Work Identifier -- MLC Song Code T45ECO ISWC T3339829146 Duration --:-- …" at bounding box center [364, 96] width 515 height 57
click at [393, 88] on span "T3339829146" at bounding box center [433, 87] width 123 height 9
copy span "T3339829146"
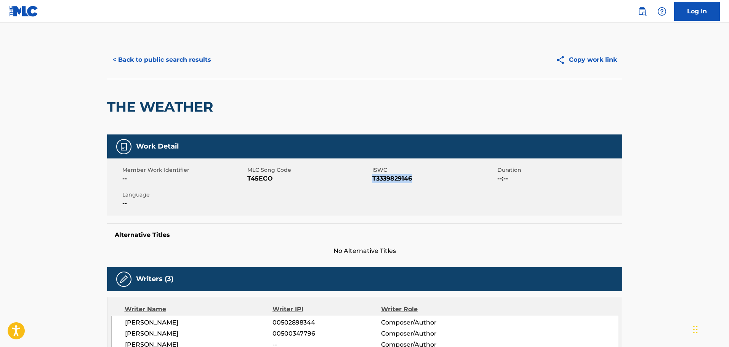
scroll to position [0, 0]
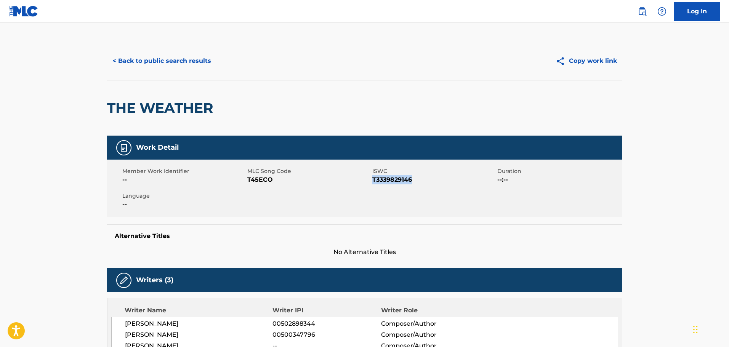
click at [181, 64] on button "< Back to public search results" at bounding box center [161, 60] width 109 height 19
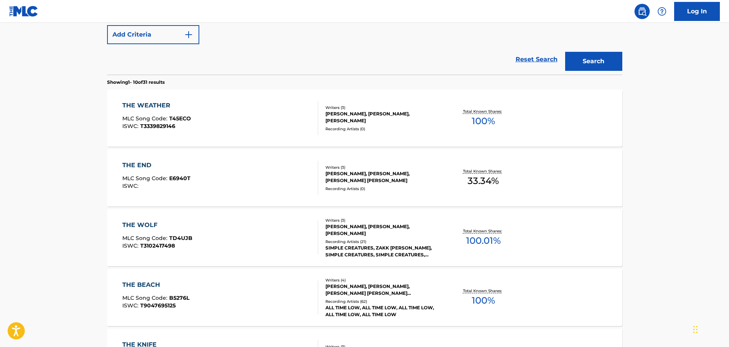
scroll to position [128, 0]
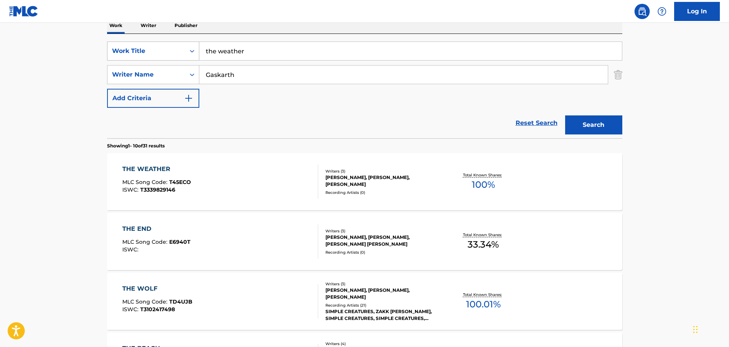
drag, startPoint x: 271, startPoint y: 56, endPoint x: 124, endPoint y: 50, distance: 146.9
click at [125, 50] on div "SearchWithCriteria490c546c-0410-462d-bd91-fe24d9087423 Work Title the weather" at bounding box center [364, 51] width 515 height 19
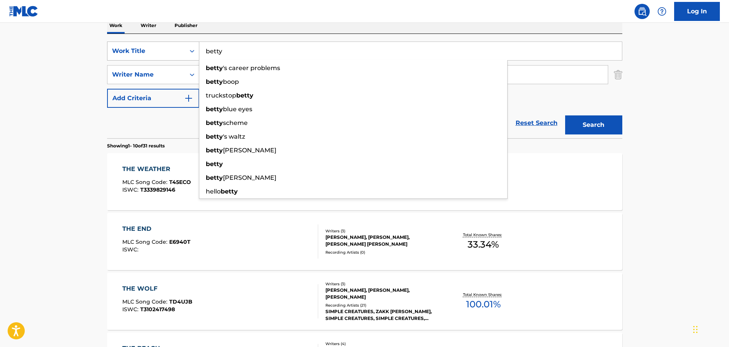
type input "betty"
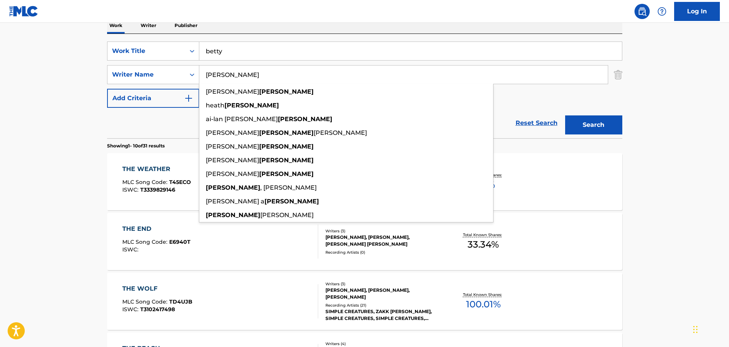
type input "[PERSON_NAME]"
click at [575, 125] on button "Search" at bounding box center [593, 125] width 57 height 19
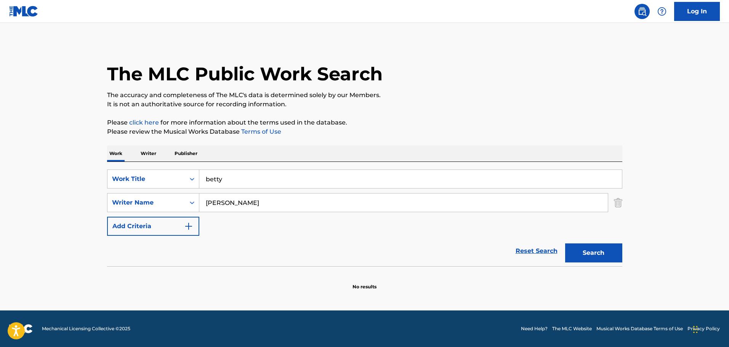
scroll to position [0, 0]
drag, startPoint x: 293, startPoint y: 183, endPoint x: 175, endPoint y: 156, distance: 120.9
click at [175, 156] on div "Work Writer Publisher SearchWithCriteria490c546c-0410-462d-bd91-fe24d9087423 Wo…" at bounding box center [364, 218] width 515 height 145
type input "love on the big screen"
click at [239, 149] on div "Work Writer Publisher" at bounding box center [364, 154] width 515 height 16
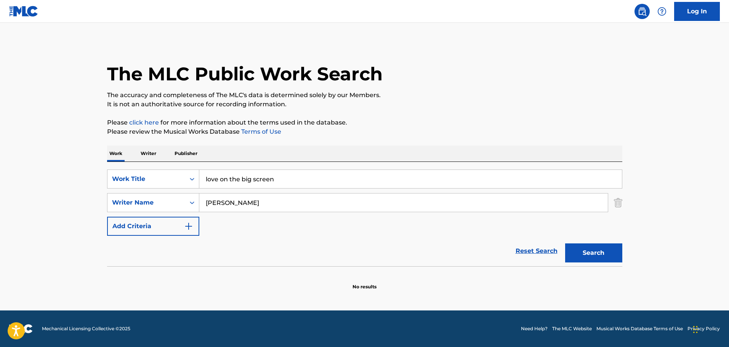
click at [249, 192] on div "SearchWithCriteria490c546c-0410-462d-bd91-fe24d9087423 Work Title love on the b…" at bounding box center [364, 203] width 515 height 66
drag, startPoint x: 250, startPoint y: 204, endPoint x: 146, endPoint y: 194, distance: 104.5
click at [145, 194] on div "SearchWithCriteriab2fb113f-1e87-49e1-b86e-eaa167ae00cf Writer Name [PERSON_NAME]" at bounding box center [364, 202] width 515 height 19
paste input "[PERSON_NAME]"
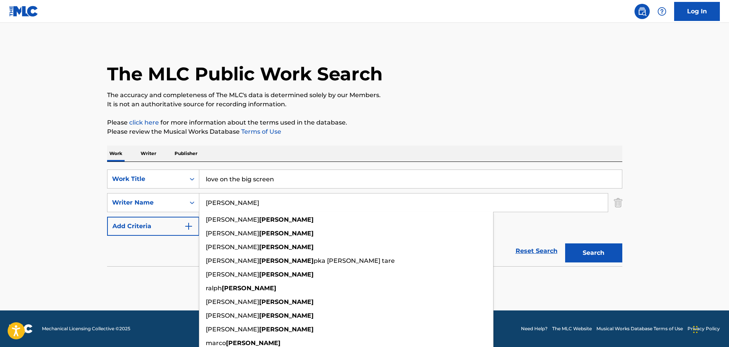
type input "[PERSON_NAME]"
click at [607, 247] on button "Search" at bounding box center [593, 253] width 57 height 19
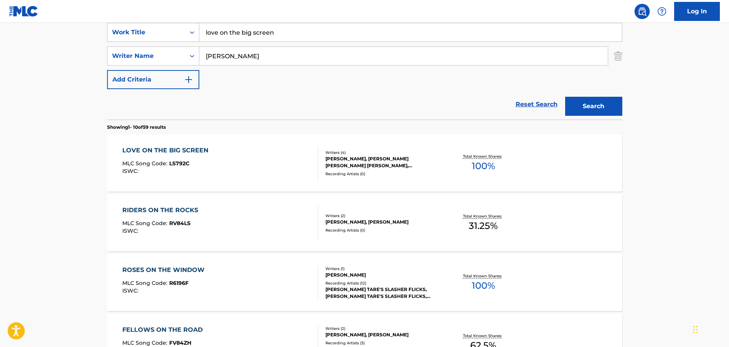
scroll to position [152, 0]
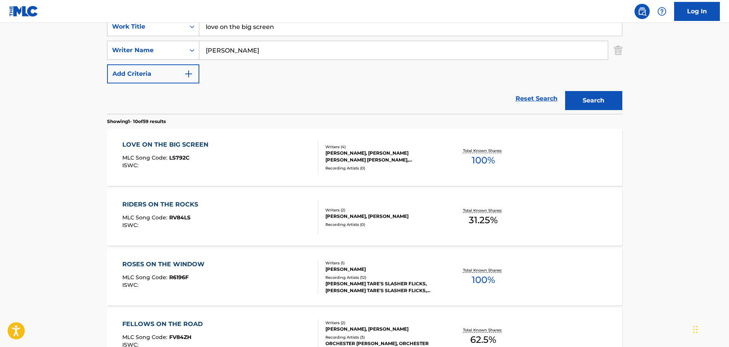
click at [233, 158] on div "LOVE ON THE BIG SCREEN MLC Song Code : LS792C ISWC :" at bounding box center [220, 157] width 196 height 34
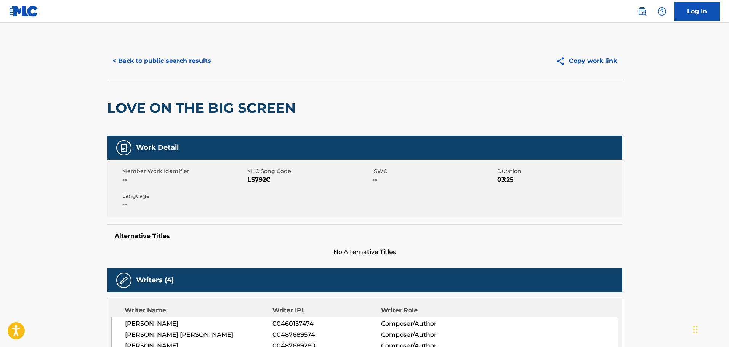
click at [186, 60] on button "< Back to public search results" at bounding box center [161, 60] width 109 height 19
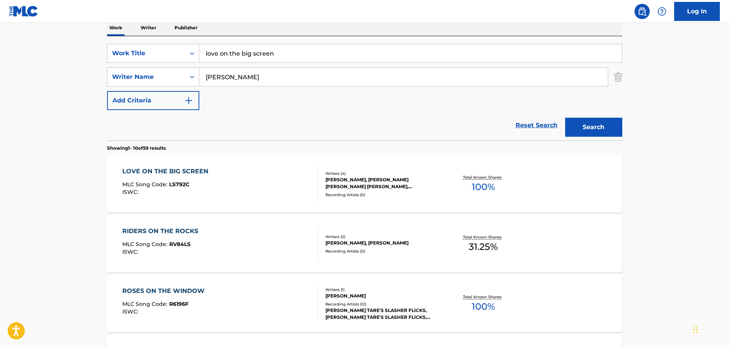
scroll to position [114, 0]
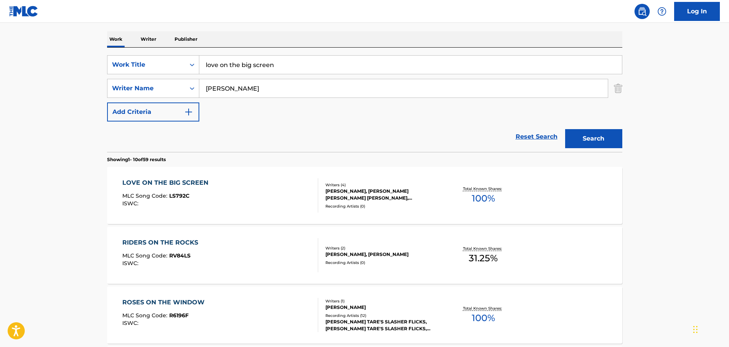
click at [293, 55] on div "love on the big screen" at bounding box center [410, 64] width 423 height 19
drag, startPoint x: 290, startPoint y: 64, endPoint x: 200, endPoint y: 63, distance: 89.6
click at [200, 63] on input "love on the big screen" at bounding box center [410, 65] width 423 height 18
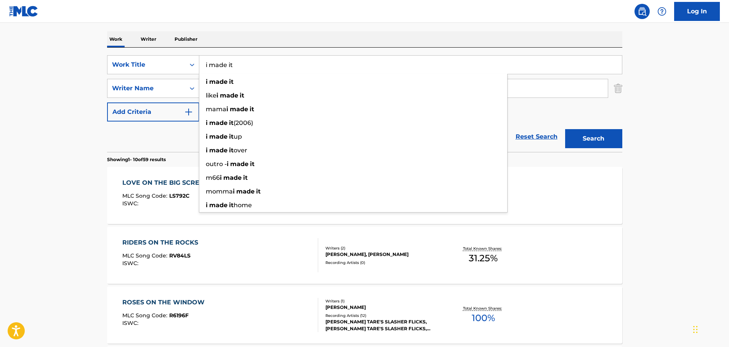
type input "i made it"
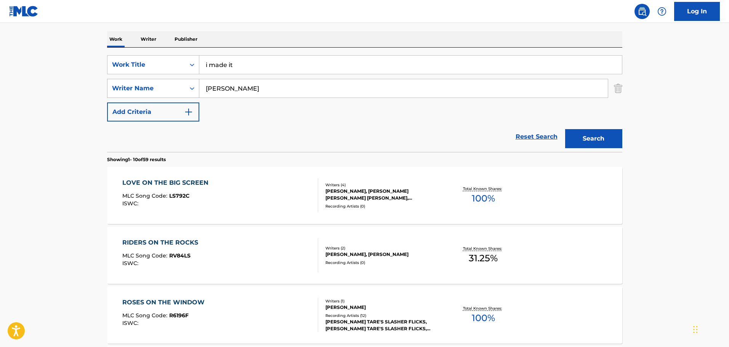
drag, startPoint x: 250, startPoint y: 89, endPoint x: 184, endPoint y: 90, distance: 65.2
click at [184, 90] on div "SearchWithCriteriab2fb113f-1e87-49e1-b86e-eaa167ae00cf Writer Name [PERSON_NAME]" at bounding box center [364, 88] width 515 height 19
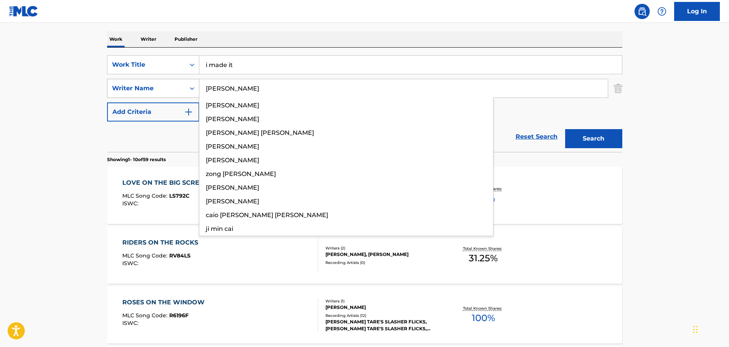
type input "[PERSON_NAME]"
click at [565, 129] on button "Search" at bounding box center [593, 138] width 57 height 19
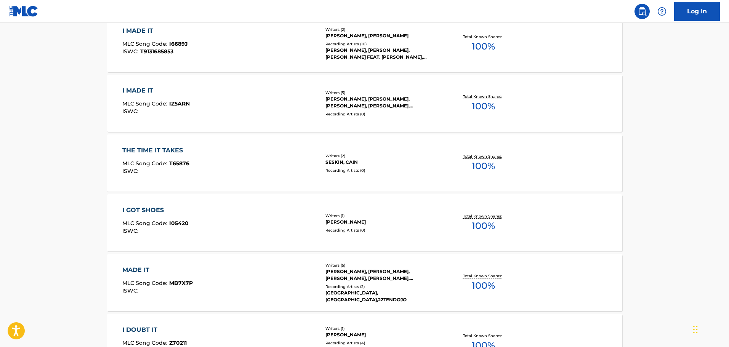
scroll to position [267, 0]
click at [265, 93] on div "I MADE IT MLC Song Code : IZ5ARN ISWC :" at bounding box center [220, 103] width 196 height 34
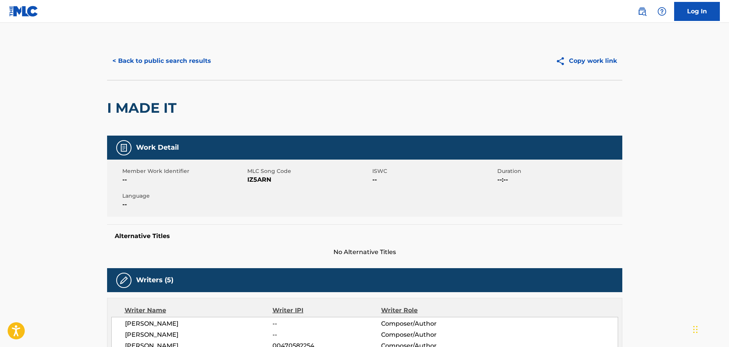
click at [156, 67] on button "< Back to public search results" at bounding box center [161, 60] width 109 height 19
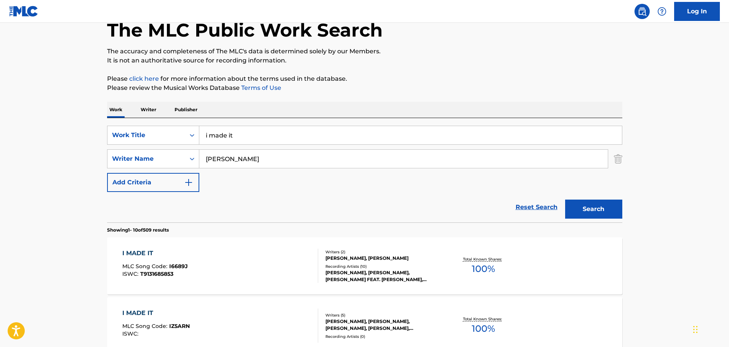
scroll to position [43, 0]
drag, startPoint x: 268, startPoint y: 136, endPoint x: 156, endPoint y: 119, distance: 113.4
click at [156, 119] on div "SearchWithCriteria490c546c-0410-462d-bd91-fe24d9087423 Work Title i made it Sea…" at bounding box center [364, 171] width 515 height 104
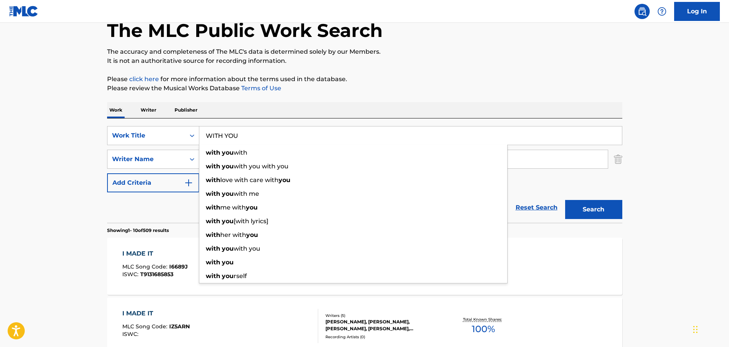
type input "WITH YOU"
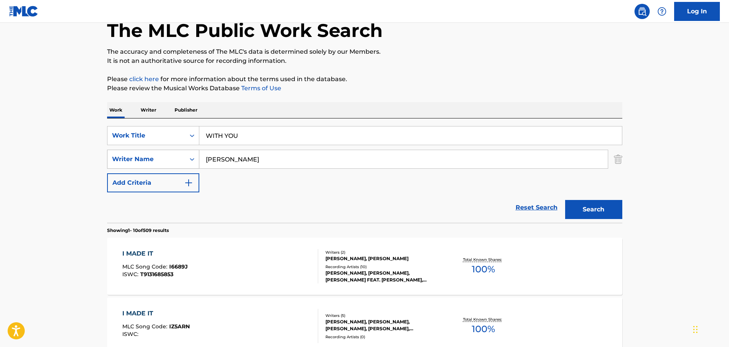
drag, startPoint x: 254, startPoint y: 165, endPoint x: 151, endPoint y: 158, distance: 103.5
click at [151, 158] on div "SearchWithCriteriab2fb113f-1e87-49e1-b86e-eaa167ae00cf Writer Name [PERSON_NAME]" at bounding box center [364, 159] width 515 height 19
paste input "[PERSON_NAME]"
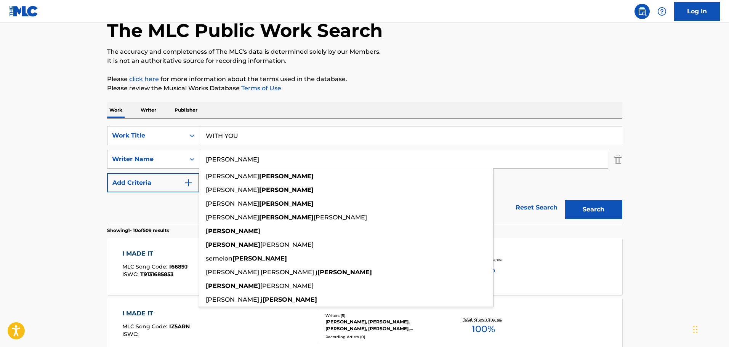
type input "[PERSON_NAME]"
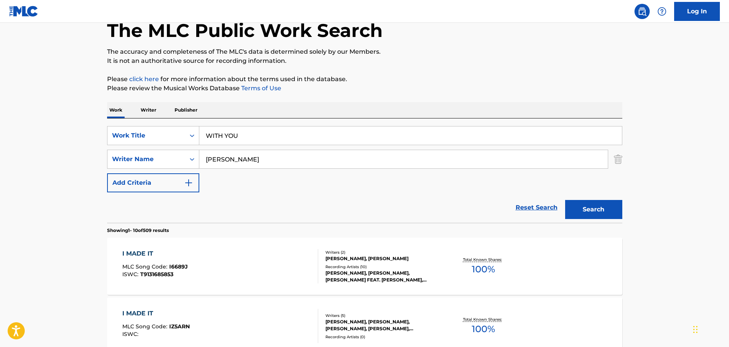
click at [596, 207] on button "Search" at bounding box center [593, 209] width 57 height 19
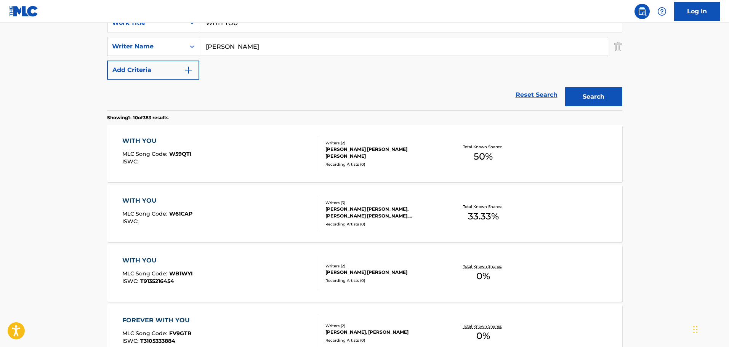
scroll to position [234, 0]
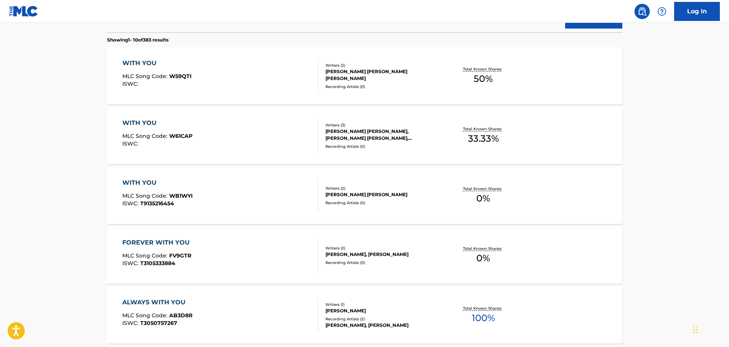
click at [264, 131] on div "WITH YOU MLC Song Code : W61CAP ISWC :" at bounding box center [220, 136] width 196 height 34
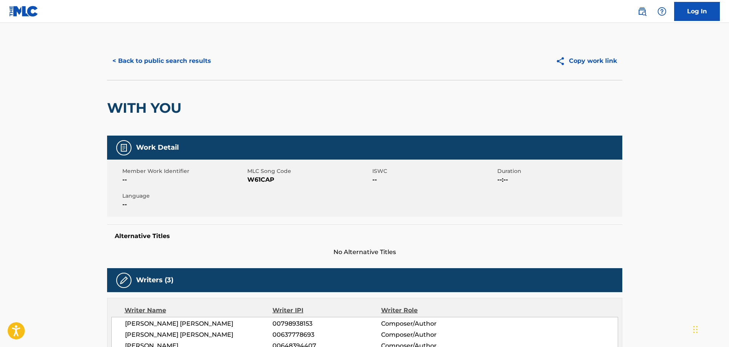
click at [179, 67] on button "< Back to public search results" at bounding box center [161, 60] width 109 height 19
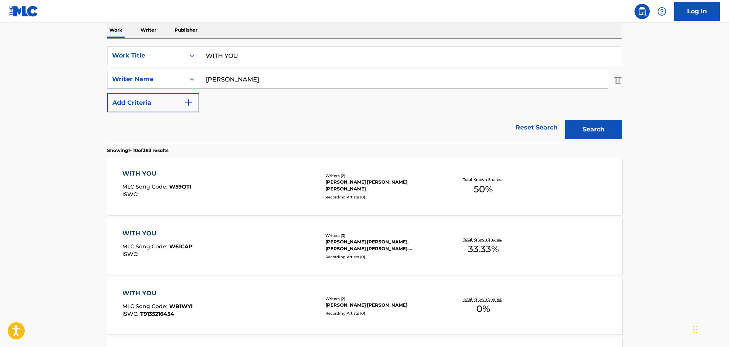
scroll to position [87, 0]
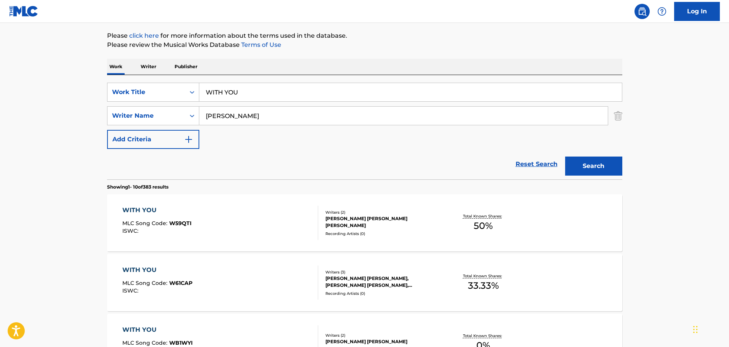
drag, startPoint x: 321, startPoint y: 87, endPoint x: 148, endPoint y: 72, distance: 173.4
type input "WITH LOVE, FROM A-Z"
click at [618, 113] on img "Search Form" at bounding box center [618, 115] width 8 height 19
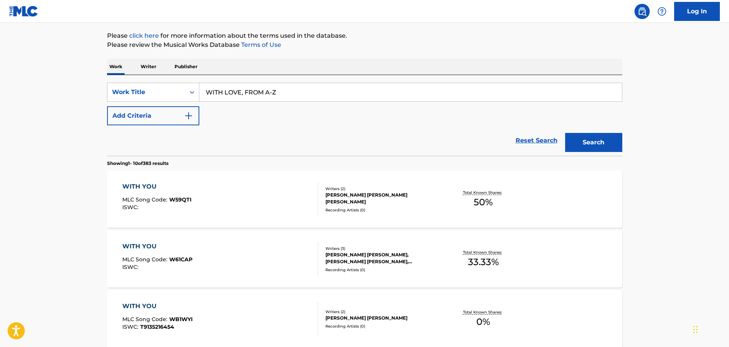
click at [598, 150] on button "Search" at bounding box center [593, 142] width 57 height 19
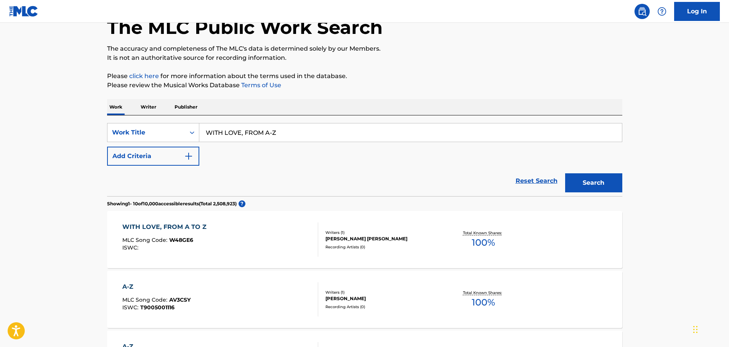
scroll to position [152, 0]
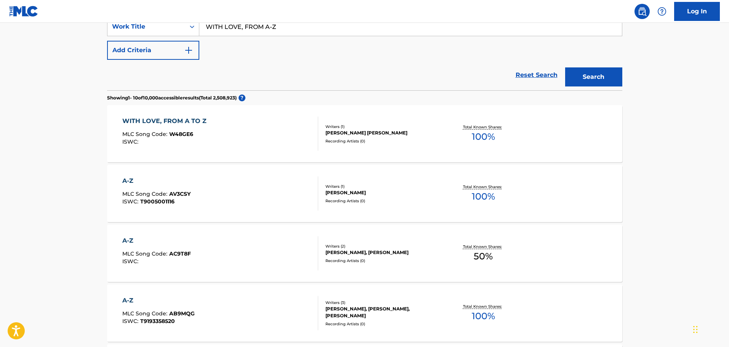
click at [286, 140] on div "WITH LOVE, FROM A TO Z MLC Song Code : W48GE6 ISWC :" at bounding box center [220, 134] width 196 height 34
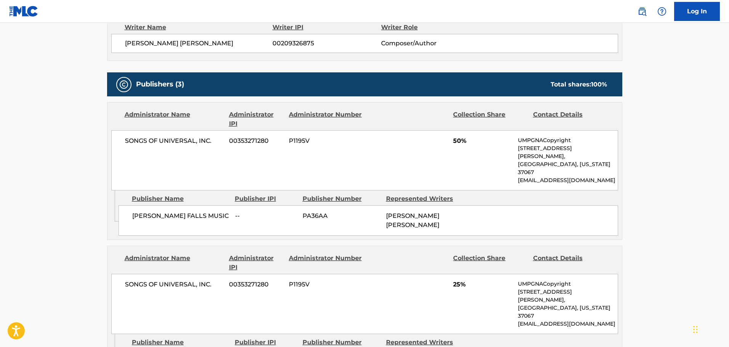
scroll to position [229, 0]
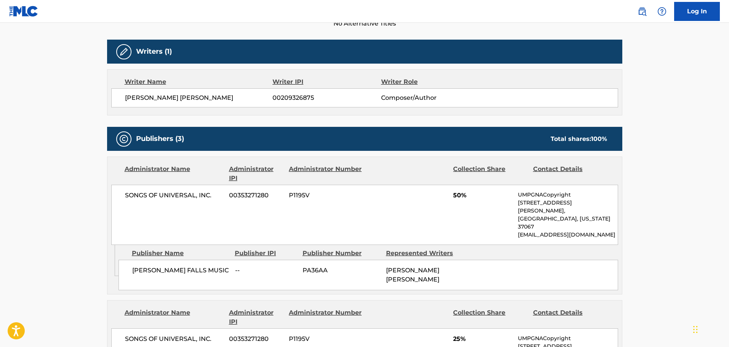
click at [175, 97] on span "[PERSON_NAME] [PERSON_NAME]" at bounding box center [199, 97] width 148 height 9
copy div "[PERSON_NAME] [PERSON_NAME]"
click at [298, 66] on div "Writers (1) Writer Name Writer IPI Writer Role [PERSON_NAME] [PERSON_NAME] 0020…" at bounding box center [364, 78] width 515 height 76
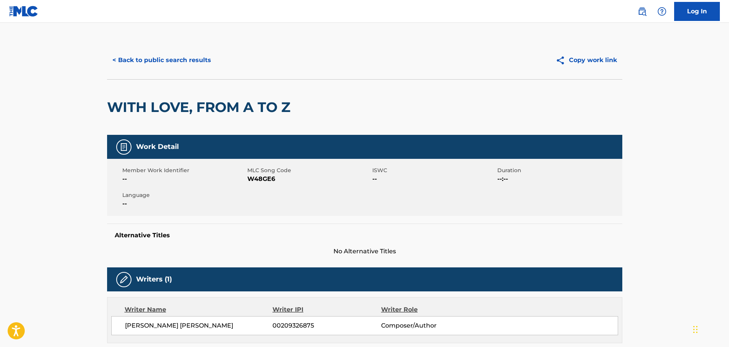
scroll to position [0, 0]
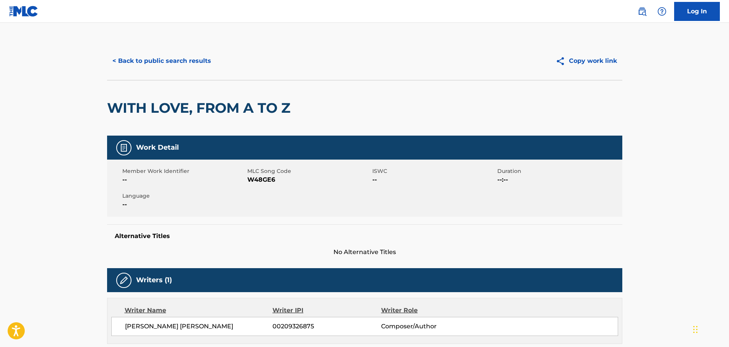
click at [199, 59] on button "< Back to public search results" at bounding box center [161, 60] width 109 height 19
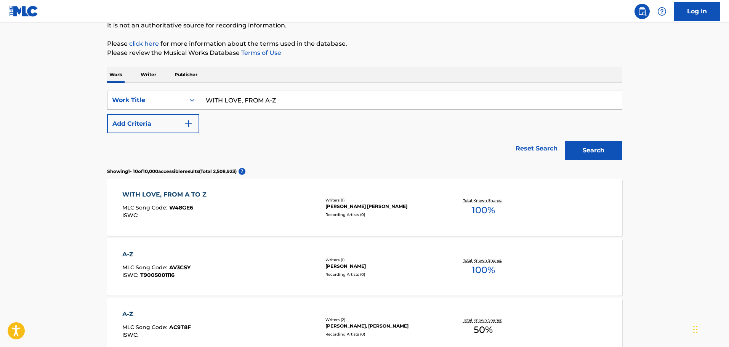
scroll to position [76, 0]
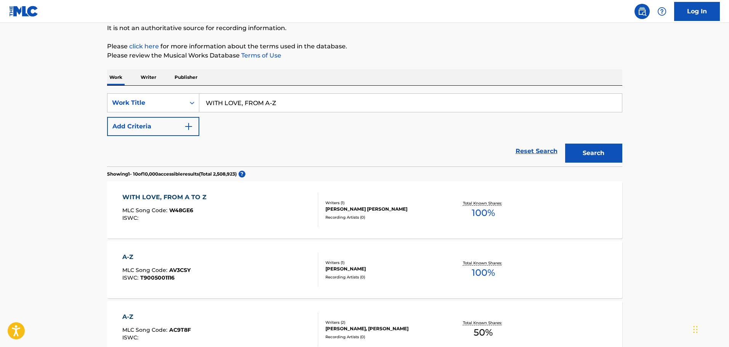
drag, startPoint x: 300, startPoint y: 98, endPoint x: 178, endPoint y: 79, distance: 124.2
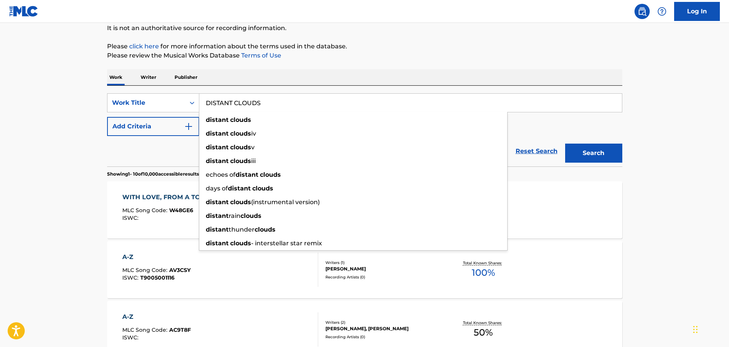
type input "DISTANT CLOUDS"
click at [164, 120] on button "Add Criteria" at bounding box center [153, 126] width 92 height 19
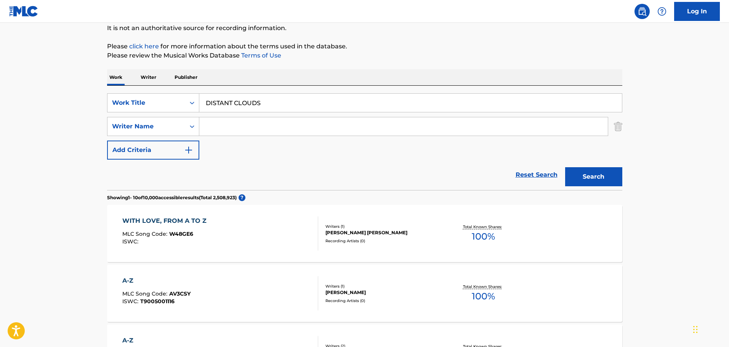
paste input "Sweeten"
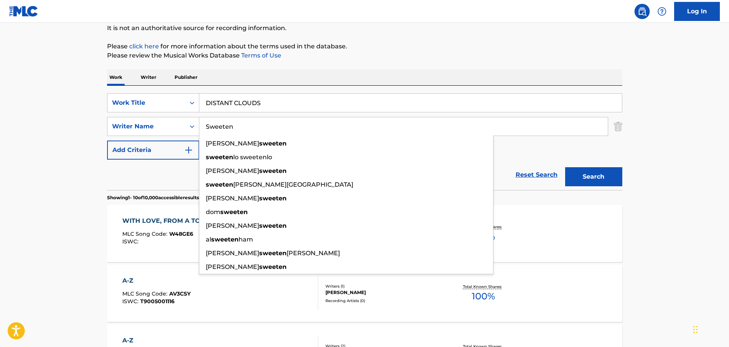
type input "Sweeten"
click at [588, 174] on button "Search" at bounding box center [593, 176] width 57 height 19
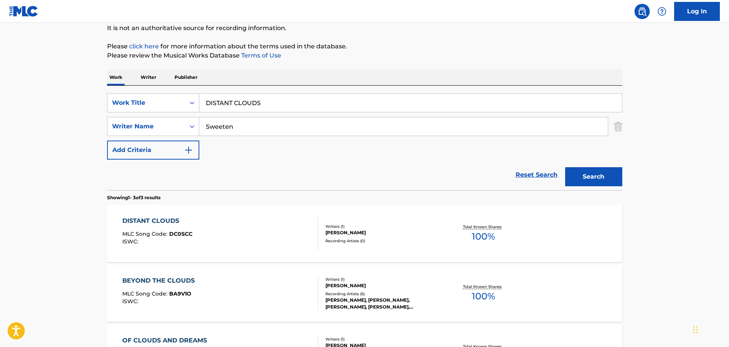
click at [265, 223] on div "DISTANT CLOUDS MLC Song Code : DC0SCC ISWC :" at bounding box center [220, 234] width 196 height 34
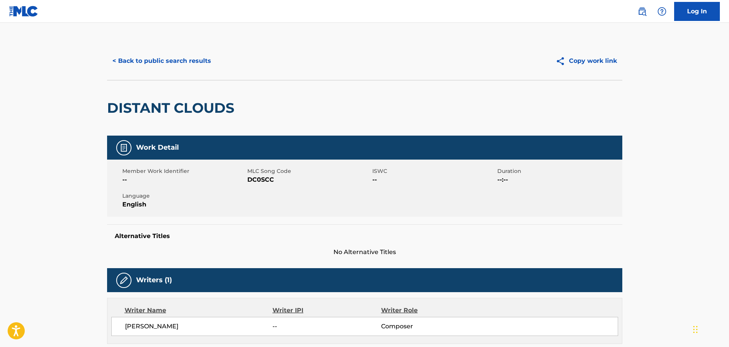
click at [186, 58] on button "< Back to public search results" at bounding box center [161, 60] width 109 height 19
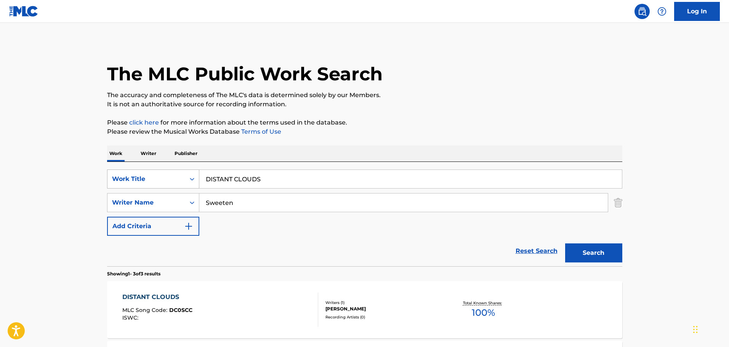
drag, startPoint x: 303, startPoint y: 171, endPoint x: 124, endPoint y: 172, distance: 179.2
click at [124, 172] on div "SearchWithCriteria490c546c-0410-462d-bd91-fe24d9087423 Work Title DISTANT CLOUDS" at bounding box center [364, 179] width 515 height 19
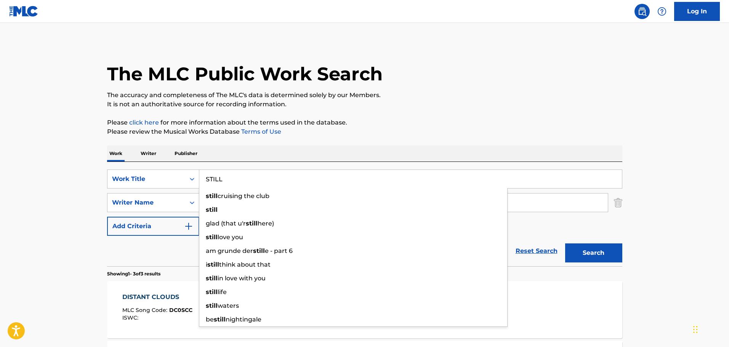
type input "STILL"
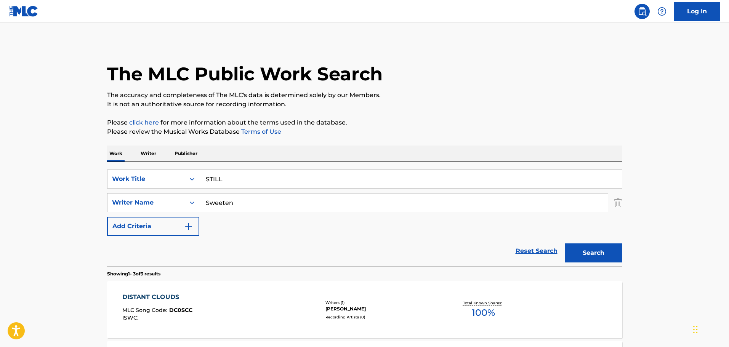
click at [64, 152] on main "The MLC Public Work Search The accuracy and completeness of The MLC's data is d…" at bounding box center [364, 260] width 729 height 475
click at [589, 249] on button "Search" at bounding box center [593, 253] width 57 height 19
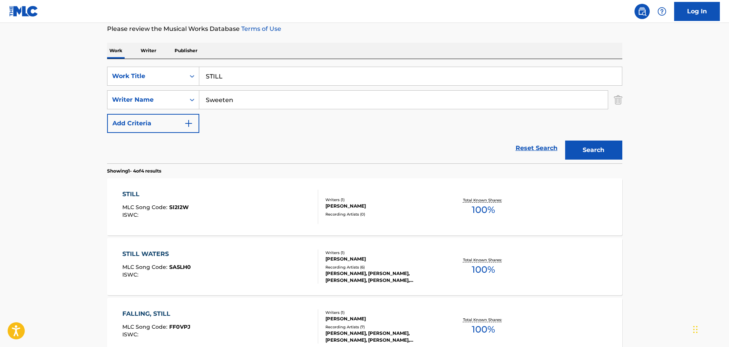
scroll to position [152, 0]
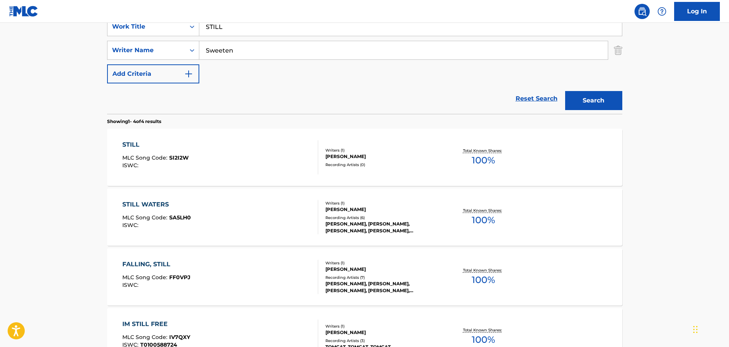
click at [255, 148] on div "STILL MLC Song Code : SI2I2W ISWC :" at bounding box center [220, 157] width 196 height 34
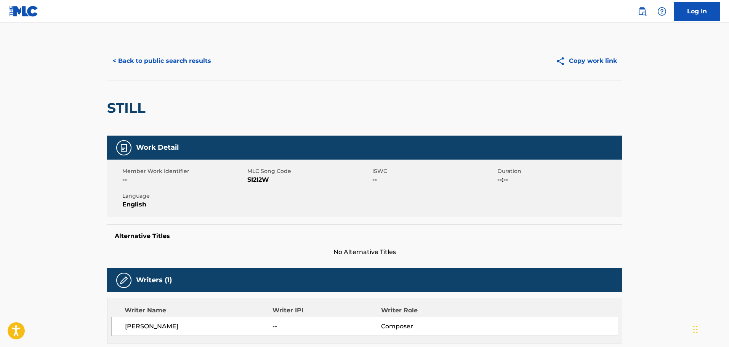
click at [197, 61] on button "< Back to public search results" at bounding box center [161, 60] width 109 height 19
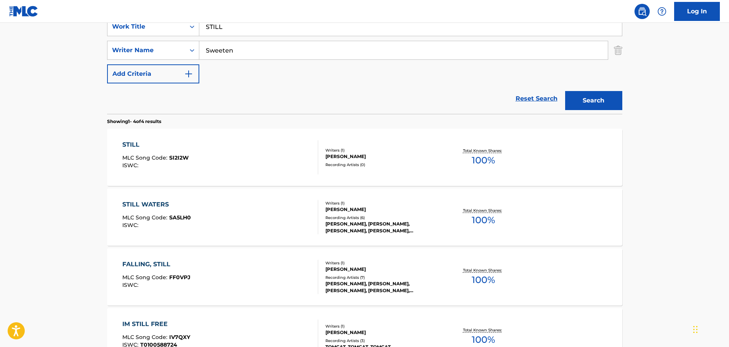
scroll to position [76, 0]
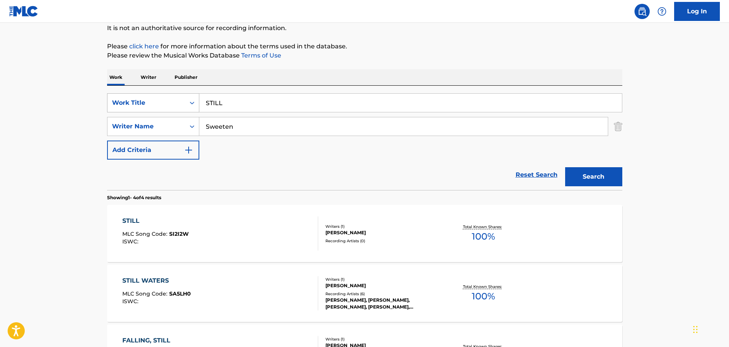
drag, startPoint x: 279, startPoint y: 102, endPoint x: 157, endPoint y: 93, distance: 122.3
click at [157, 93] on div "SearchWithCriteria490c546c-0410-462d-bd91-fe24d9087423 Work Title STILL" at bounding box center [364, 102] width 515 height 19
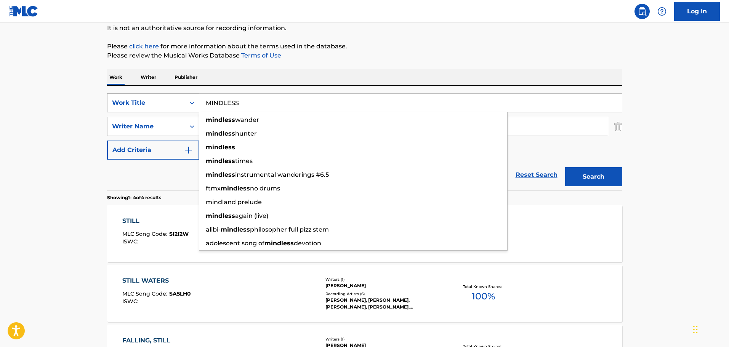
type input "MINDLESS"
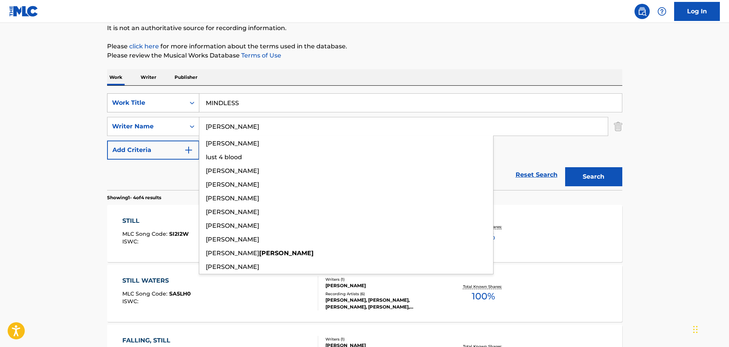
type input "[PERSON_NAME]"
click at [565, 167] on button "Search" at bounding box center [593, 176] width 57 height 19
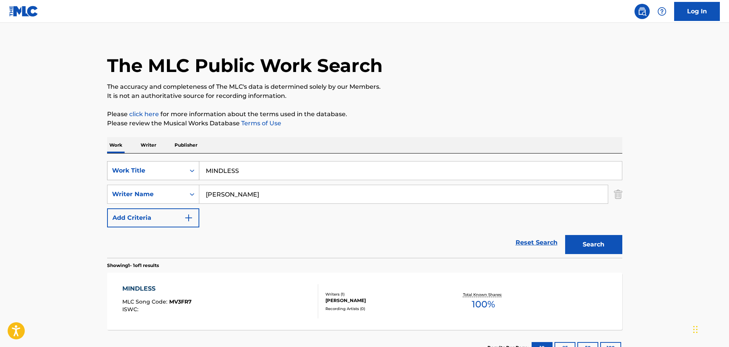
scroll to position [67, 0]
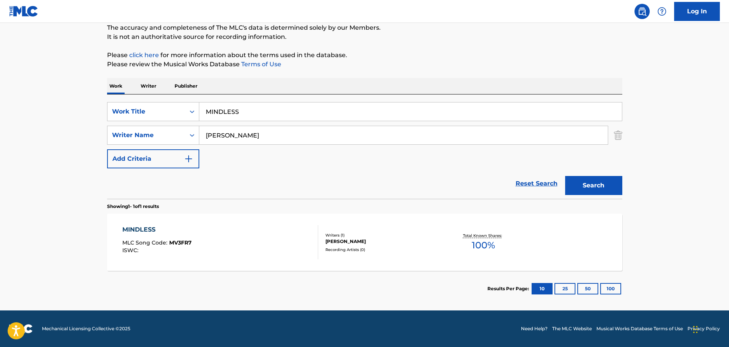
click at [210, 212] on section "MINDLESS MLC Song Code : MV3FR7 ISWC : Writers ( 1 ) [PERSON_NAME] Recording Ar…" at bounding box center [364, 240] width 515 height 61
click at [221, 236] on div "MINDLESS MLC Song Code : MV3FR7 ISWC :" at bounding box center [220, 242] width 196 height 34
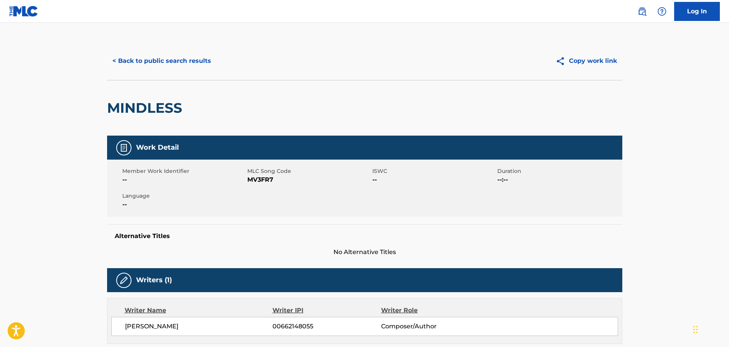
click at [175, 56] on button "< Back to public search results" at bounding box center [161, 60] width 109 height 19
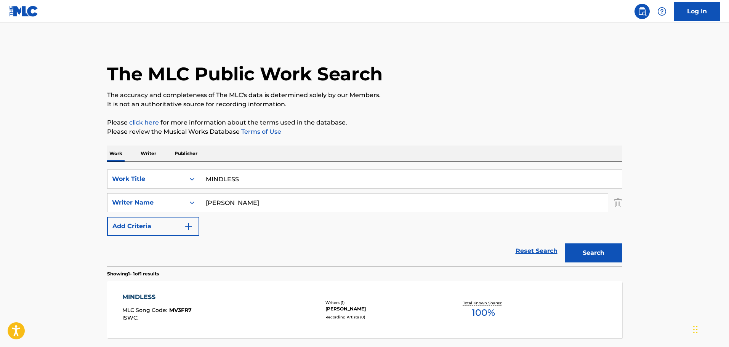
drag, startPoint x: 286, startPoint y: 178, endPoint x: 148, endPoint y: 163, distance: 139.2
click at [148, 163] on div "SearchWithCriteria490c546c-0410-462d-bd91-fe24d9087423 Work Title MINDLESS Sear…" at bounding box center [364, 214] width 515 height 104
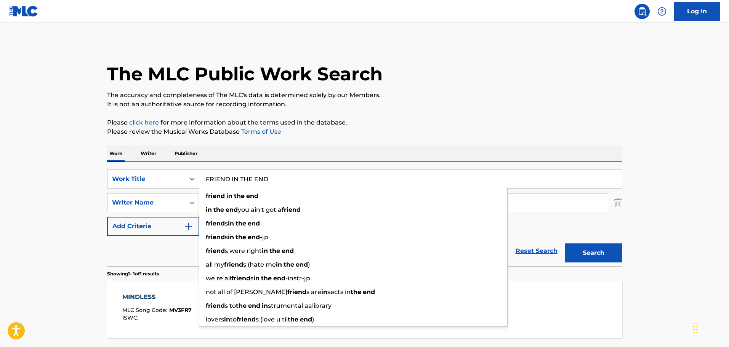
type input "FRIEND IN THE END"
click at [61, 162] on main "The MLC Public Work Search The accuracy and completeness of The MLC's data is d…" at bounding box center [364, 200] width 729 height 355
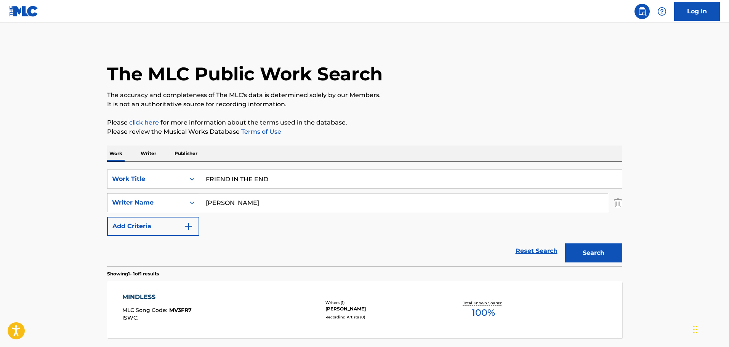
drag, startPoint x: 265, startPoint y: 206, endPoint x: 193, endPoint y: 204, distance: 72.8
click at [193, 204] on div "SearchWithCriteriab2fb113f-1e87-49e1-b86e-eaa167ae00cf Writer Name [PERSON_NAME]" at bounding box center [364, 202] width 515 height 19
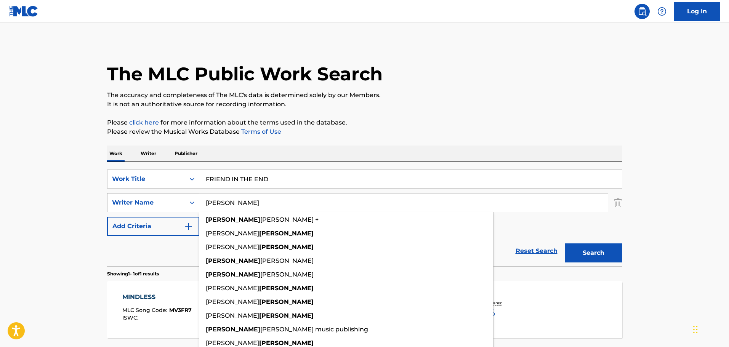
type input "[PERSON_NAME]"
click at [565, 244] on button "Search" at bounding box center [593, 253] width 57 height 19
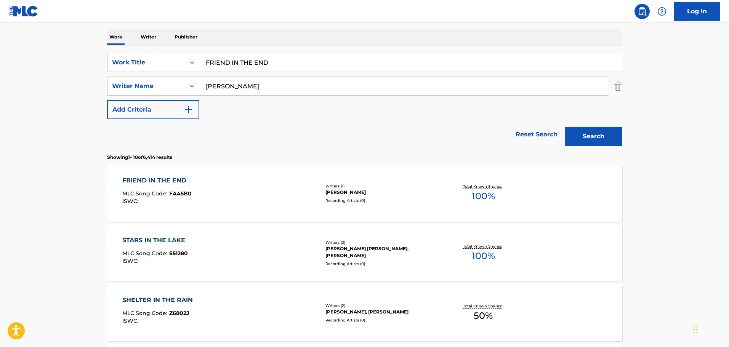
scroll to position [161, 0]
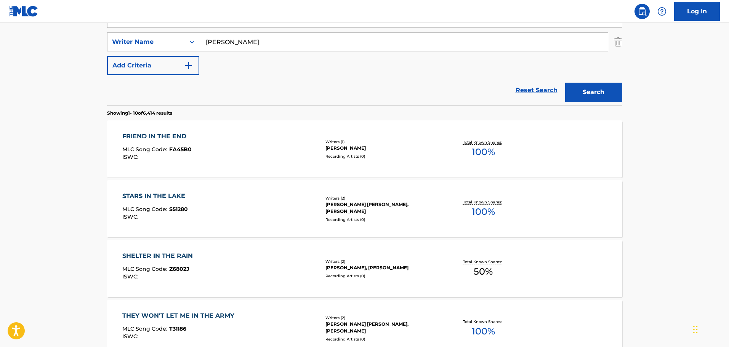
click at [256, 155] on div "FRIEND IN THE END MLC Song Code : FA45B0 ISWC :" at bounding box center [220, 149] width 196 height 34
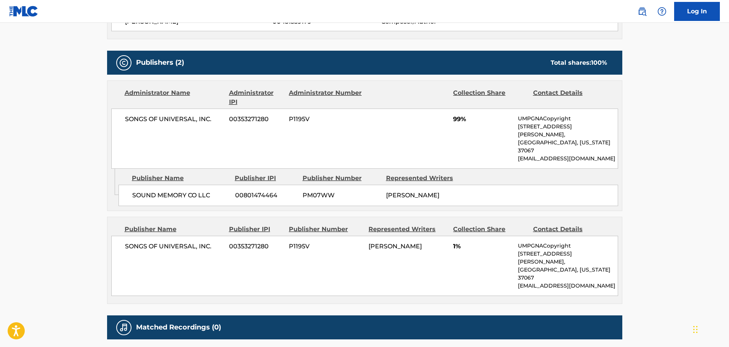
scroll to position [338, 0]
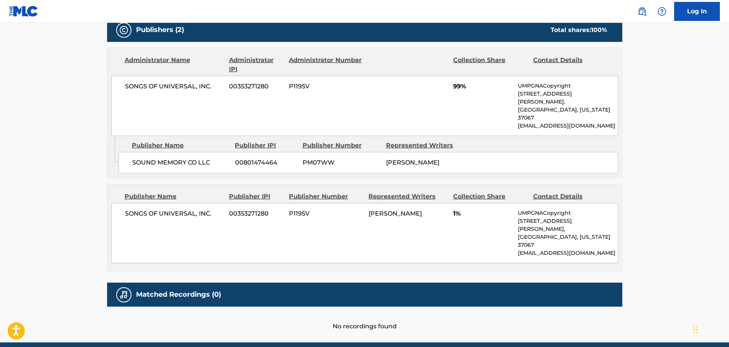
click at [291, 158] on span "00801474464" at bounding box center [266, 162] width 62 height 9
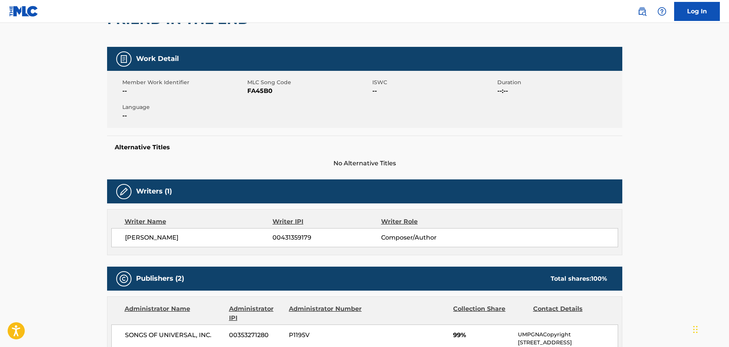
scroll to position [0, 0]
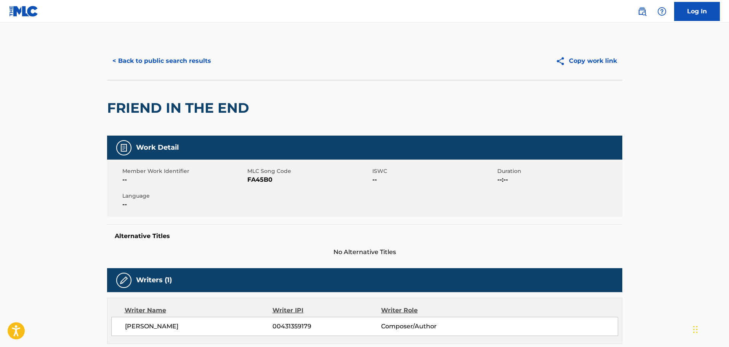
click at [190, 68] on button "< Back to public search results" at bounding box center [161, 60] width 109 height 19
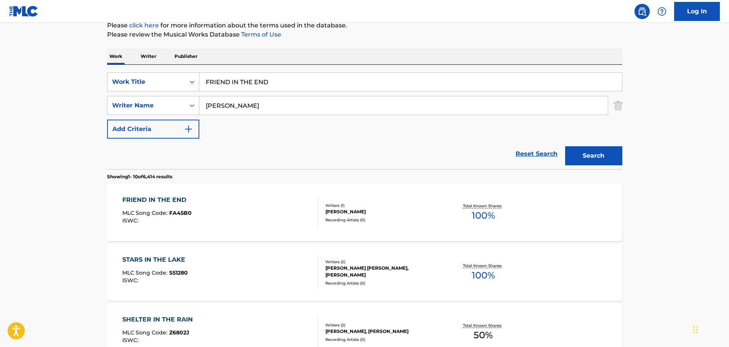
scroll to position [47, 0]
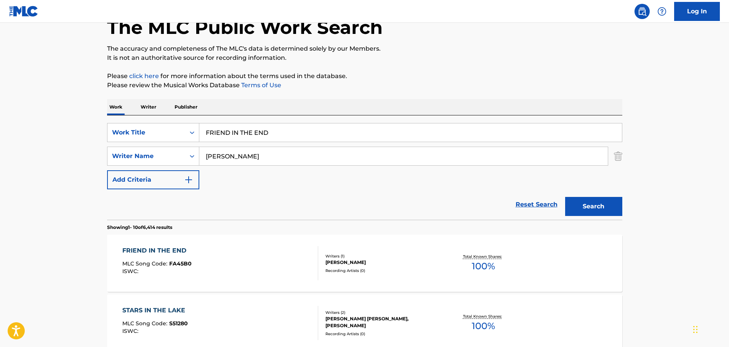
drag, startPoint x: 285, startPoint y: 135, endPoint x: 168, endPoint y: 104, distance: 120.6
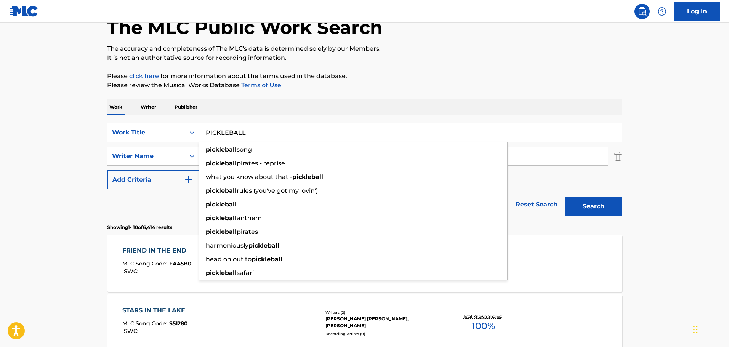
type input "PICKLEBALL"
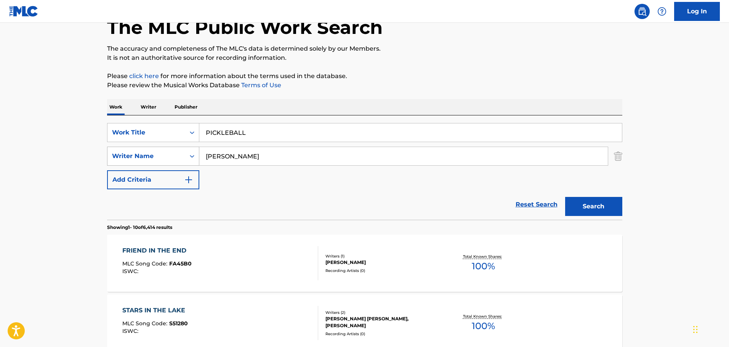
drag, startPoint x: 263, startPoint y: 159, endPoint x: 138, endPoint y: 153, distance: 124.4
click at [138, 153] on div "SearchWithCriteriab2fb113f-1e87-49e1-b86e-eaa167ae00cf Writer Name [PERSON_NAME]" at bounding box center [364, 156] width 515 height 19
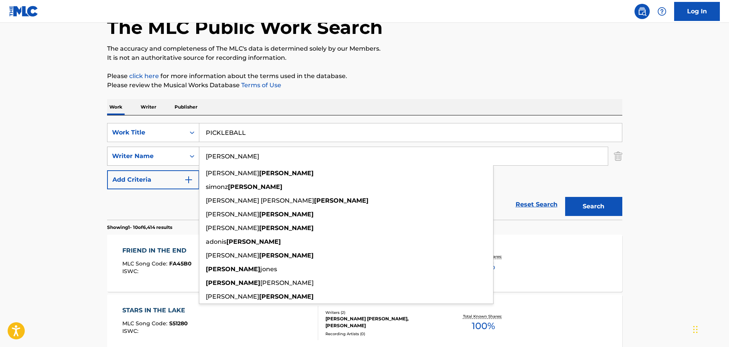
type input "[PERSON_NAME]"
click at [565, 197] on button "Search" at bounding box center [593, 206] width 57 height 19
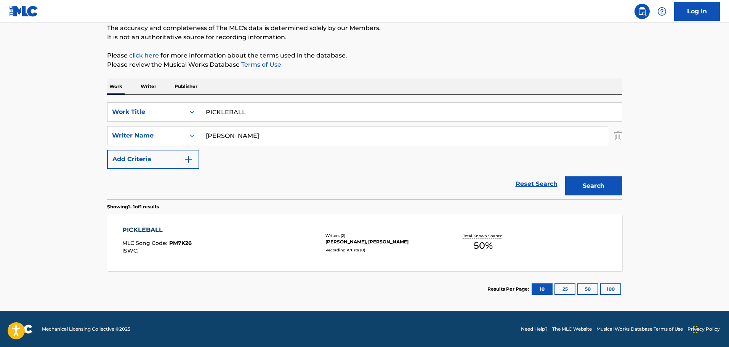
scroll to position [67, 0]
click at [284, 240] on div "PICKLEBALL MLC Song Code : PM7K26 ISWC :" at bounding box center [220, 242] width 196 height 34
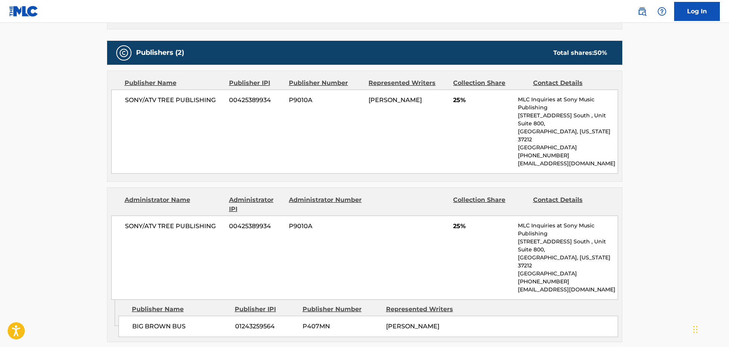
scroll to position [239, 0]
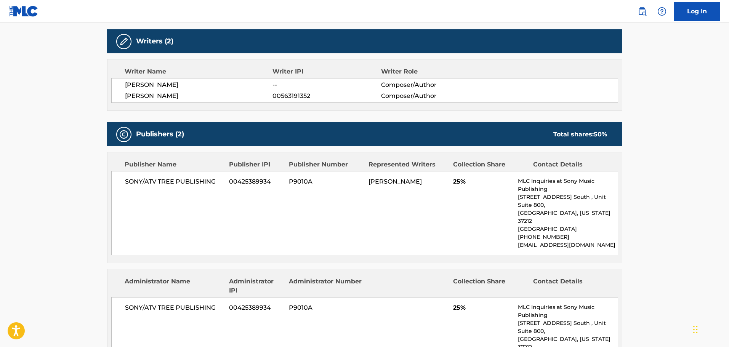
click at [172, 81] on span "[PERSON_NAME]" at bounding box center [199, 84] width 148 height 9
copy span "KRITZSTEIN"
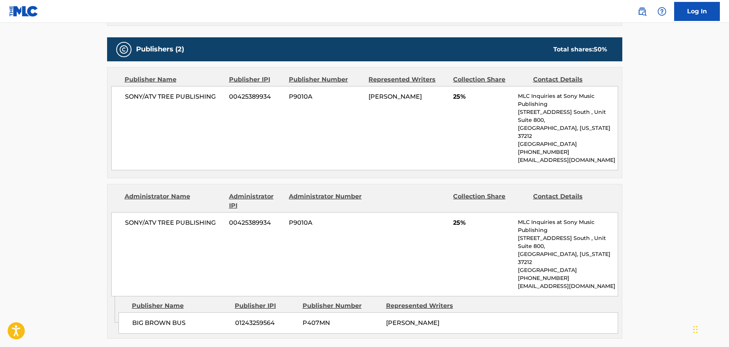
scroll to position [391, 0]
